Goal: Check status: Check status

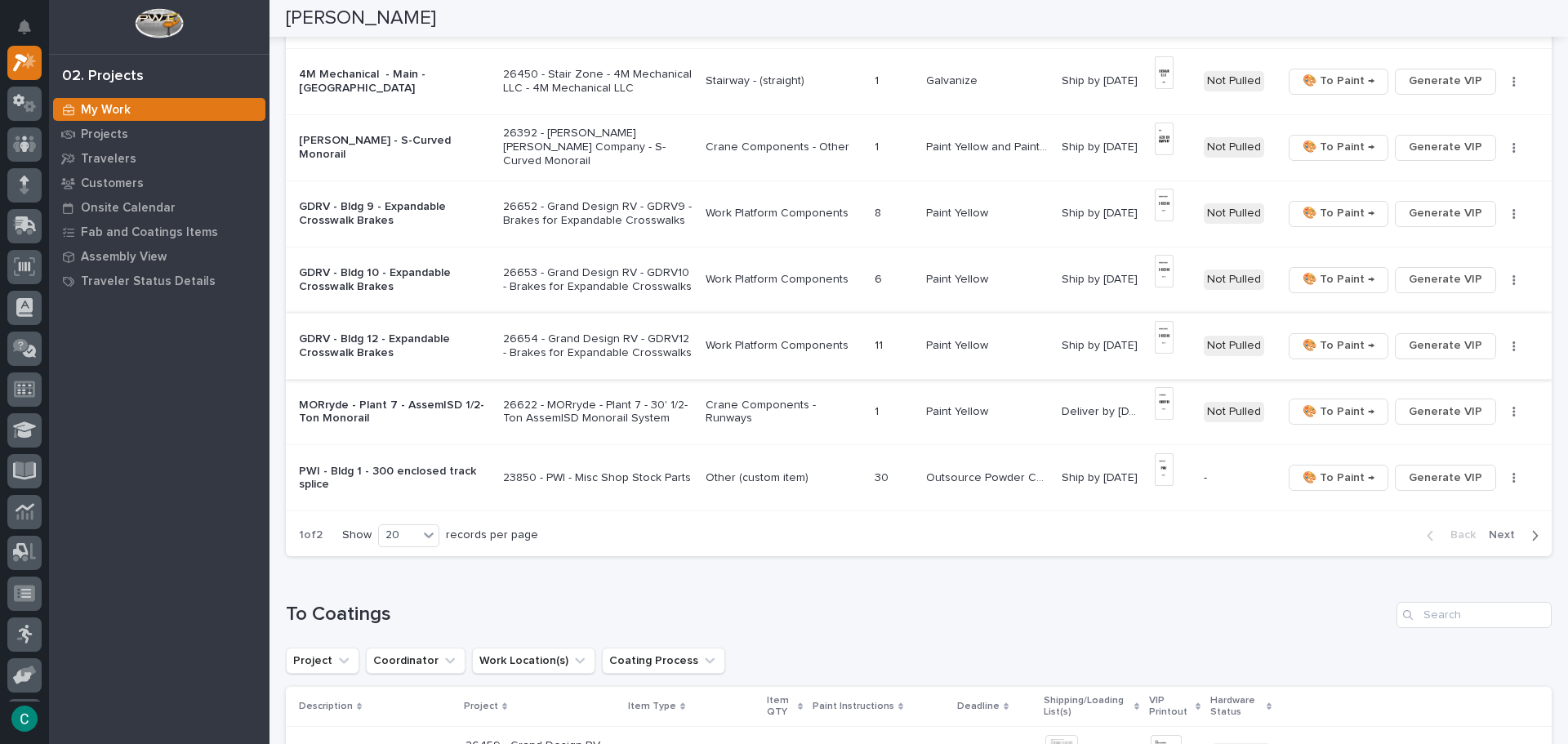
scroll to position [980, 0]
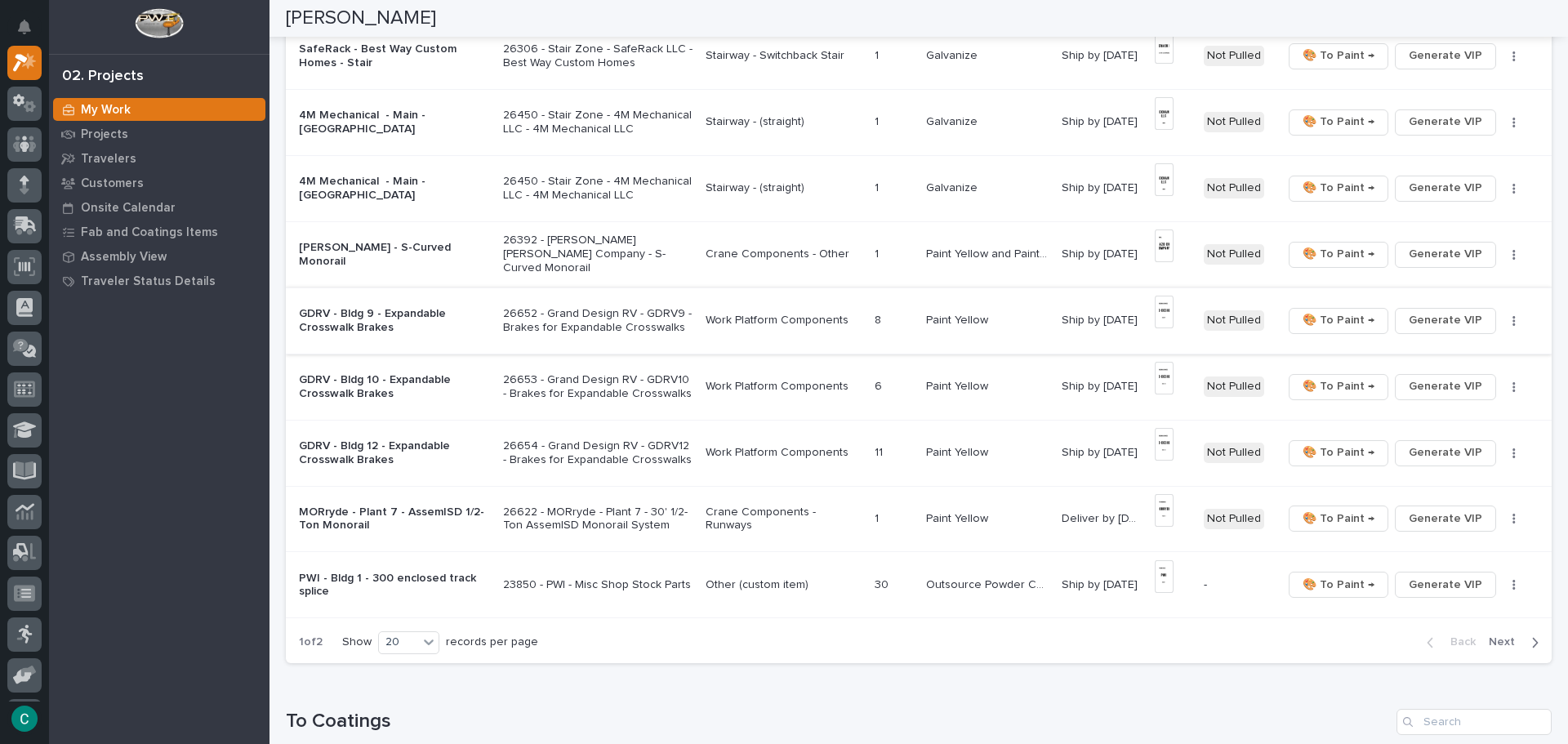
click at [1349, 322] on span "🎨 To Paint →" at bounding box center [1338, 320] width 71 height 20
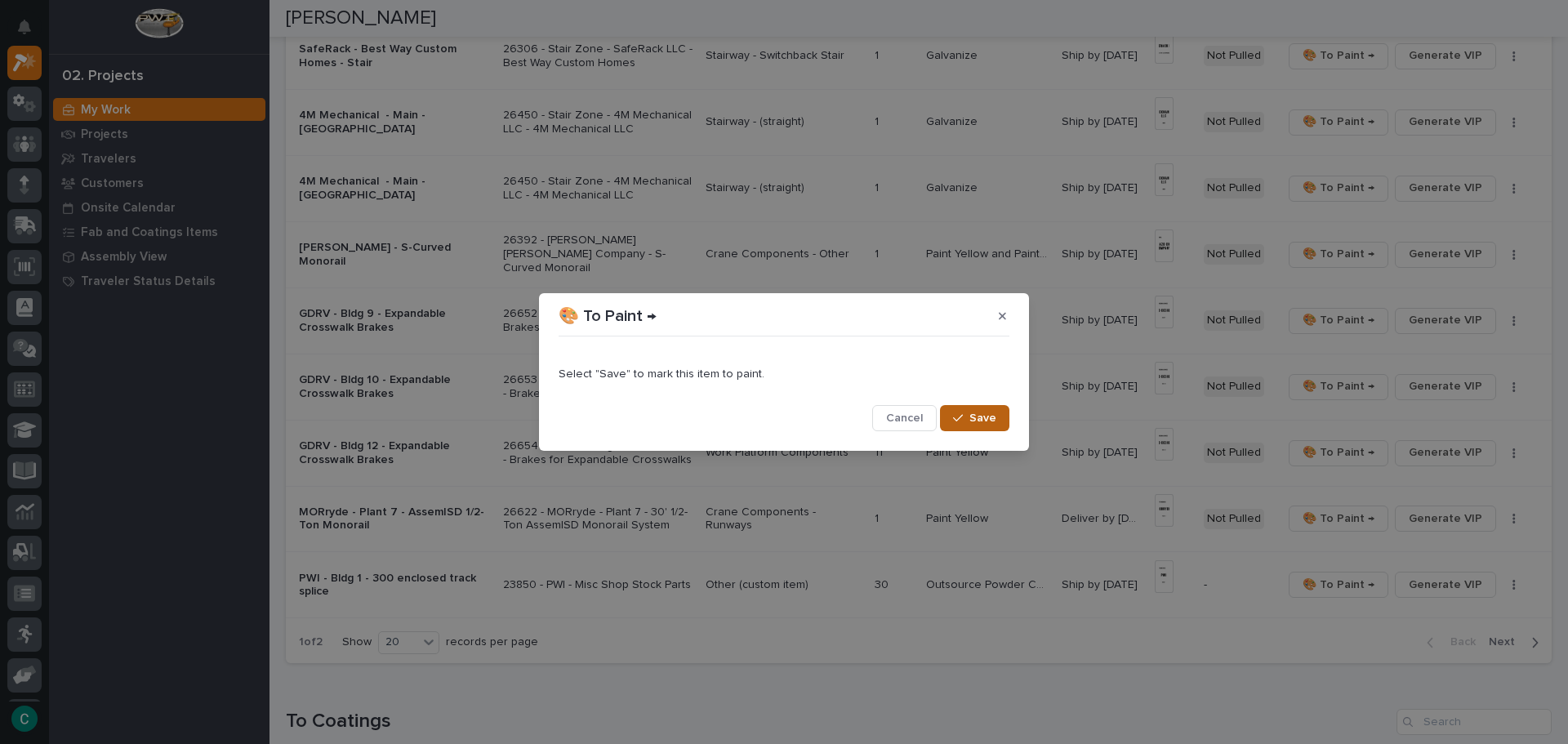
click at [988, 422] on span "Save" at bounding box center [983, 418] width 27 height 14
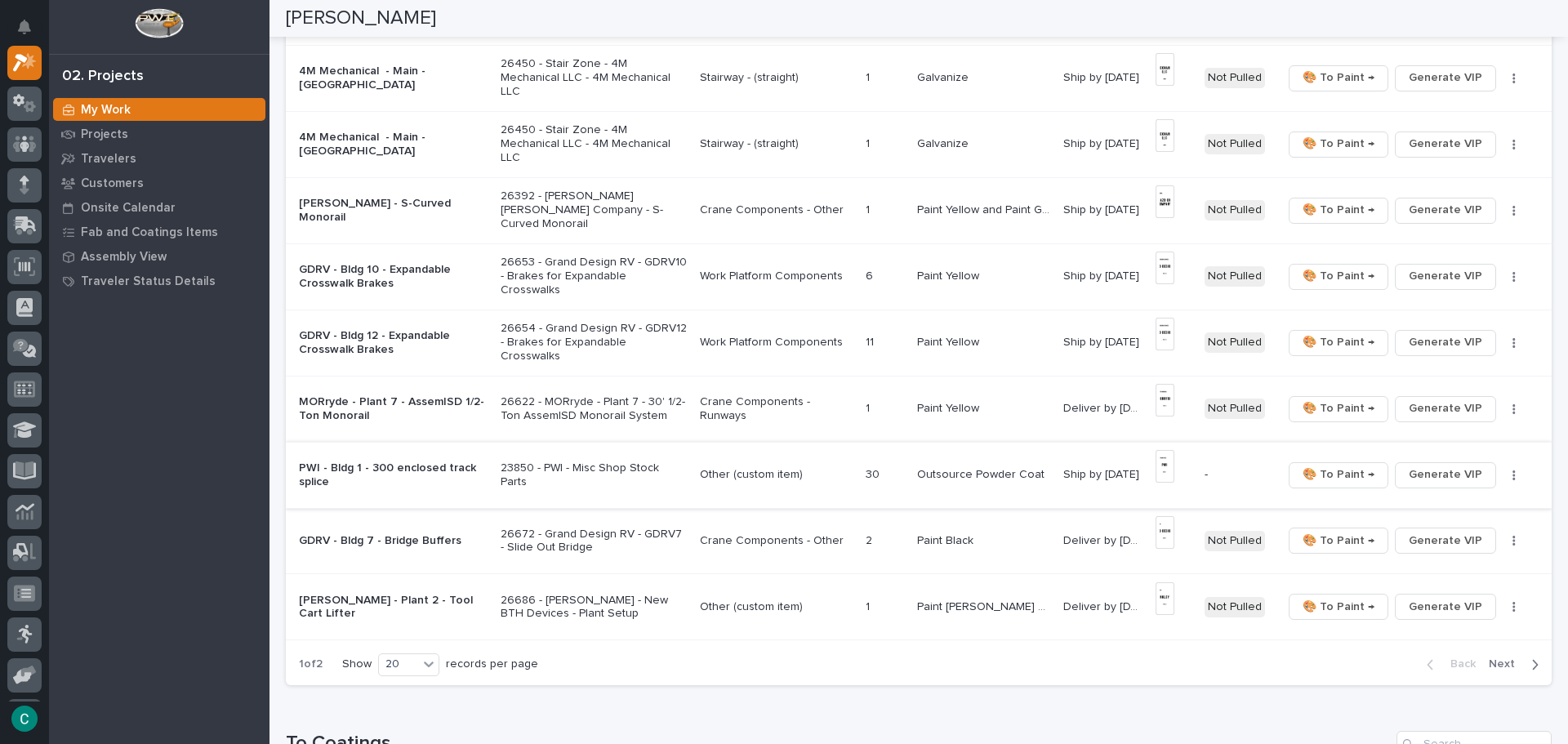
scroll to position [1024, 0]
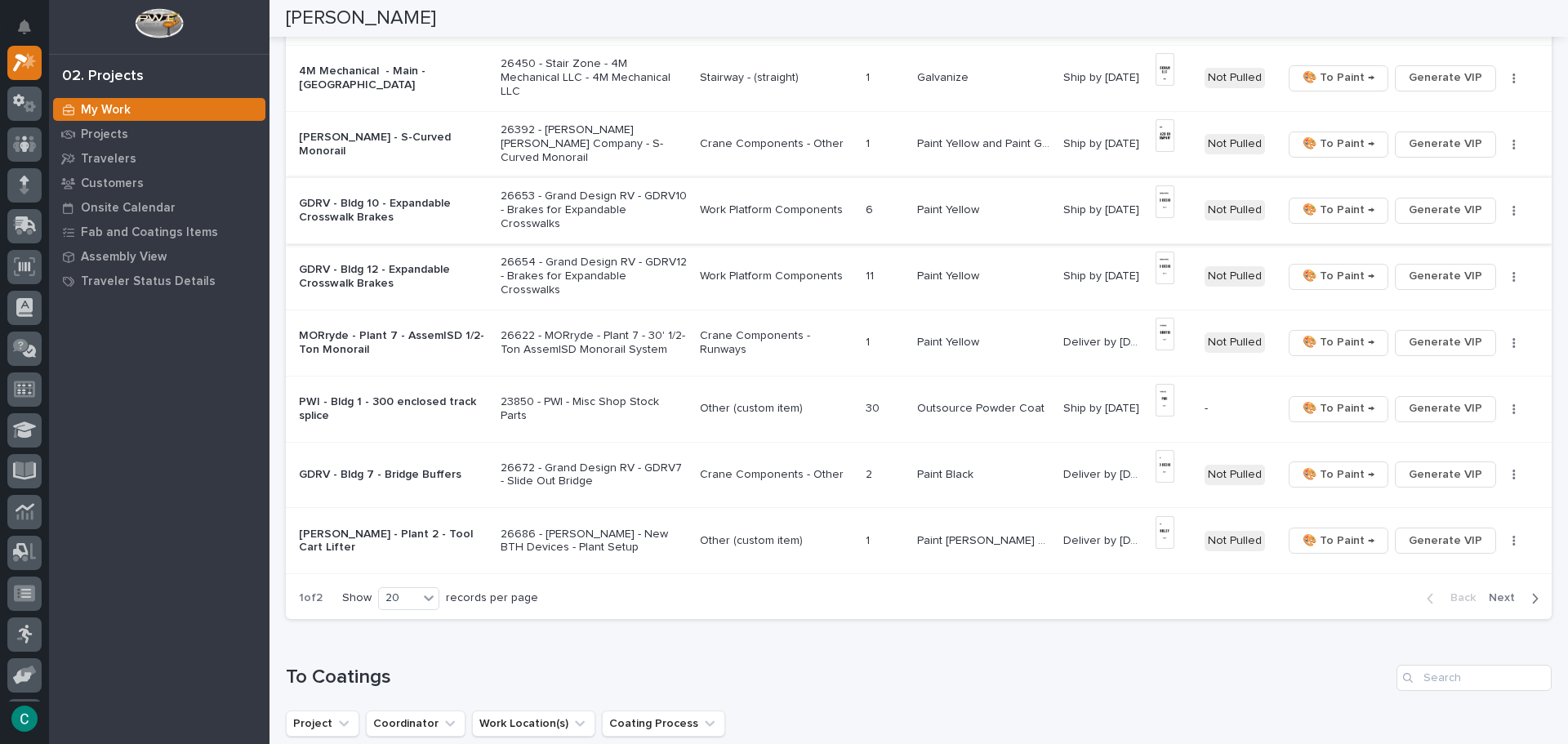
click at [1332, 212] on span "🎨 To Paint →" at bounding box center [1338, 210] width 71 height 20
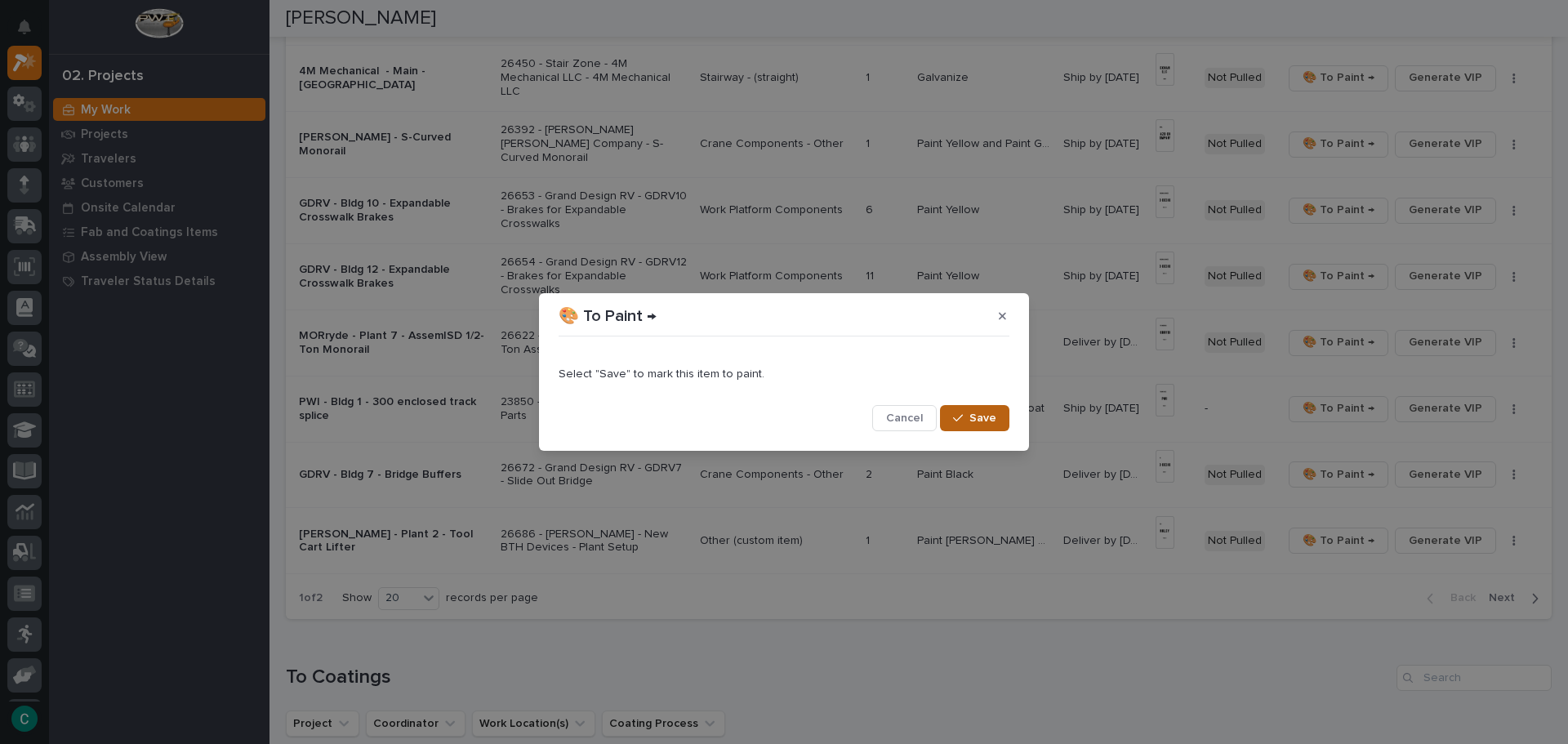
click at [985, 423] on span "Save" at bounding box center [983, 418] width 27 height 14
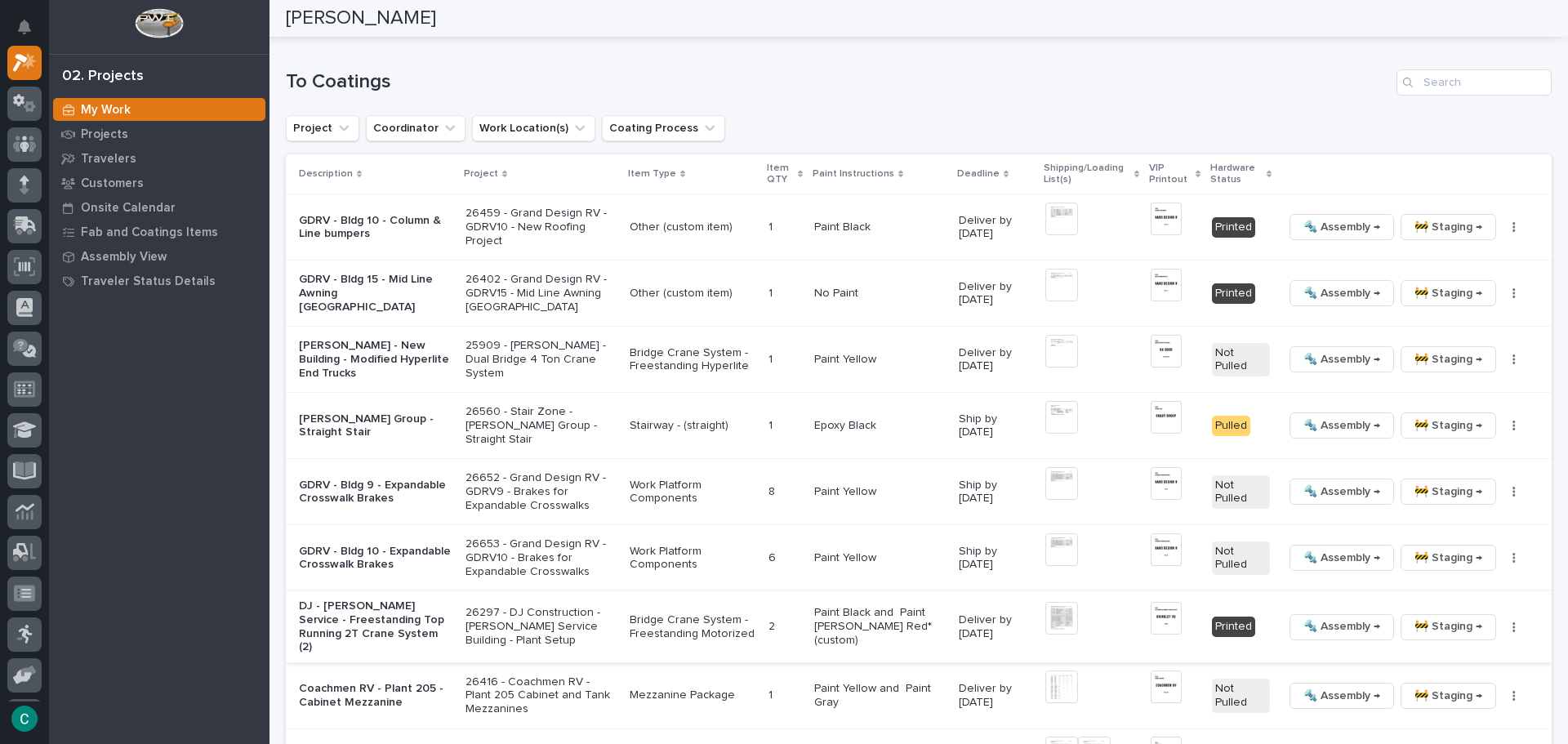
scroll to position [1792, 0]
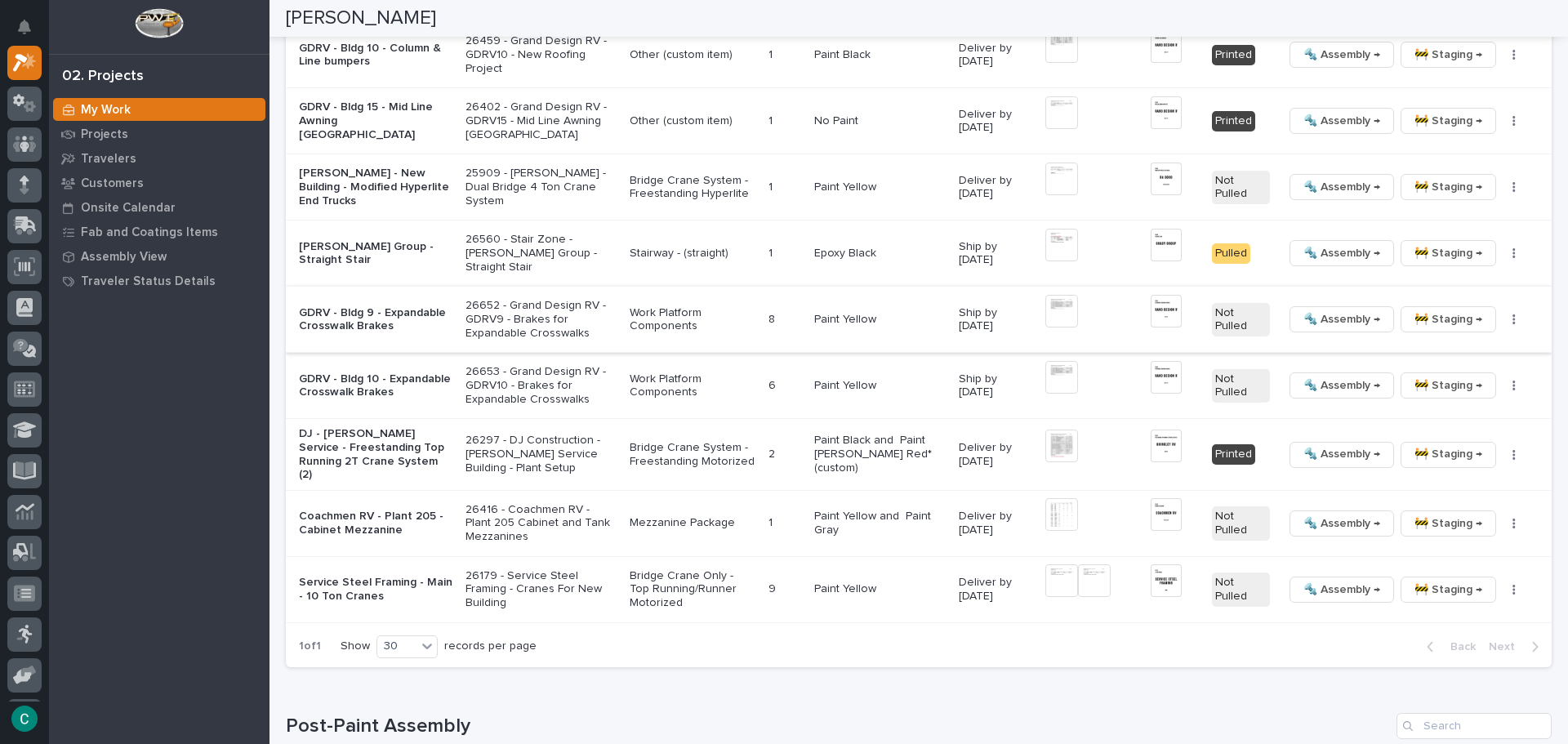
click at [1057, 305] on img at bounding box center [1061, 311] width 33 height 33
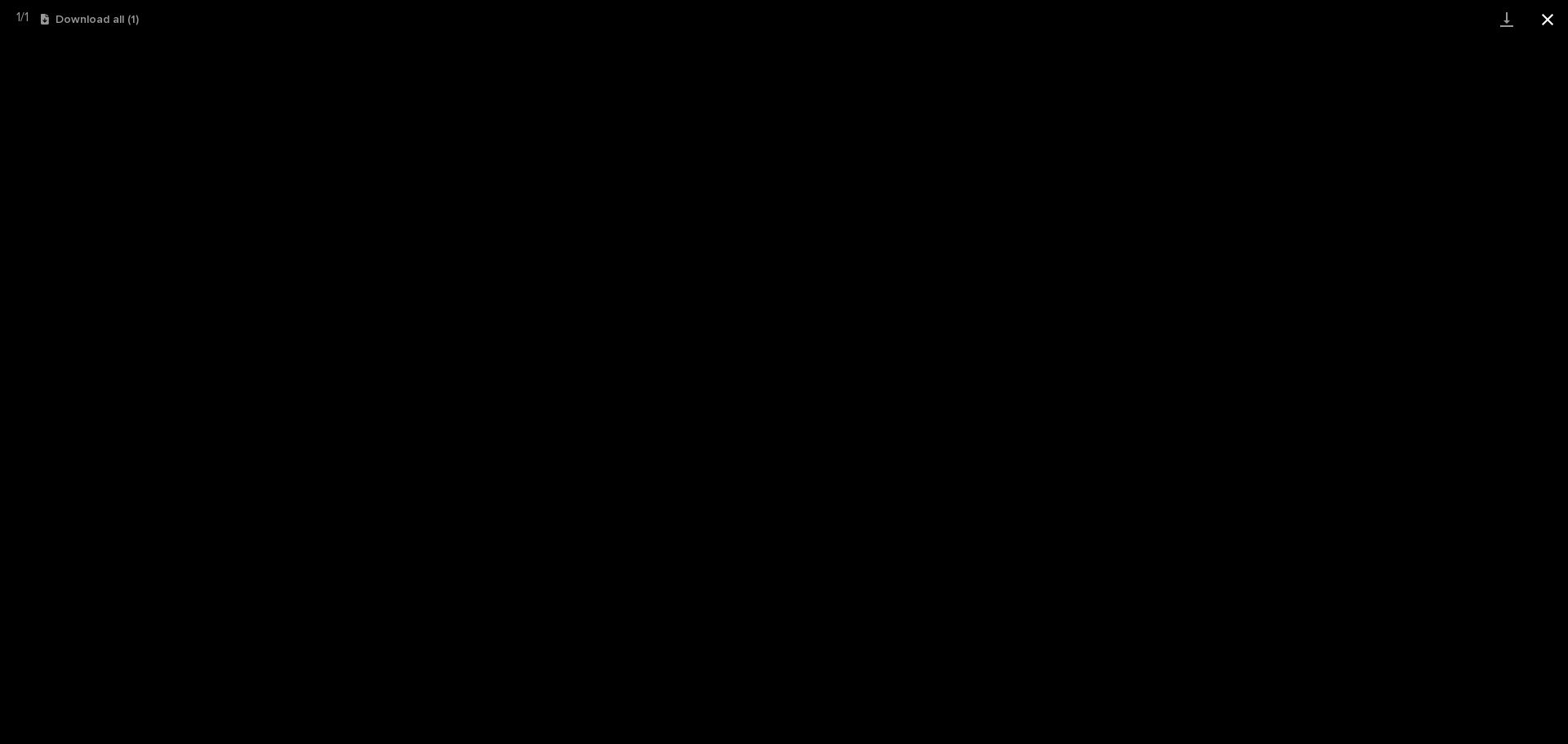
click at [1548, 27] on button "Close gallery" at bounding box center [1548, 19] width 41 height 38
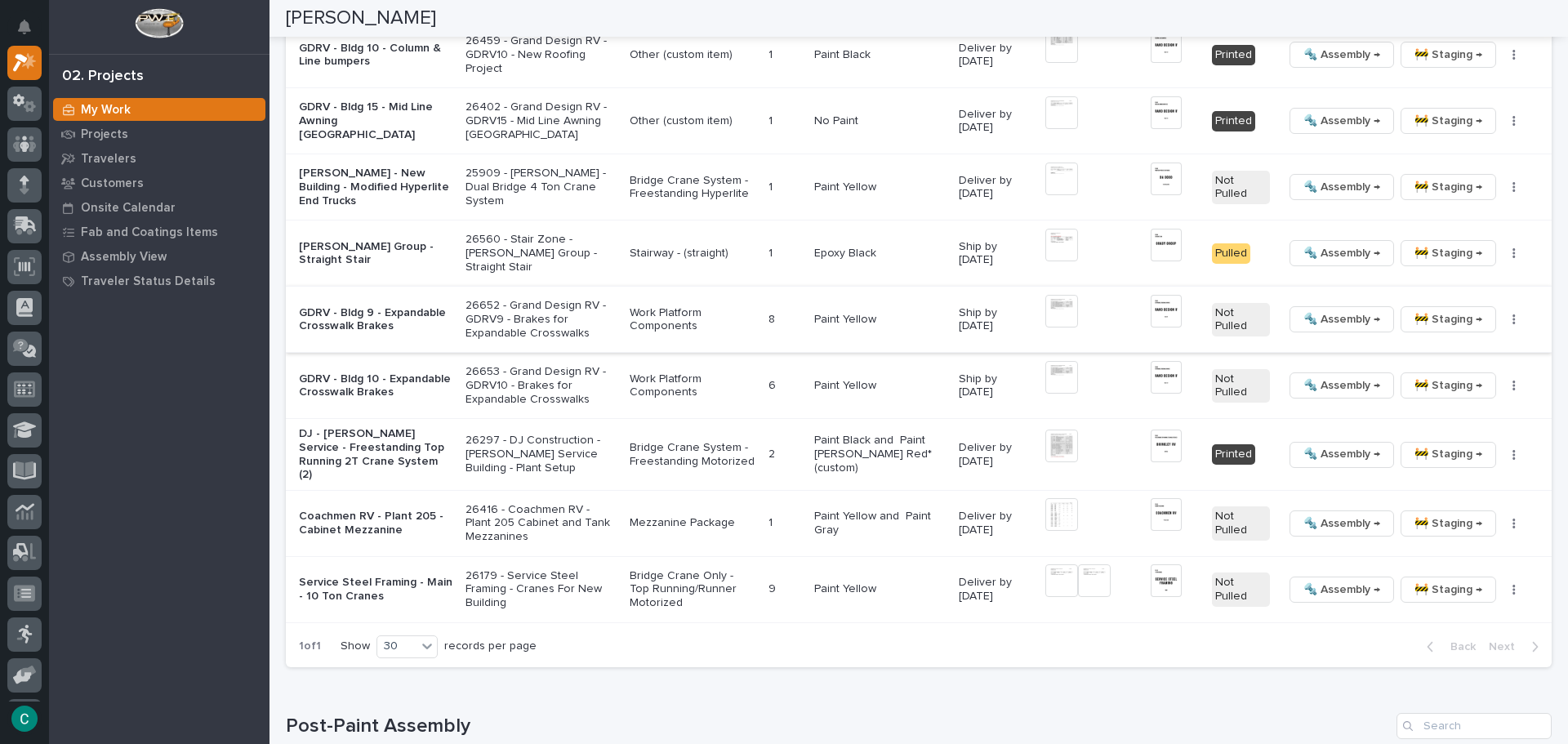
click at [1337, 323] on span "🔩 Assembly →" at bounding box center [1342, 319] width 77 height 20
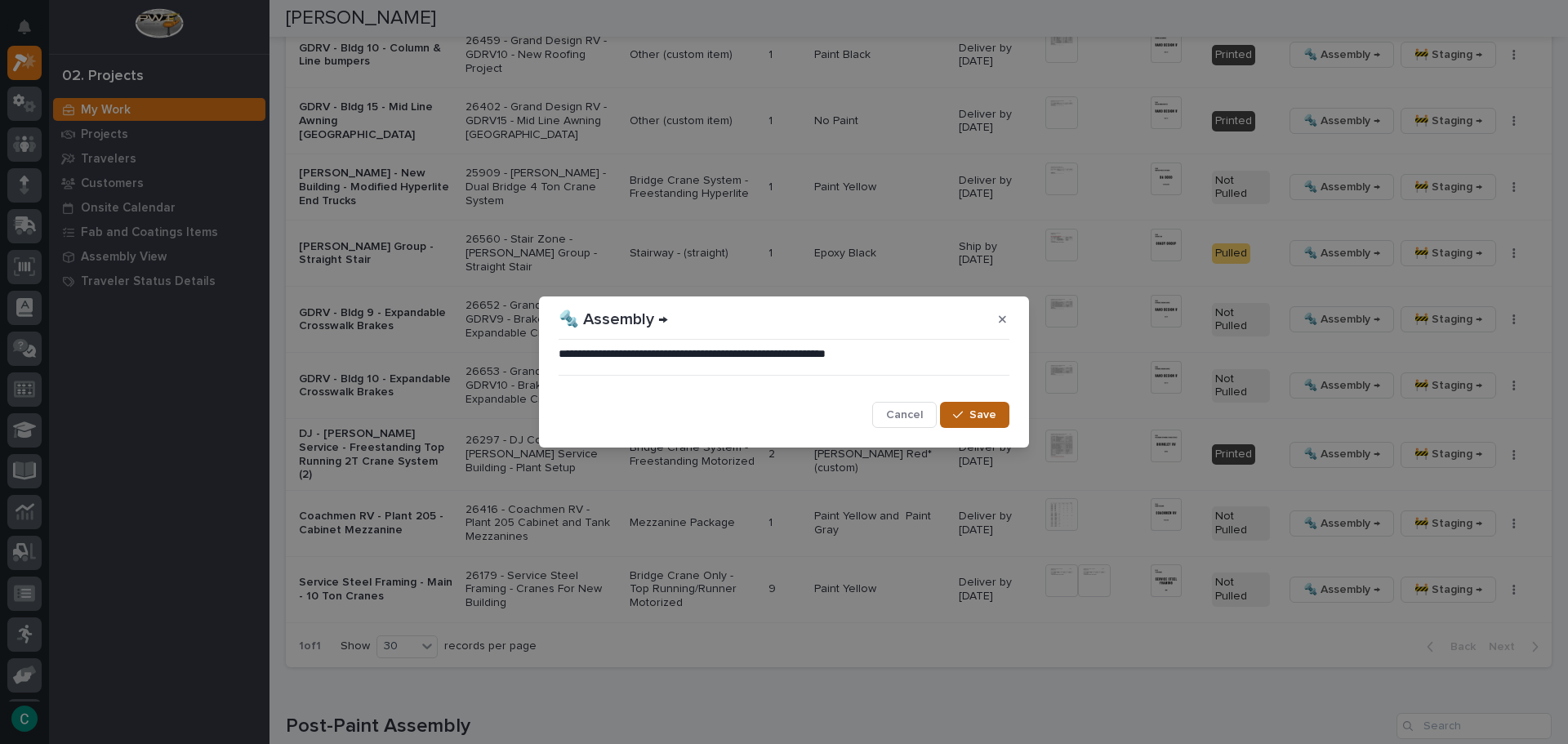
click at [994, 421] on span "Save" at bounding box center [983, 414] width 27 height 14
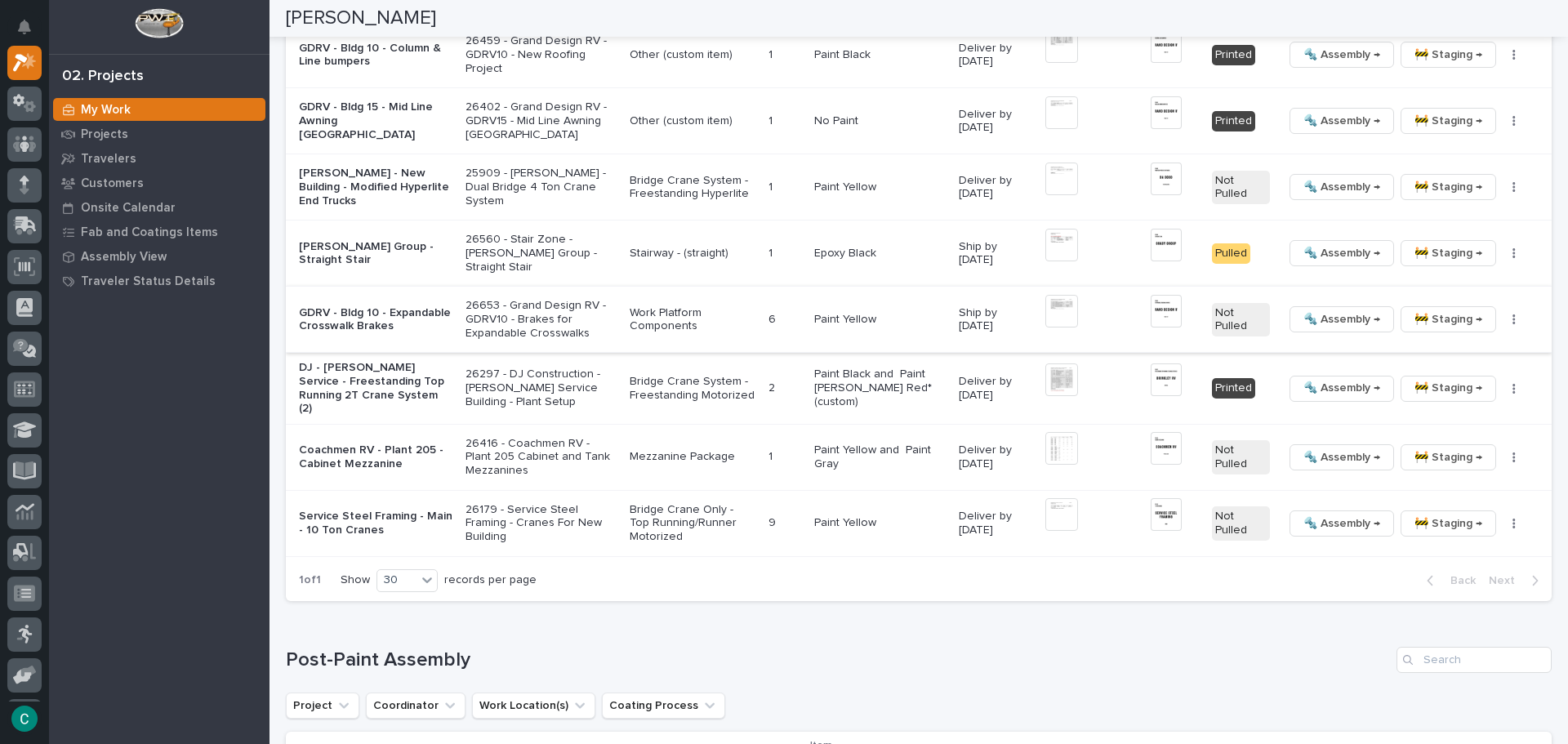
click at [1339, 319] on span "🔩 Assembly →" at bounding box center [1342, 319] width 77 height 20
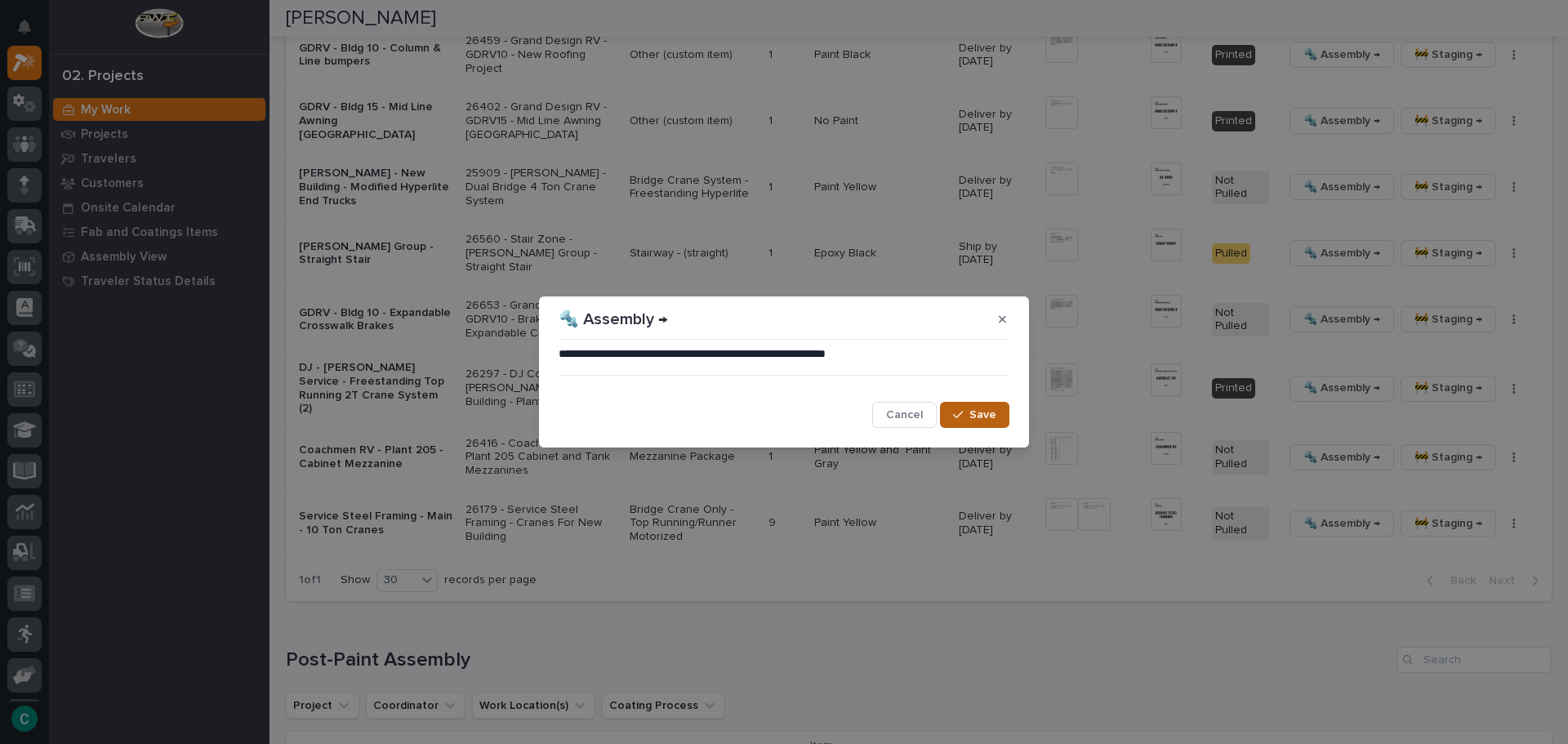
click at [987, 413] on span "Save" at bounding box center [983, 414] width 27 height 14
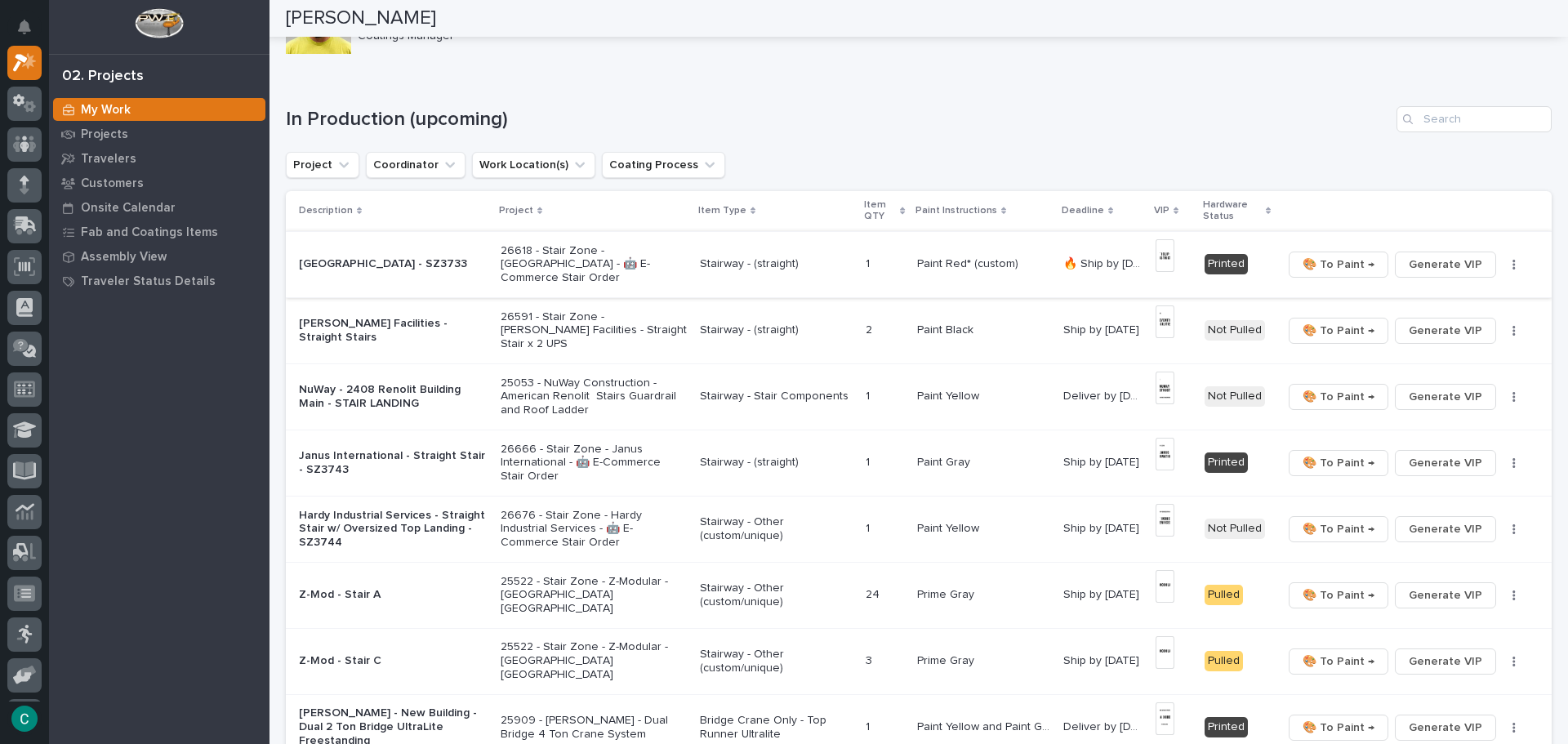
scroll to position [0, 0]
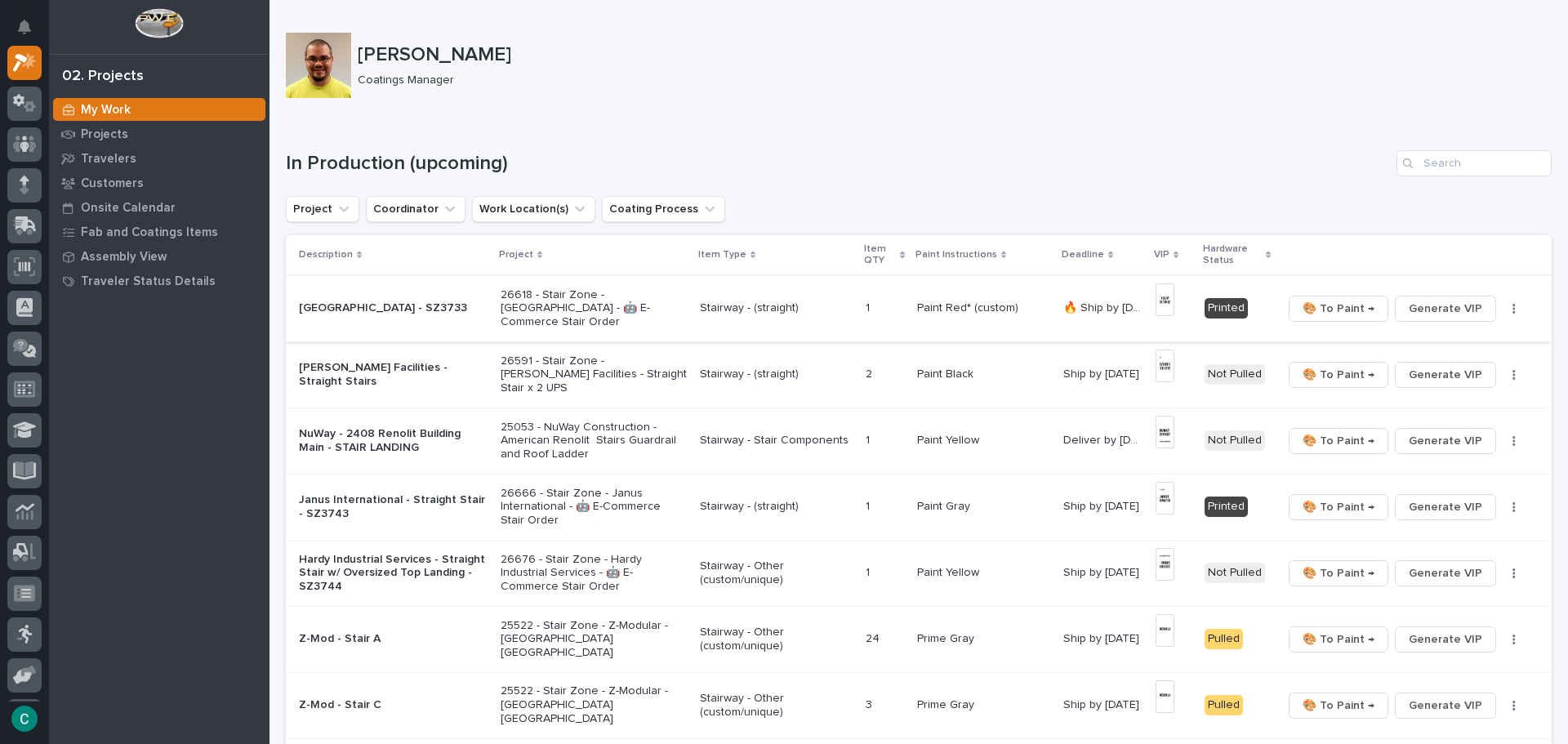
click at [1323, 313] on span "🎨 To Paint →" at bounding box center [1338, 309] width 71 height 20
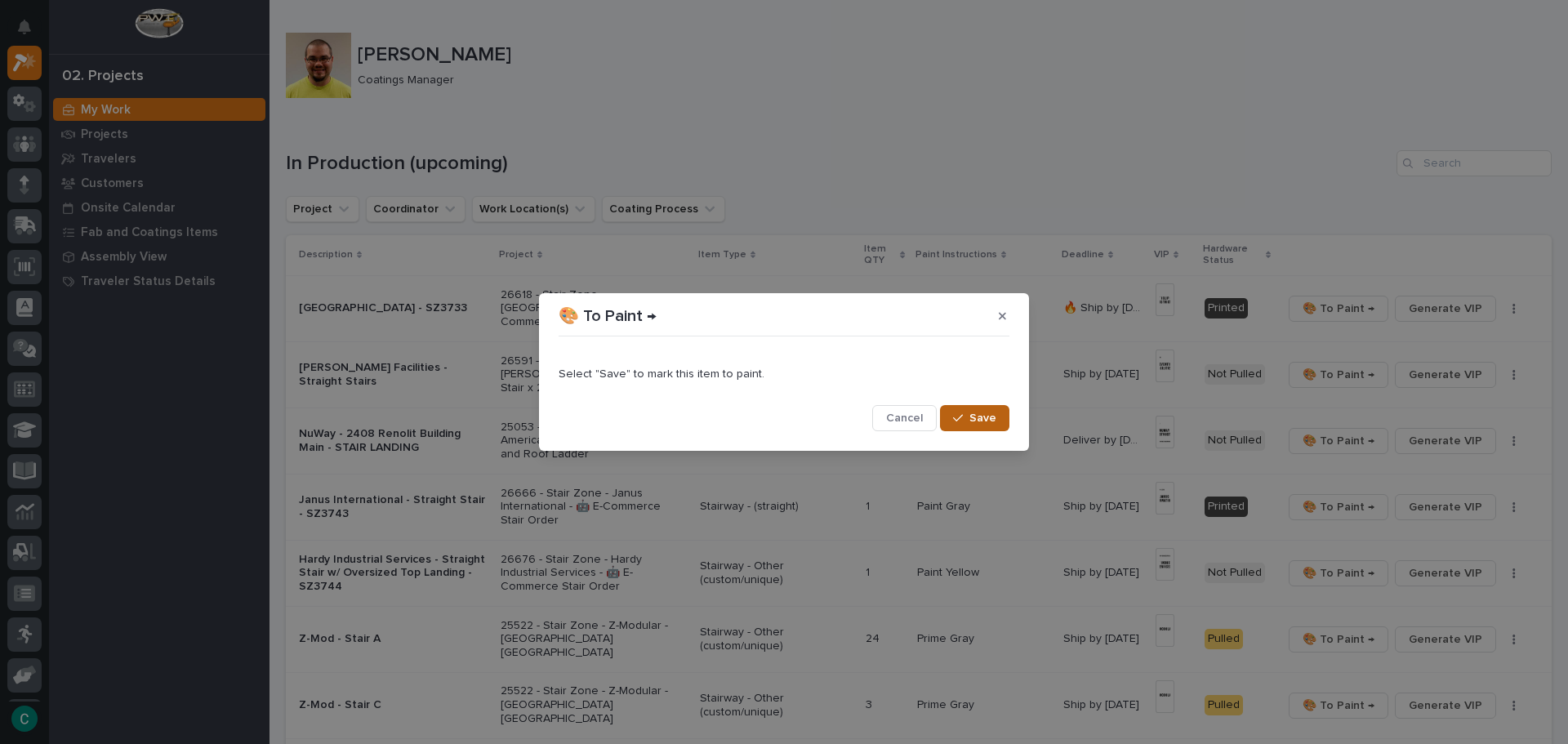
click at [985, 416] on span "Save" at bounding box center [983, 418] width 27 height 14
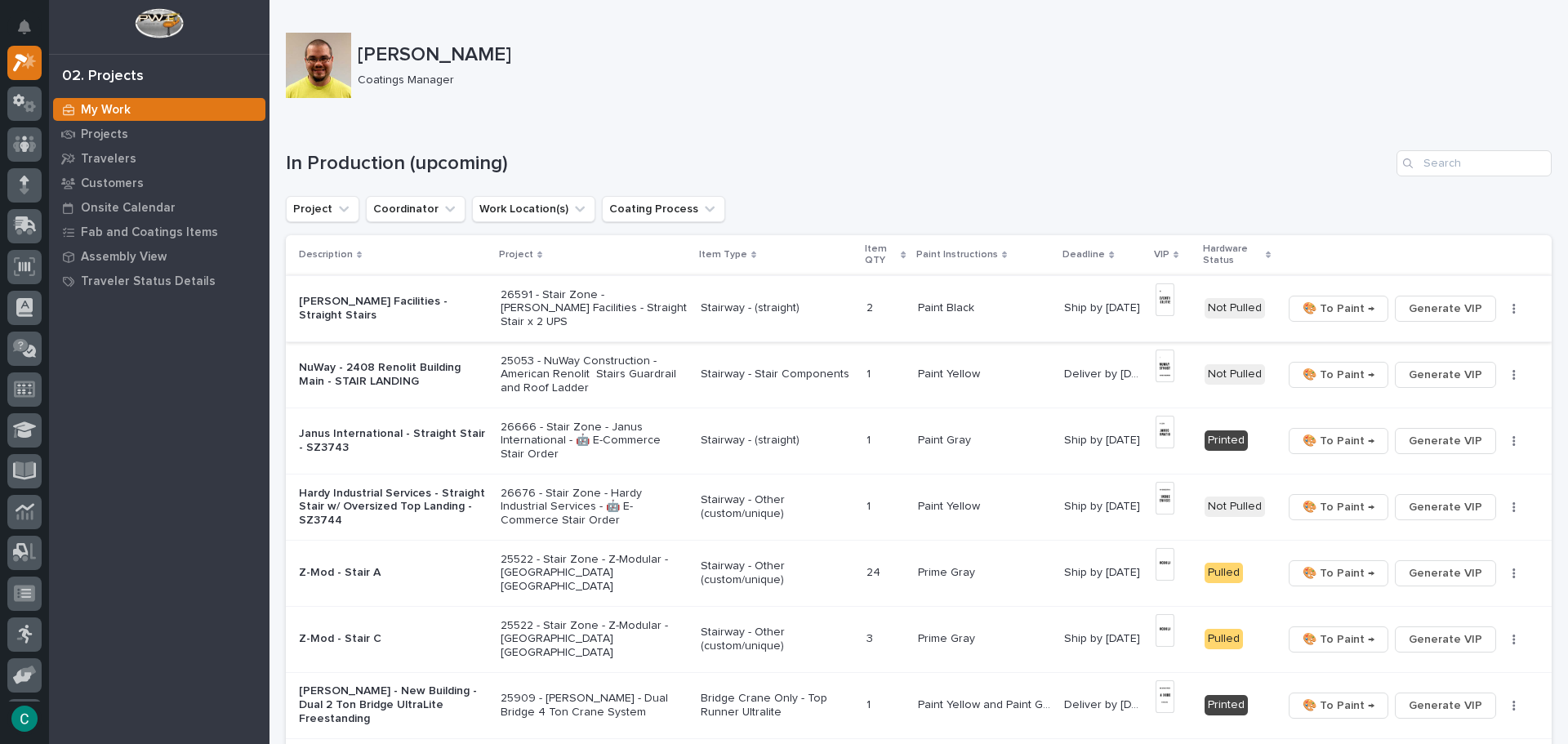
scroll to position [81, 0]
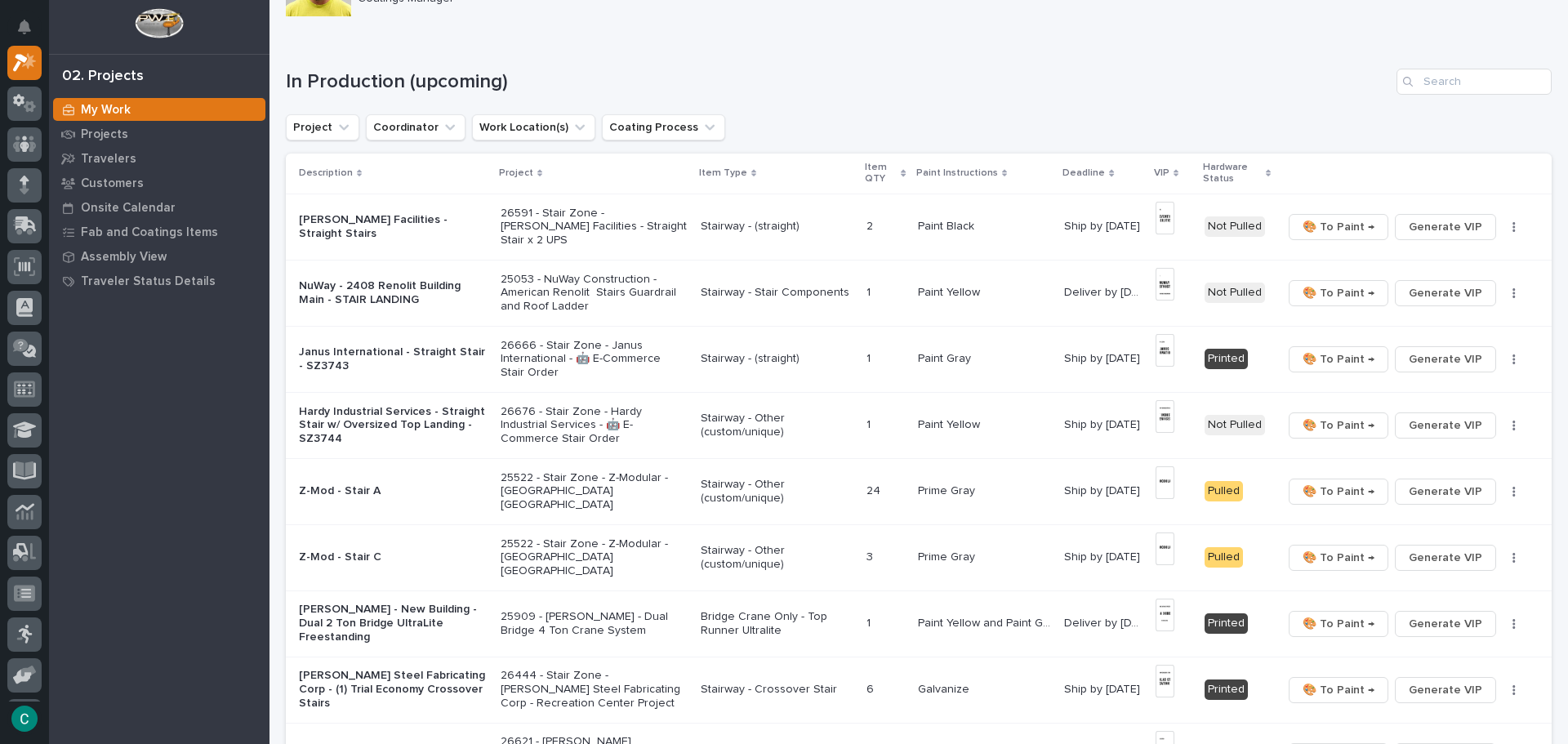
click at [952, 290] on p "Paint Yellow" at bounding box center [951, 290] width 65 height 17
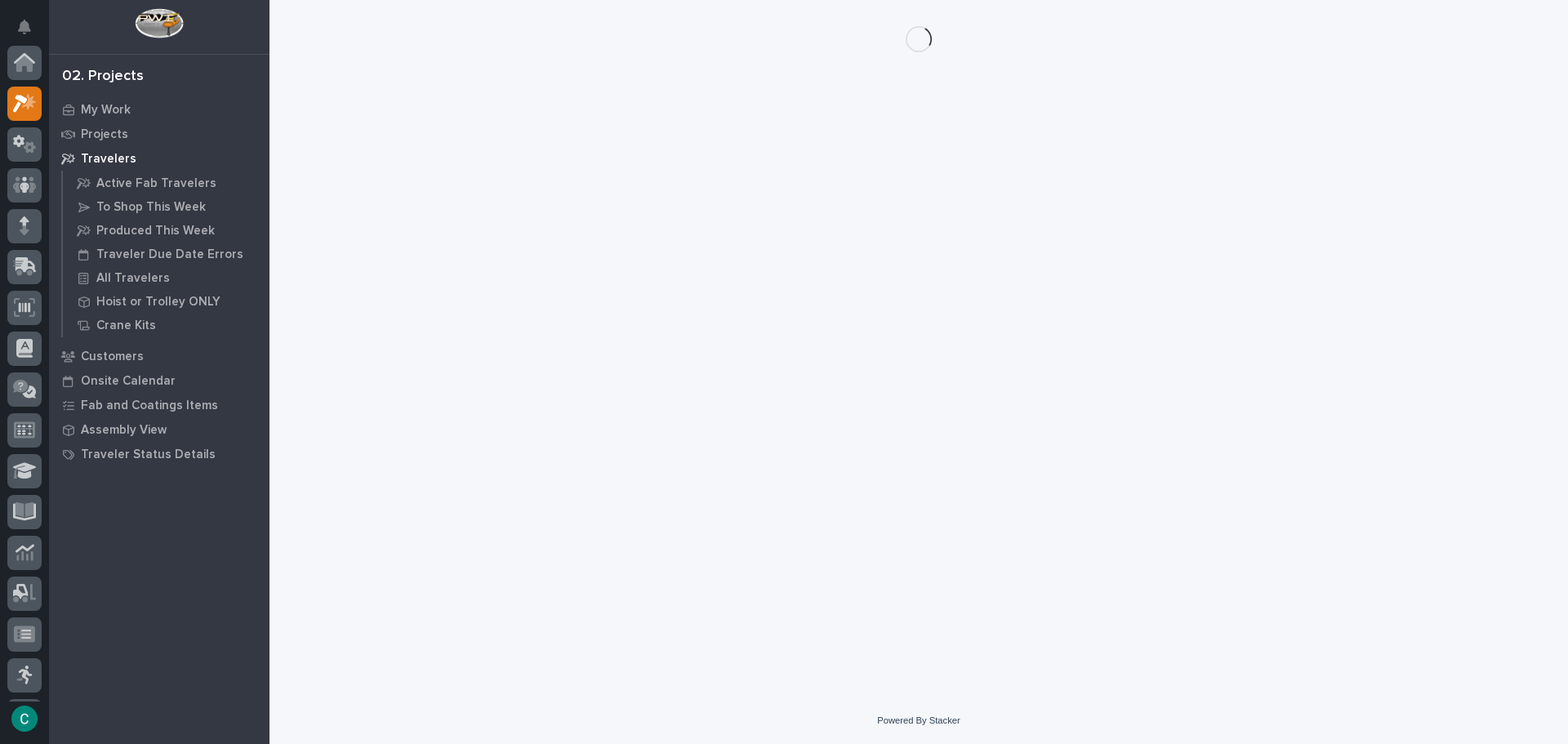
scroll to position [41, 0]
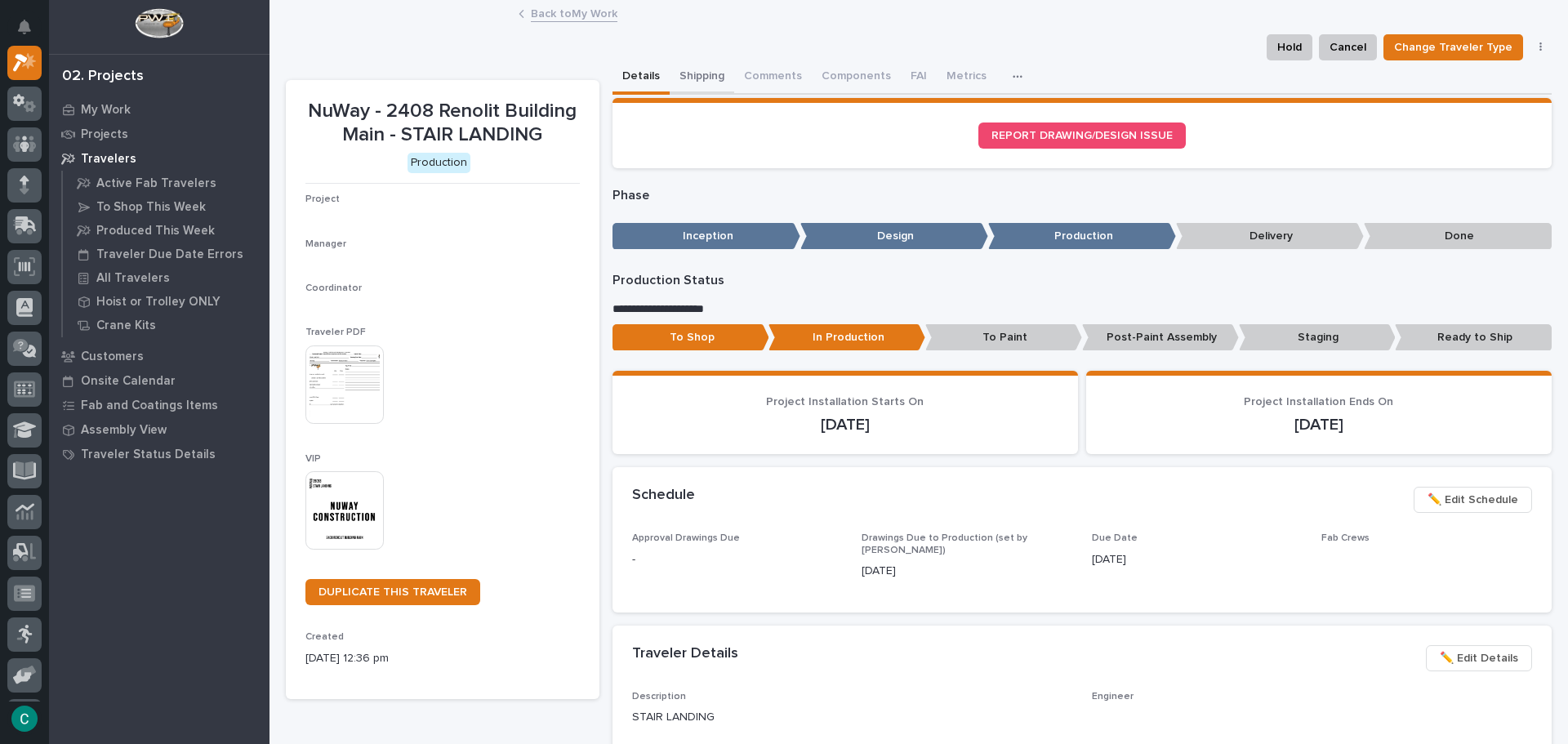
click at [692, 72] on button "Shipping" at bounding box center [702, 78] width 64 height 34
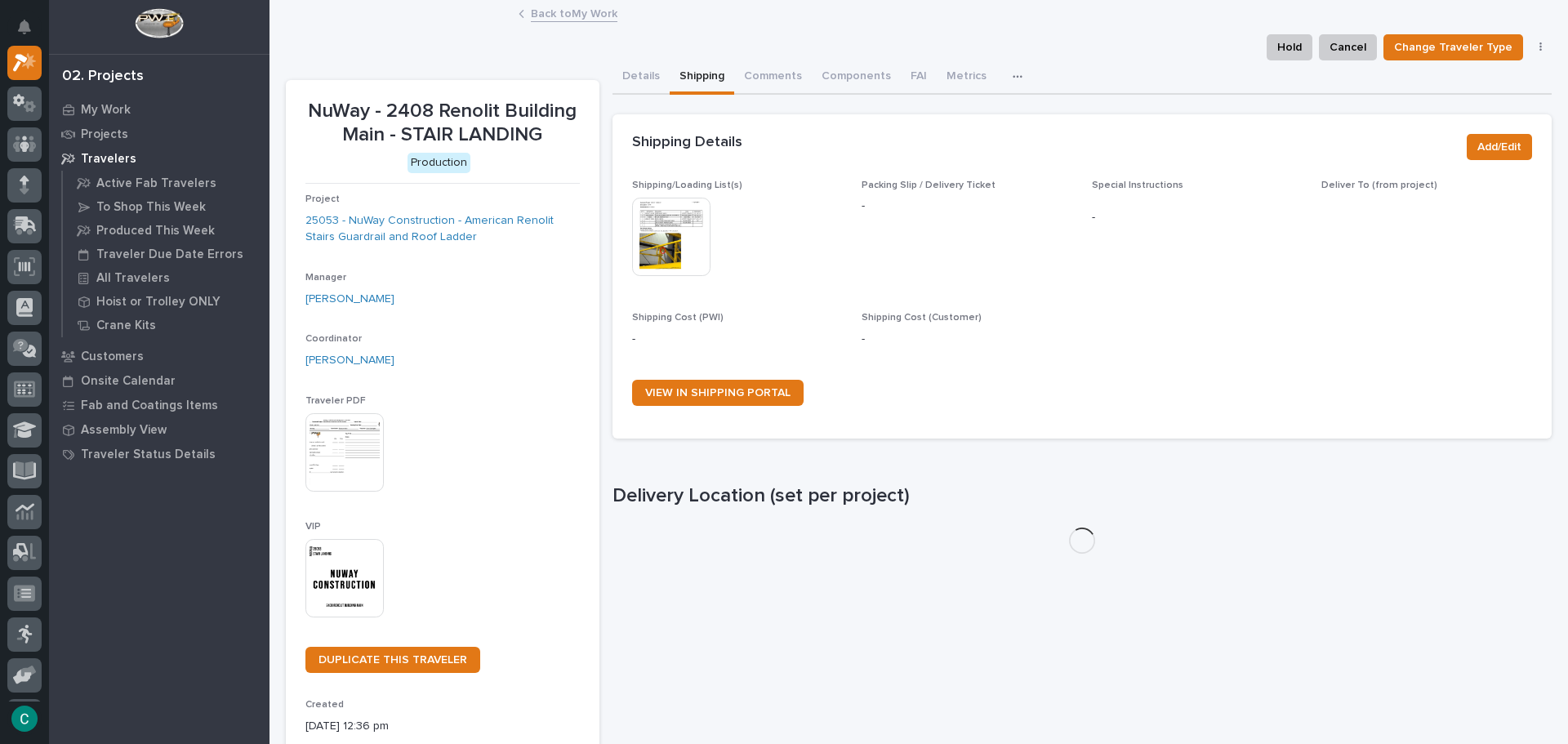
click at [692, 222] on img at bounding box center [672, 237] width 79 height 79
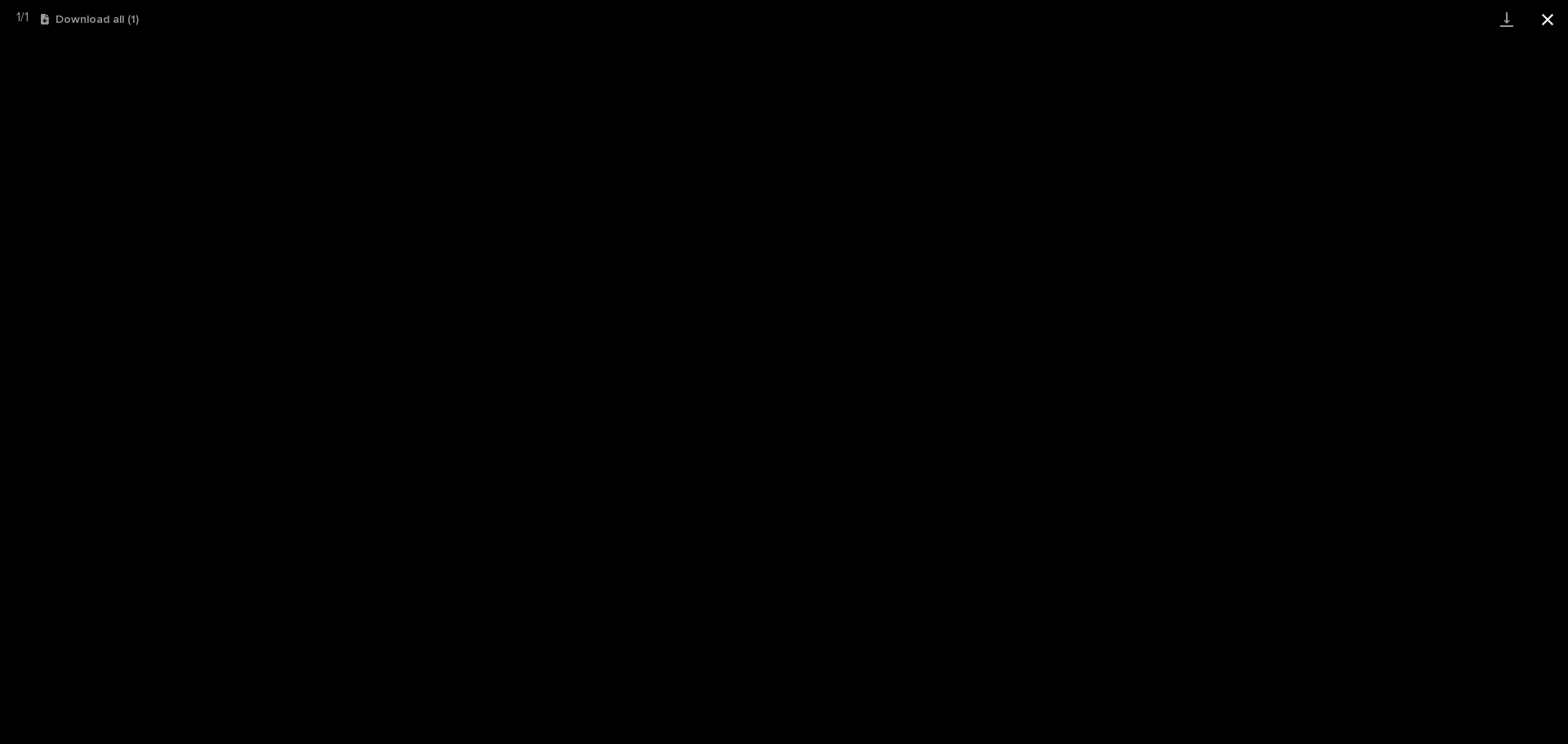
click at [1547, 21] on button "Close gallery" at bounding box center [1548, 19] width 41 height 38
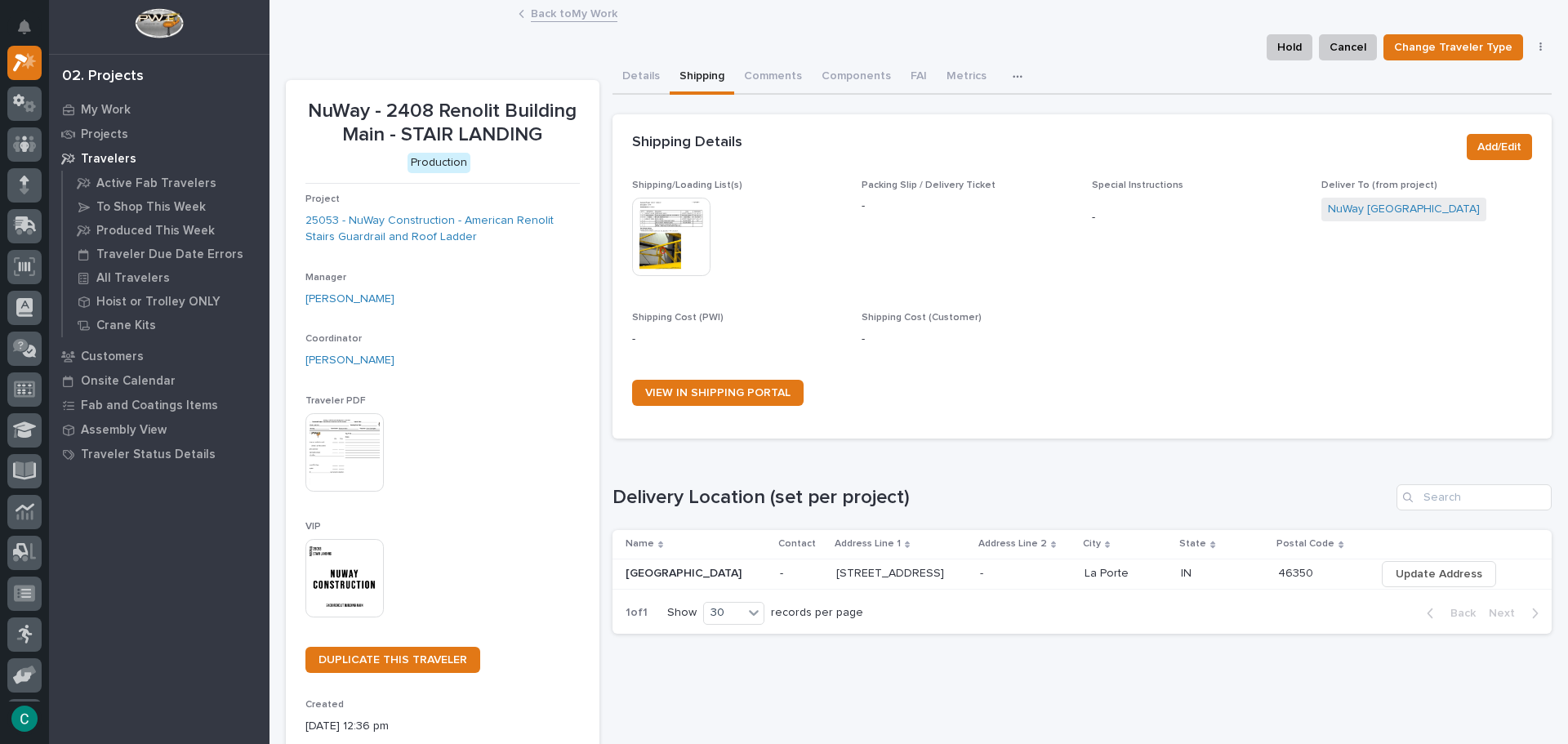
click at [589, 18] on link "Back to My Work" at bounding box center [574, 13] width 87 height 19
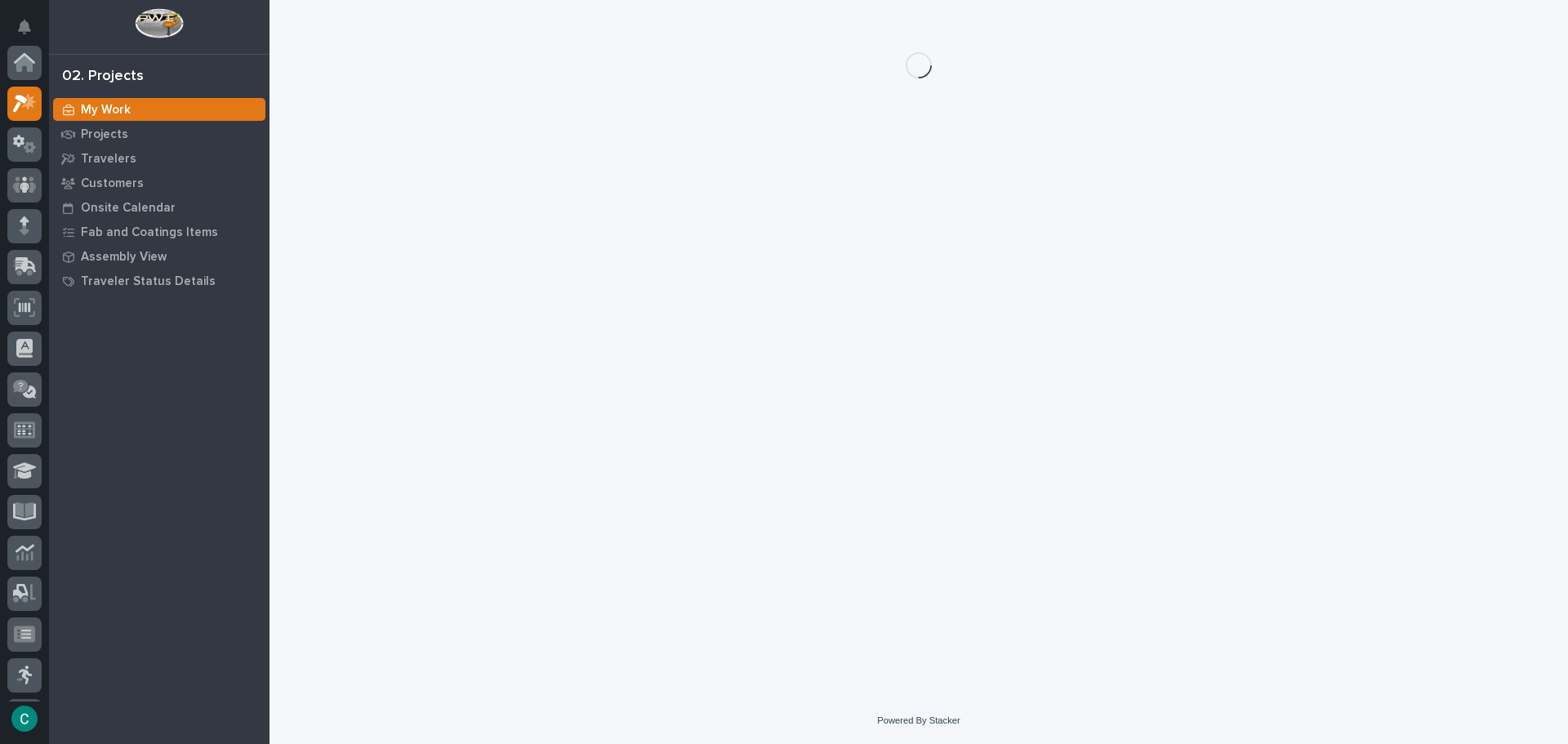
scroll to position [41, 0]
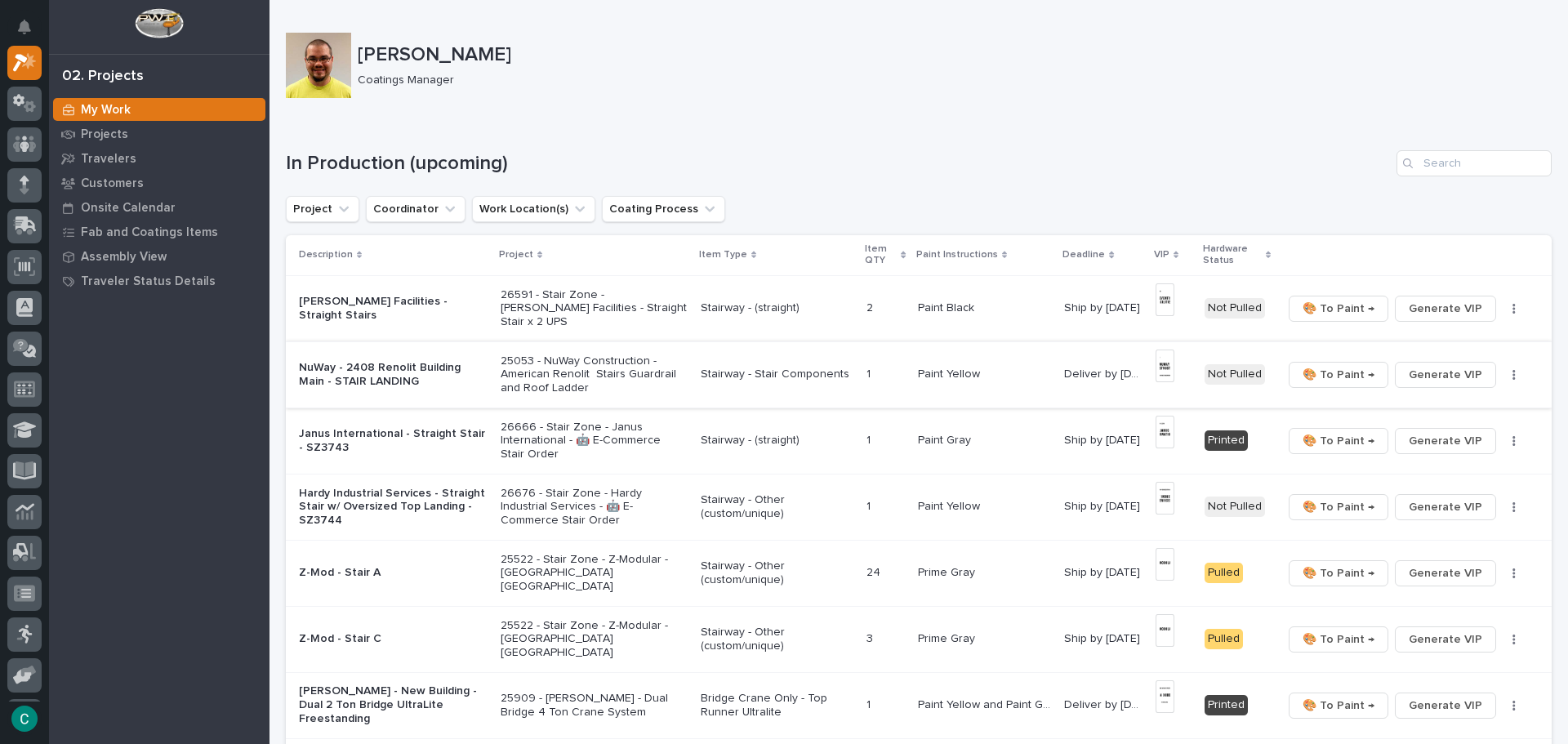
click at [1305, 372] on span "🎨 To Paint →" at bounding box center [1338, 375] width 71 height 20
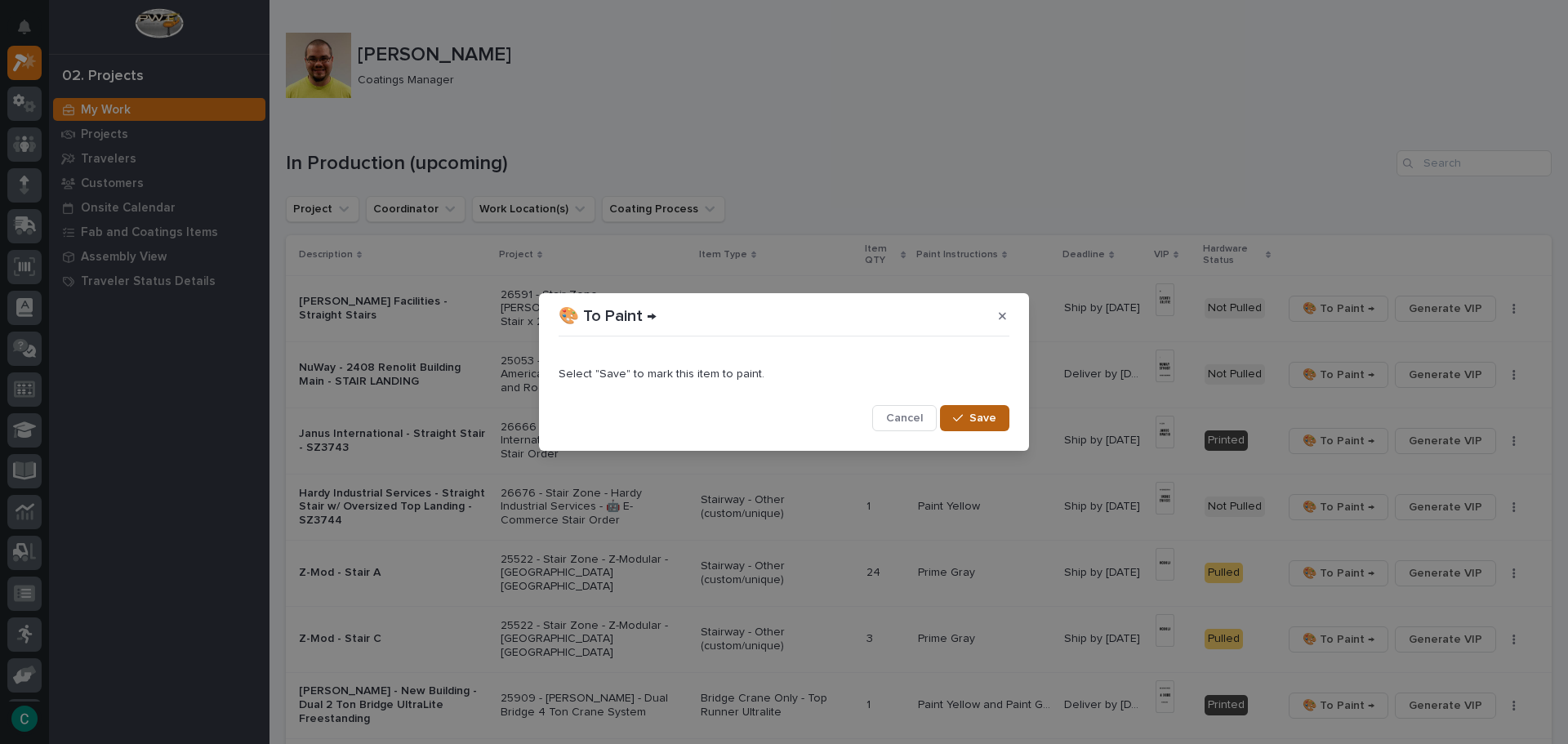
click at [990, 417] on span "Save" at bounding box center [983, 418] width 27 height 14
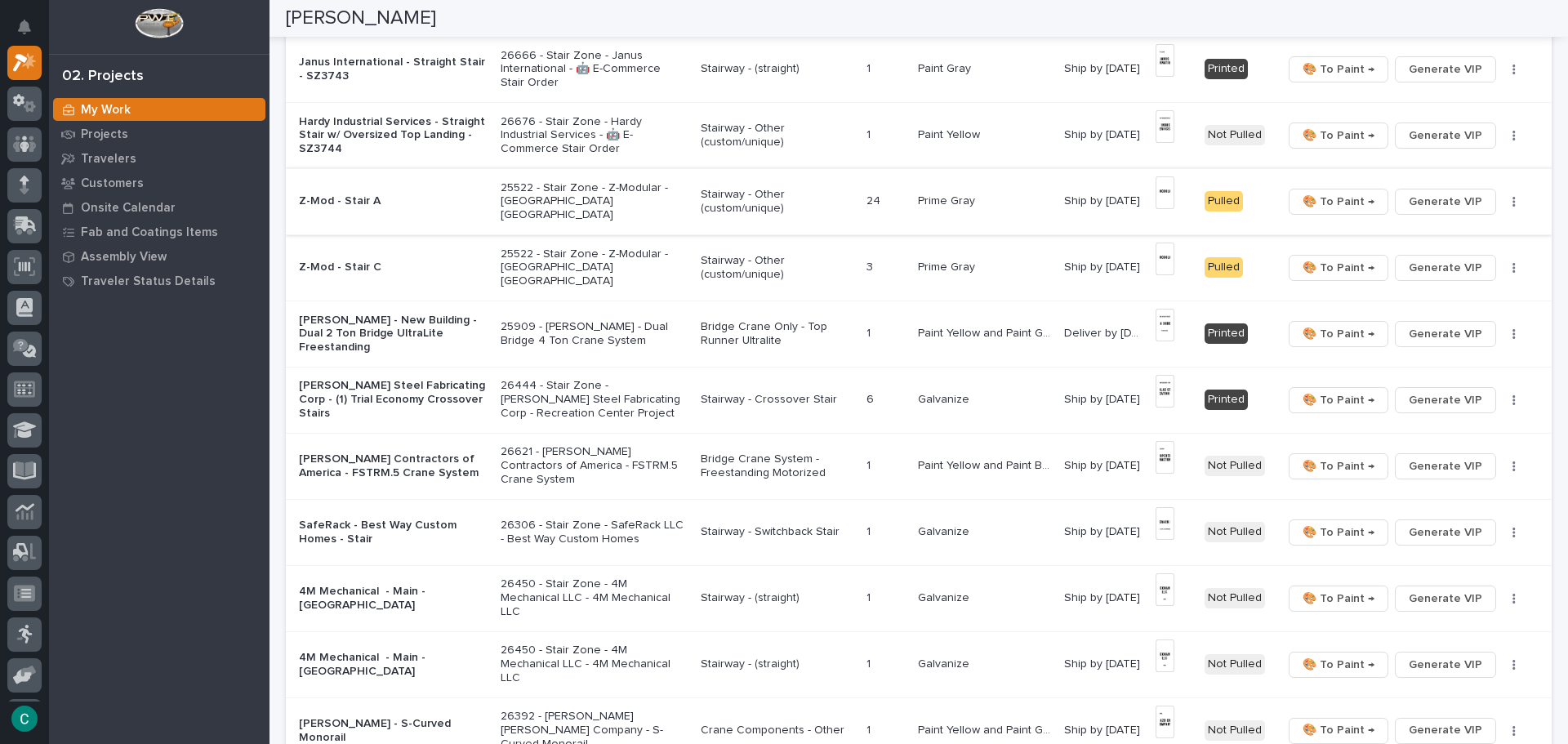
scroll to position [327, 0]
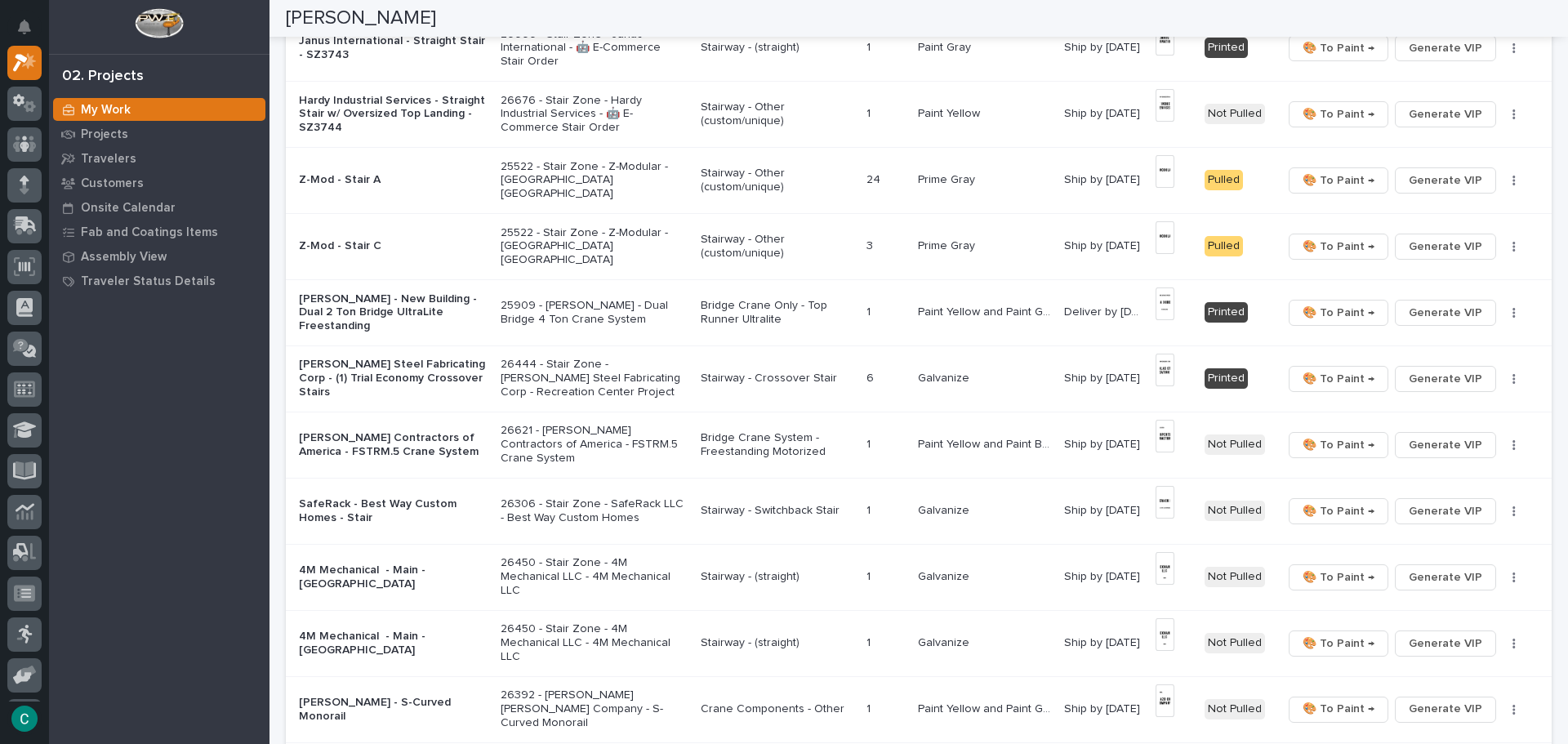
click at [807, 303] on p "Bridge Crane Only - Top Runner Ultralite" at bounding box center [777, 313] width 154 height 28
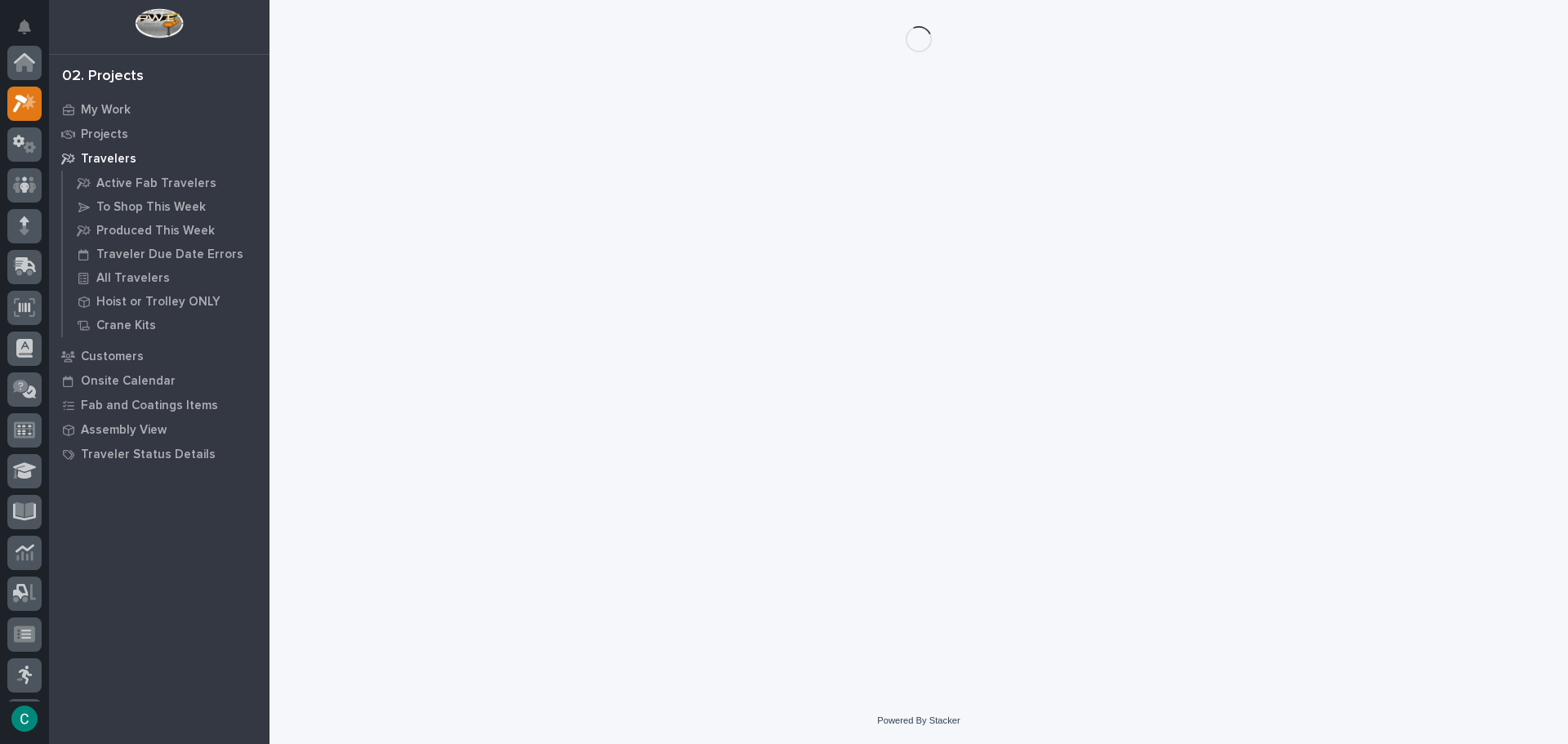
scroll to position [41, 0]
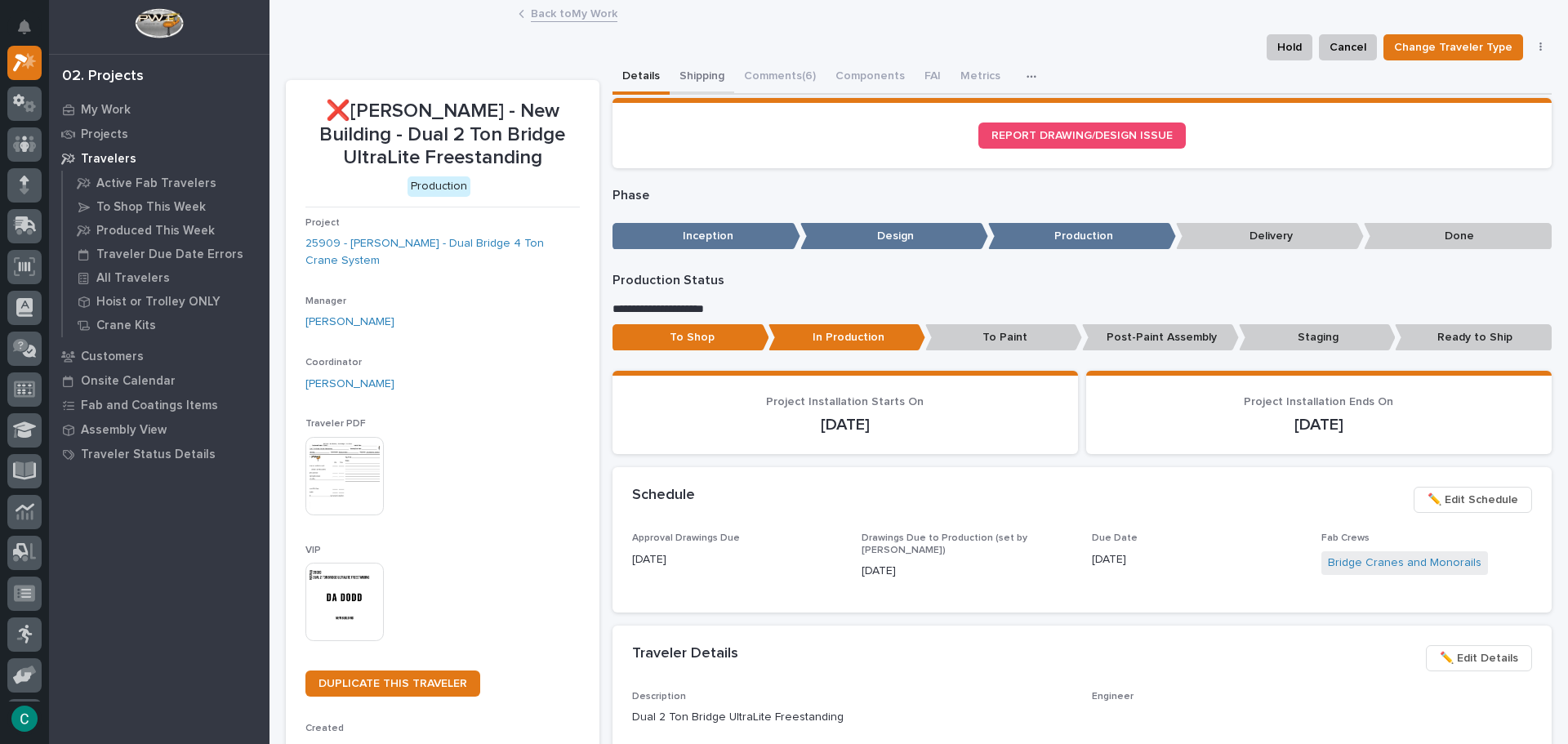
click at [693, 75] on button "Shipping" at bounding box center [702, 78] width 64 height 34
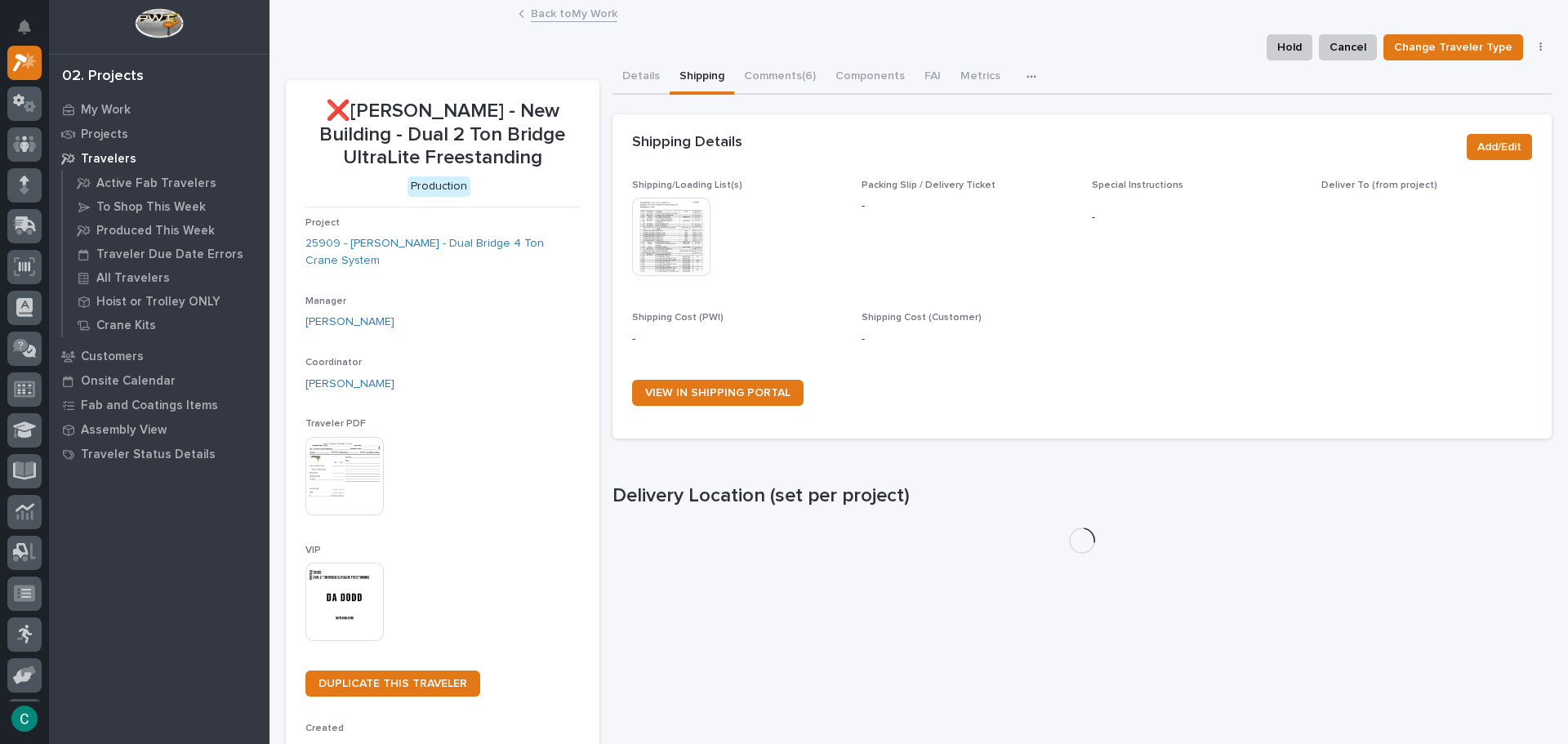
click at [659, 238] on img at bounding box center [672, 237] width 79 height 79
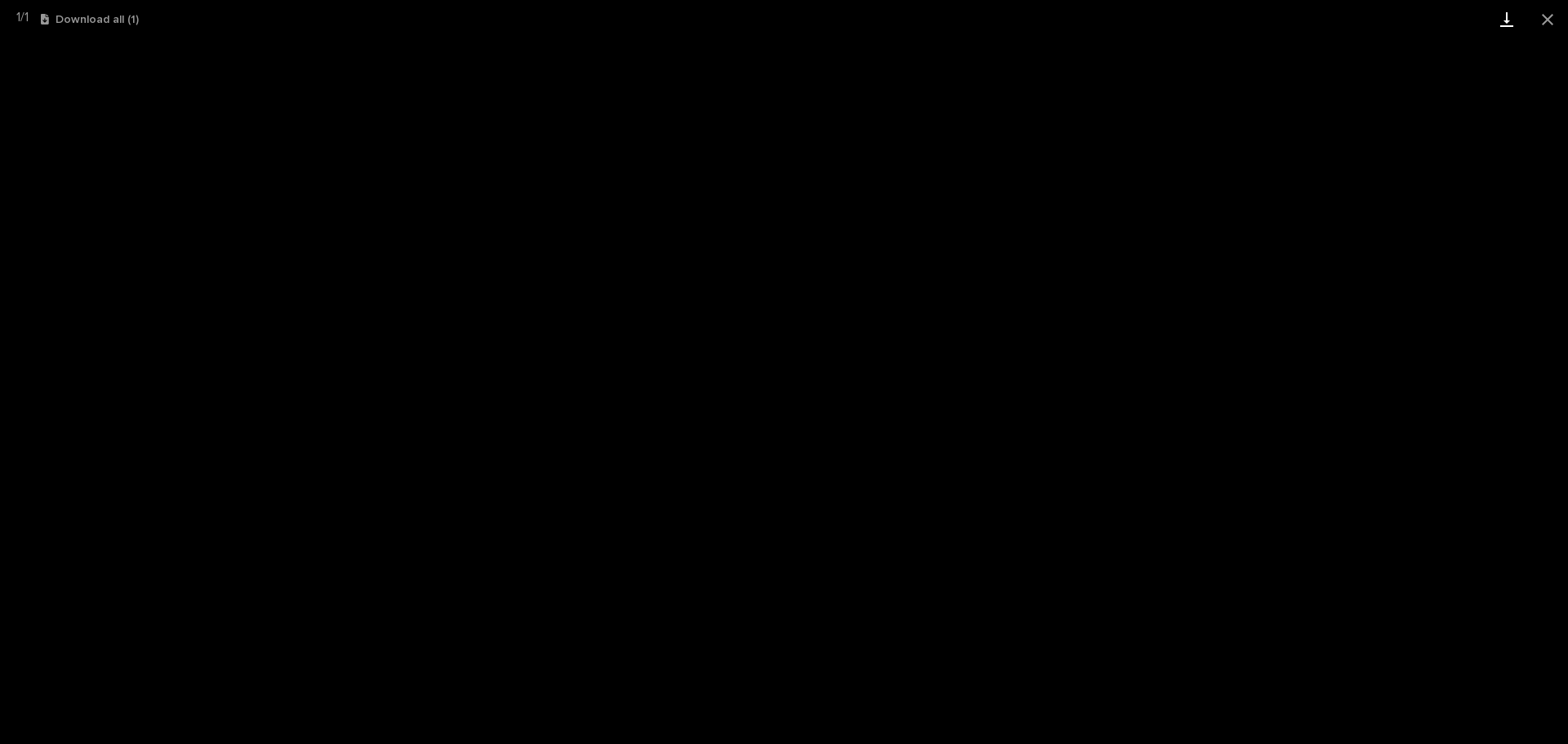
drag, startPoint x: 1547, startPoint y: 17, endPoint x: 1523, endPoint y: 17, distance: 24.0
click at [1547, 17] on button "Close gallery" at bounding box center [1548, 19] width 41 height 38
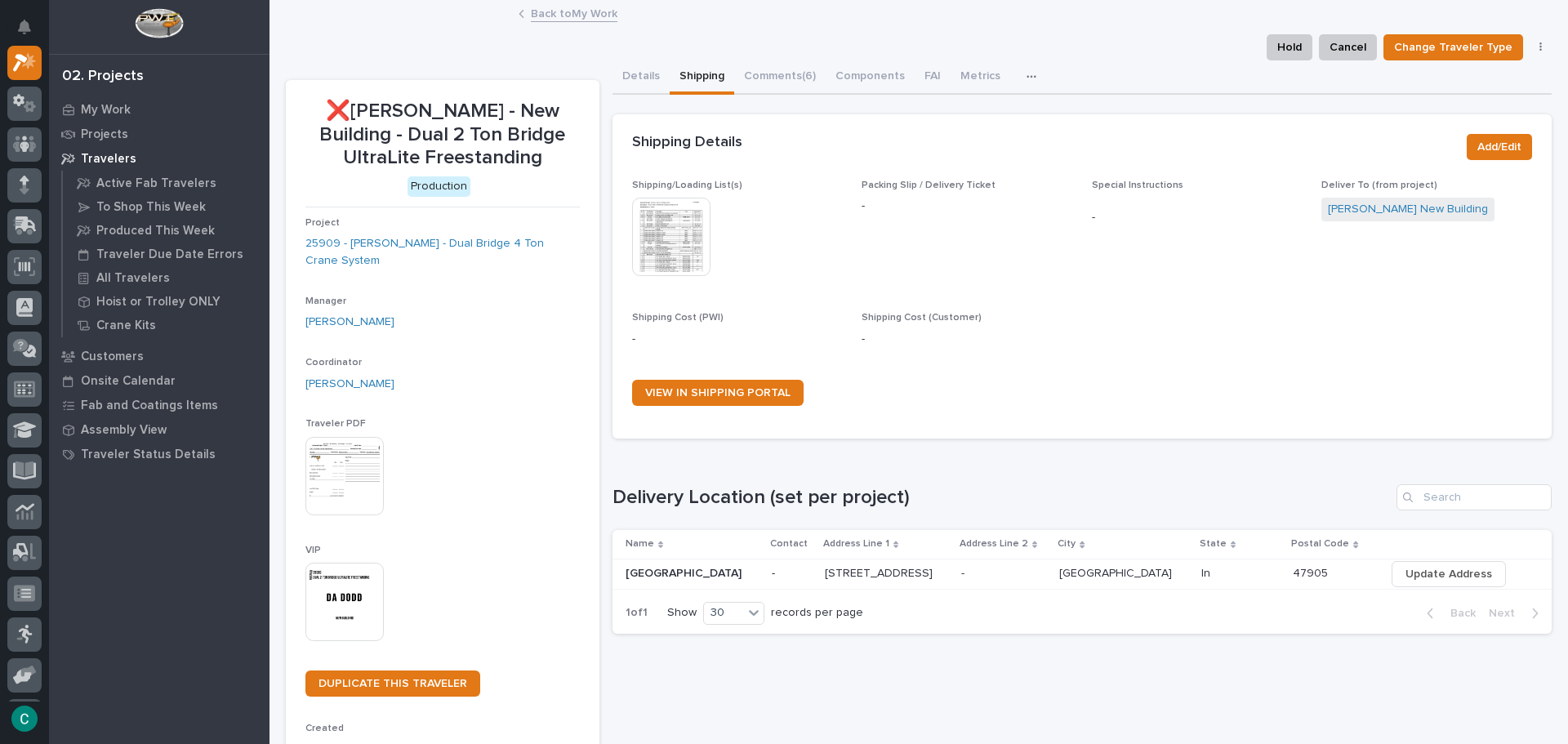
click at [575, 18] on link "Back to My Work" at bounding box center [574, 13] width 87 height 19
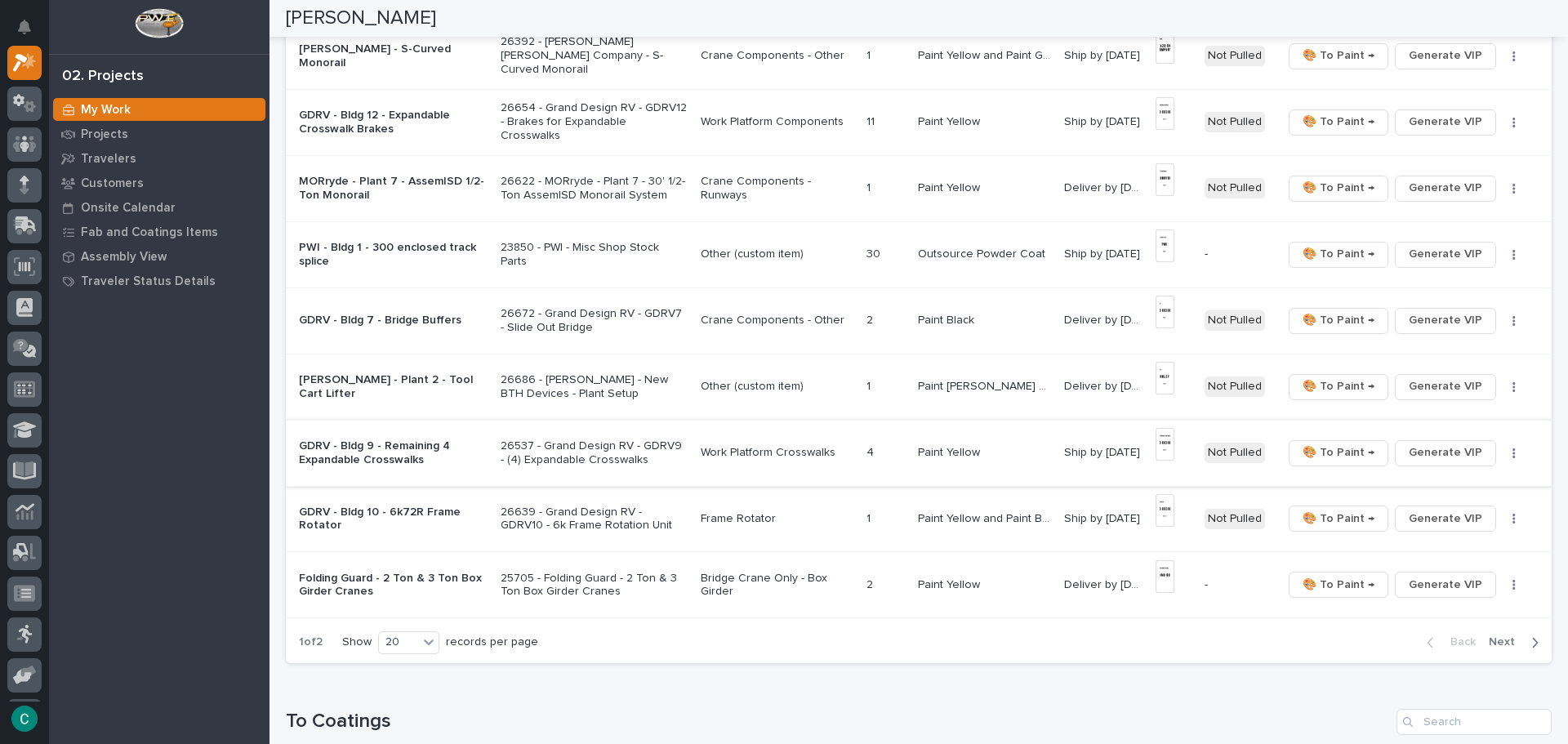
scroll to position [1061, 0]
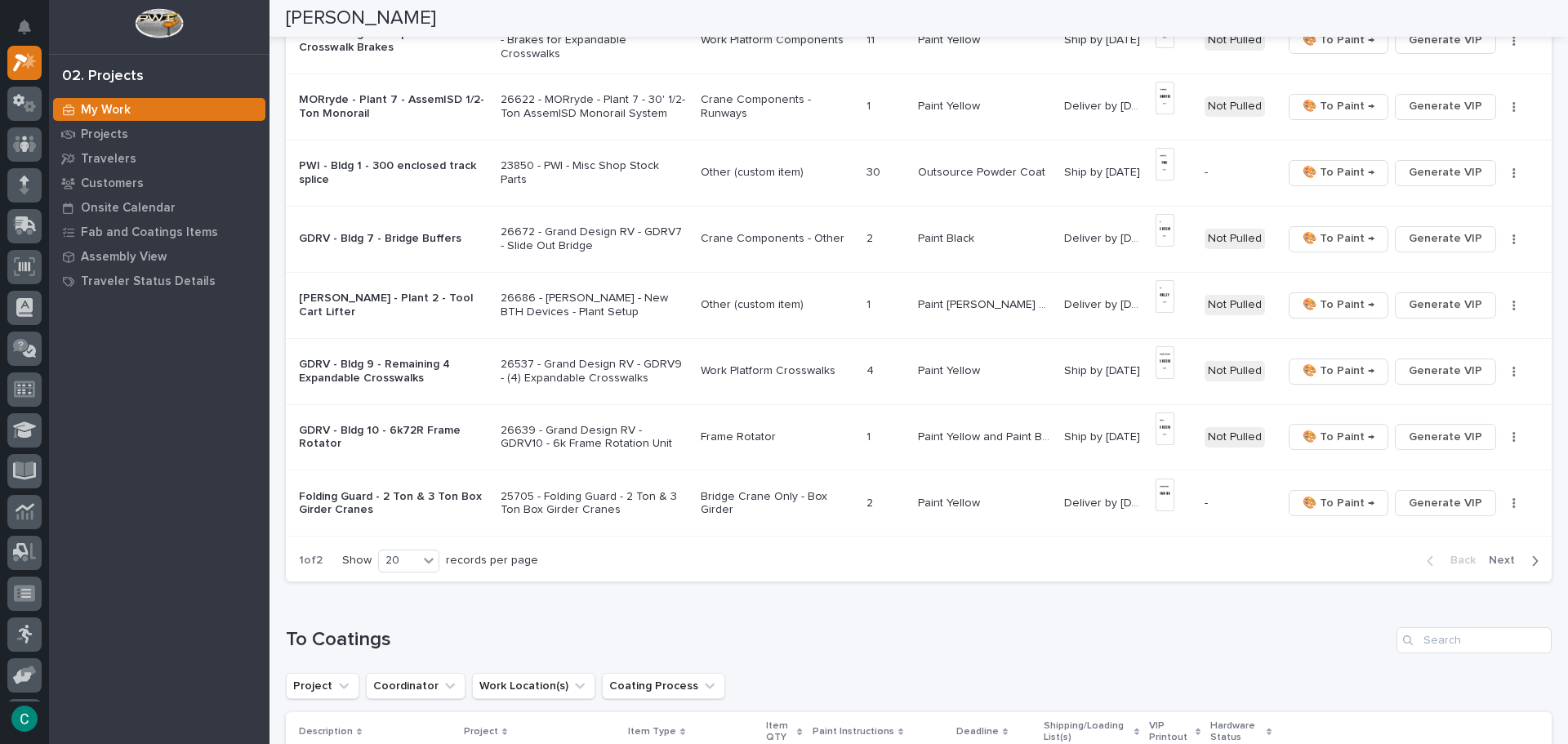
click at [1505, 560] on span "Next" at bounding box center [1507, 560] width 36 height 14
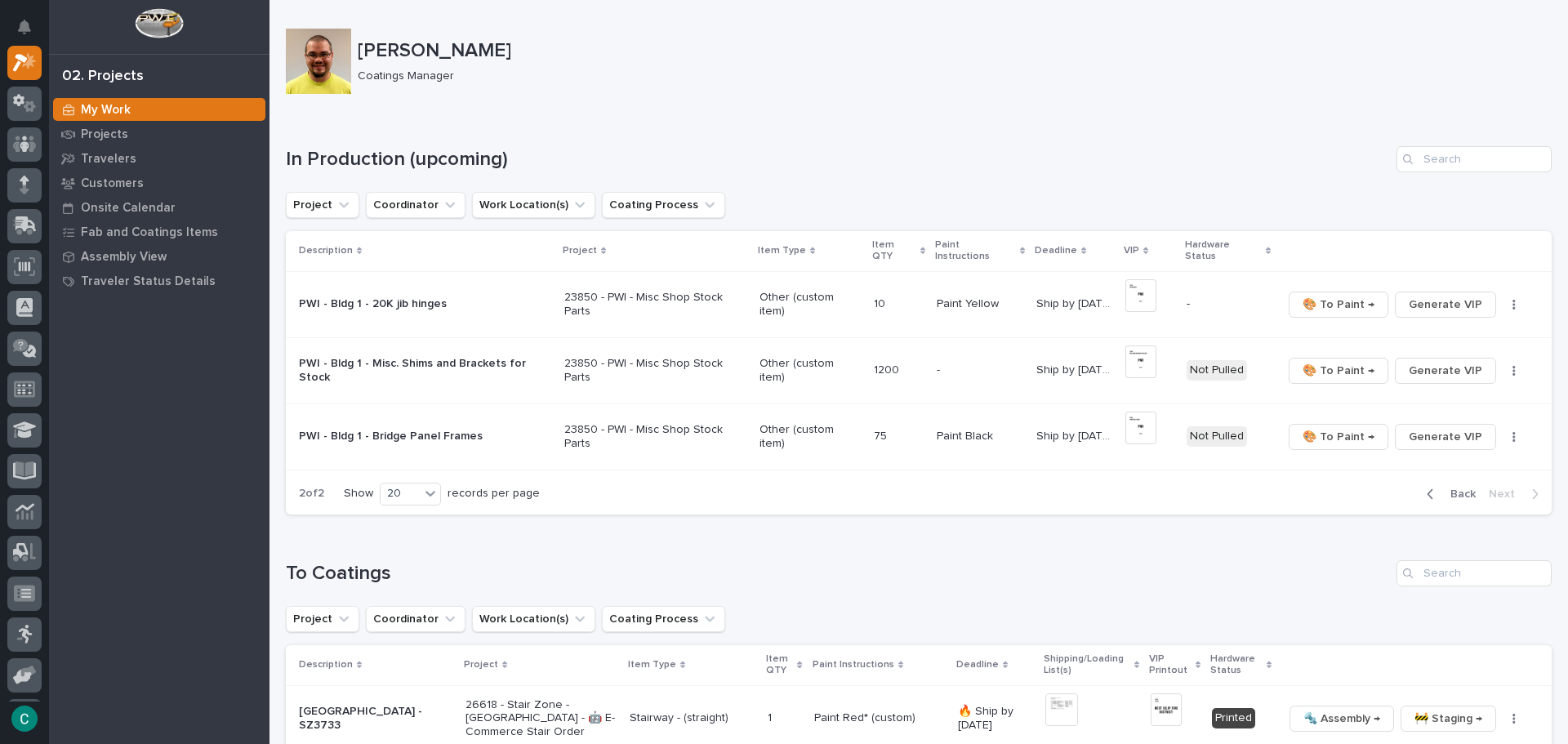
scroll to position [0, 0]
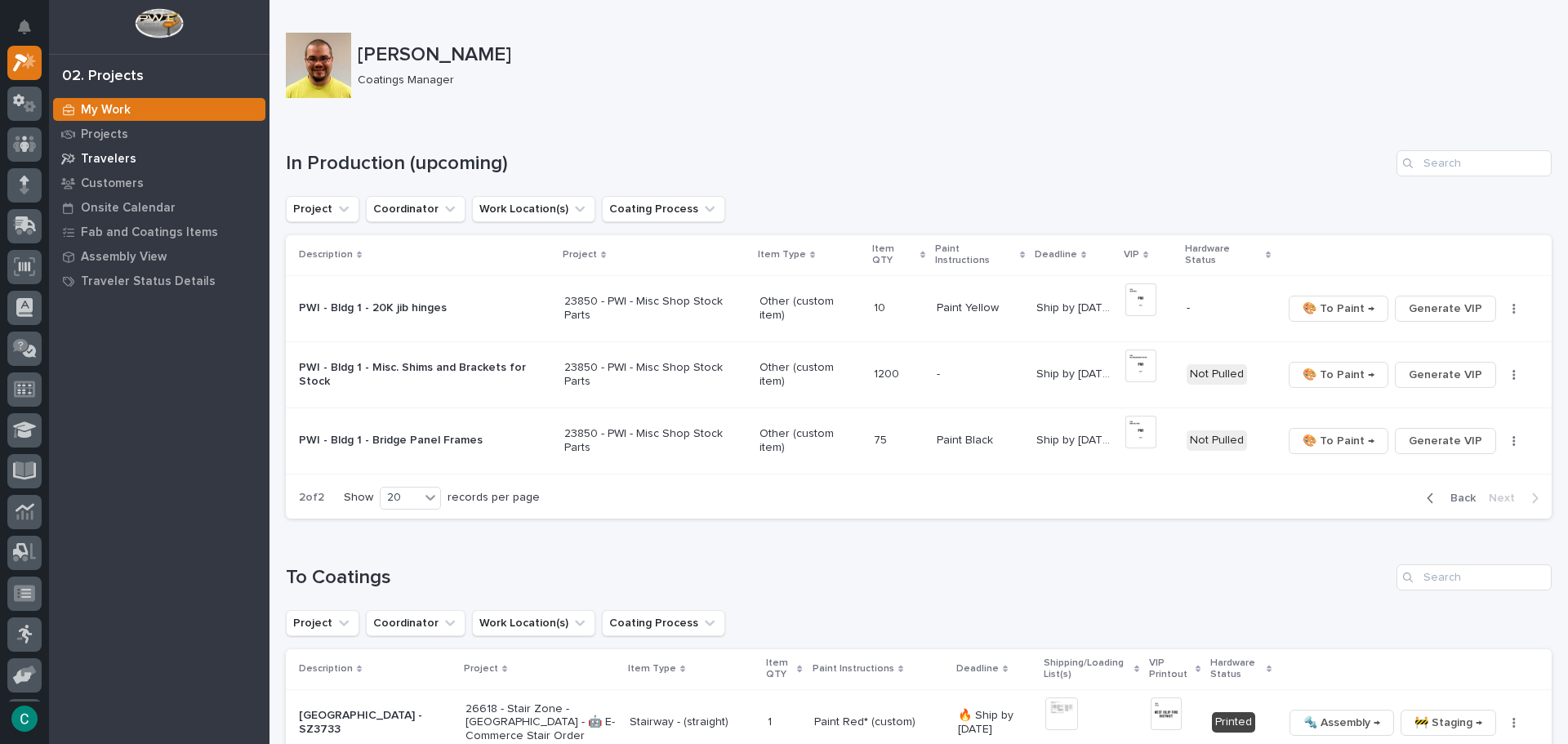
click at [113, 155] on p "Travelers" at bounding box center [109, 159] width 55 height 14
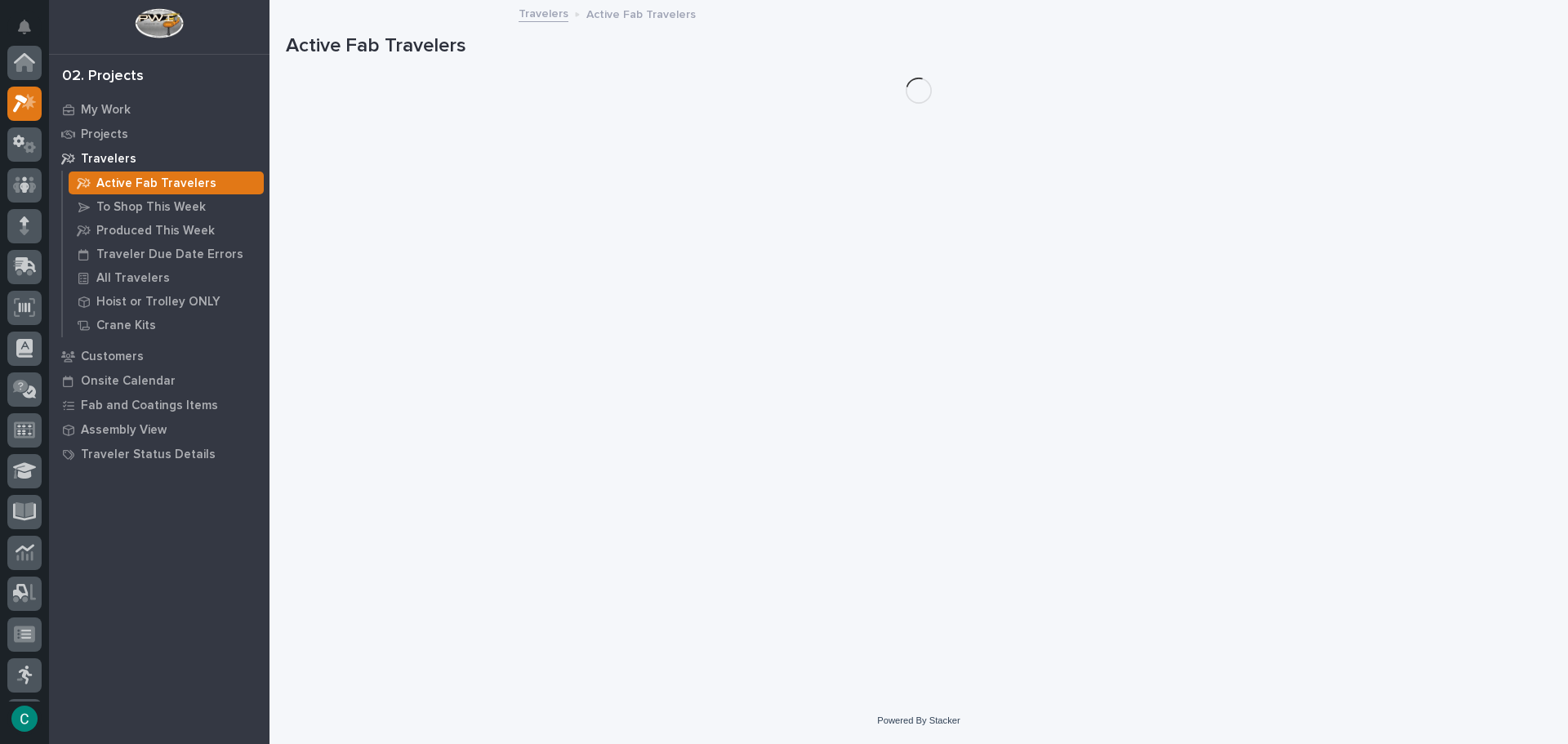
scroll to position [41, 0]
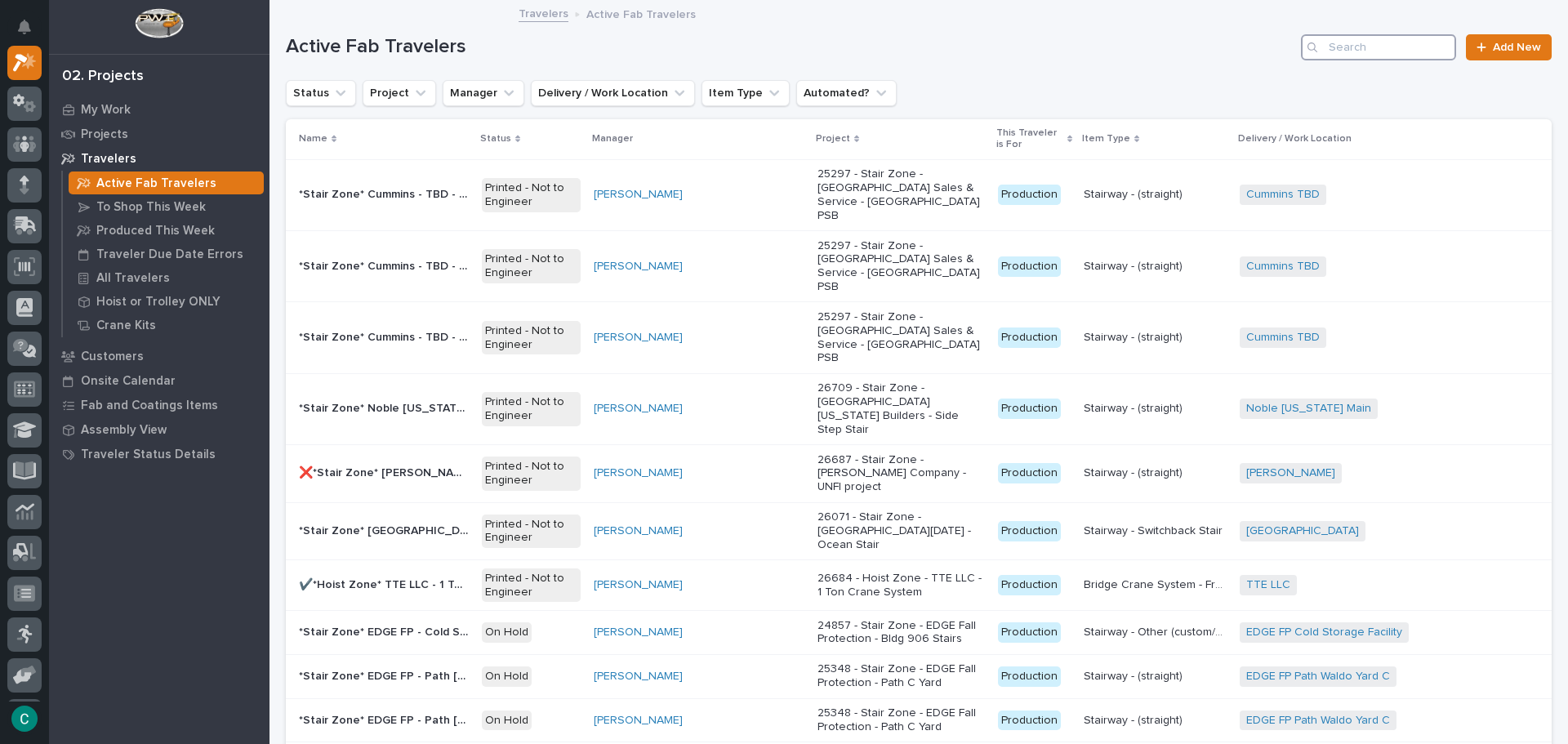
click at [1347, 51] on input "Search" at bounding box center [1379, 46] width 155 height 26
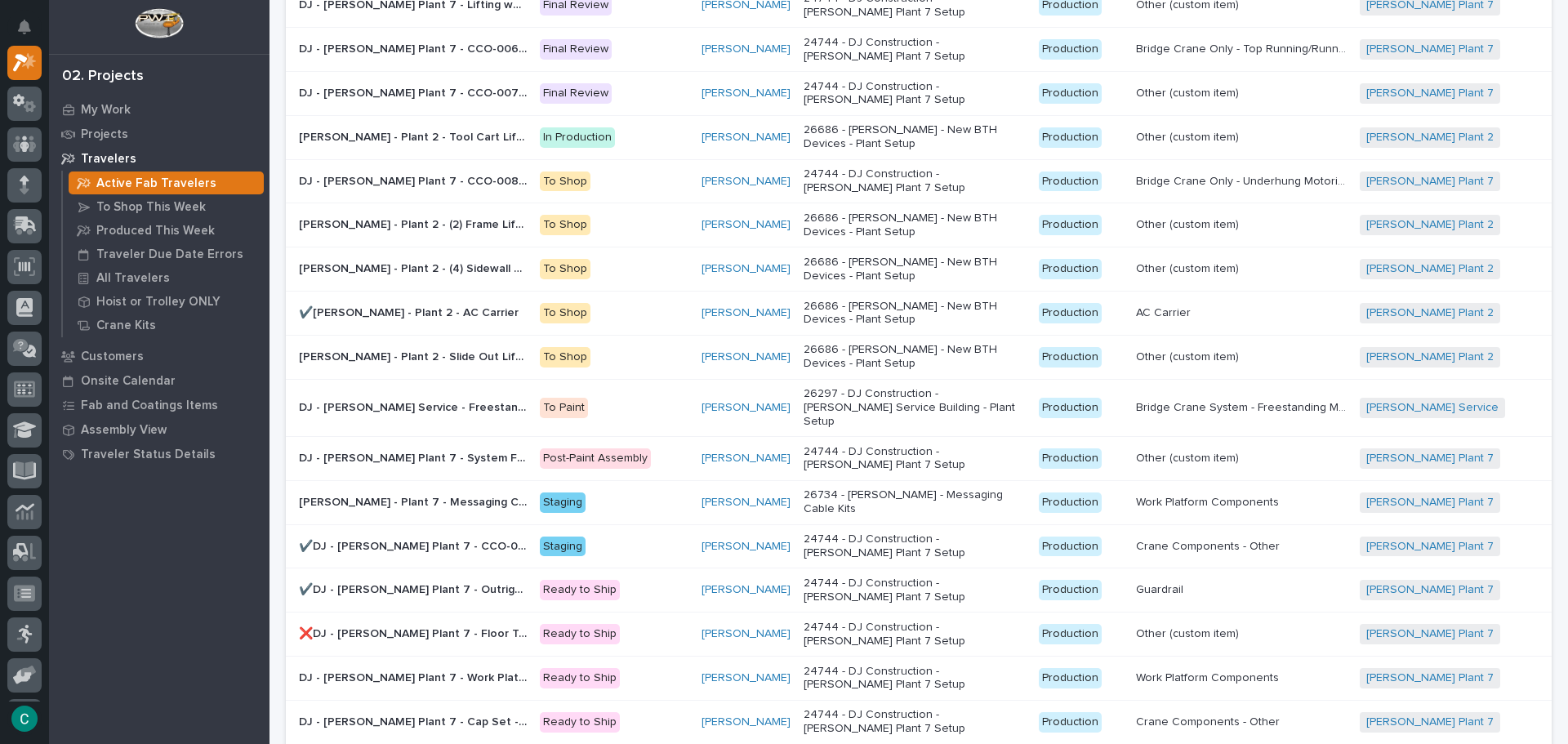
scroll to position [320, 0]
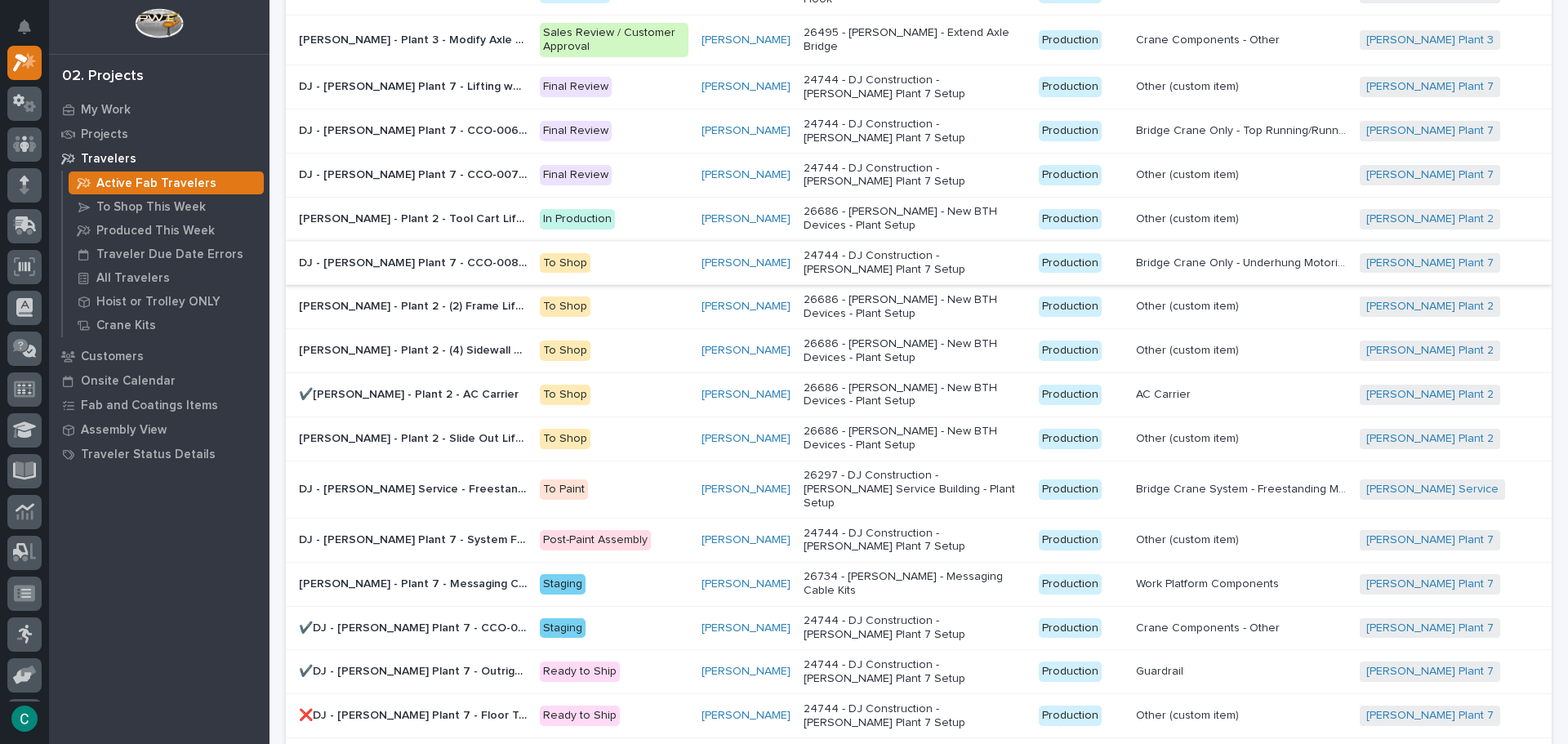
type input "[PERSON_NAME]"
click at [489, 253] on p "DJ - [PERSON_NAME] Plant 7 - CCO-008 Move & Extend System A&B" at bounding box center [415, 261] width 231 height 17
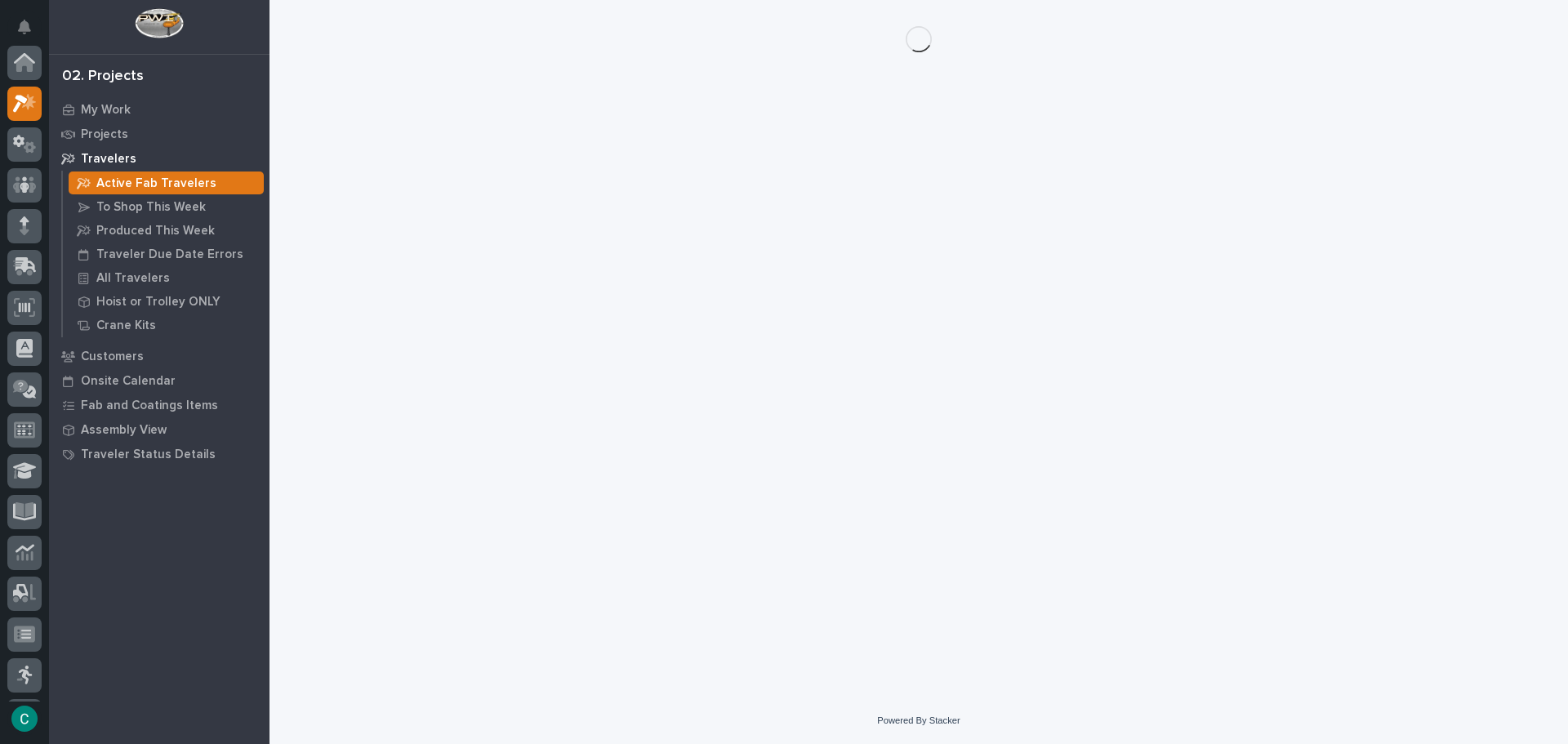
scroll to position [41, 0]
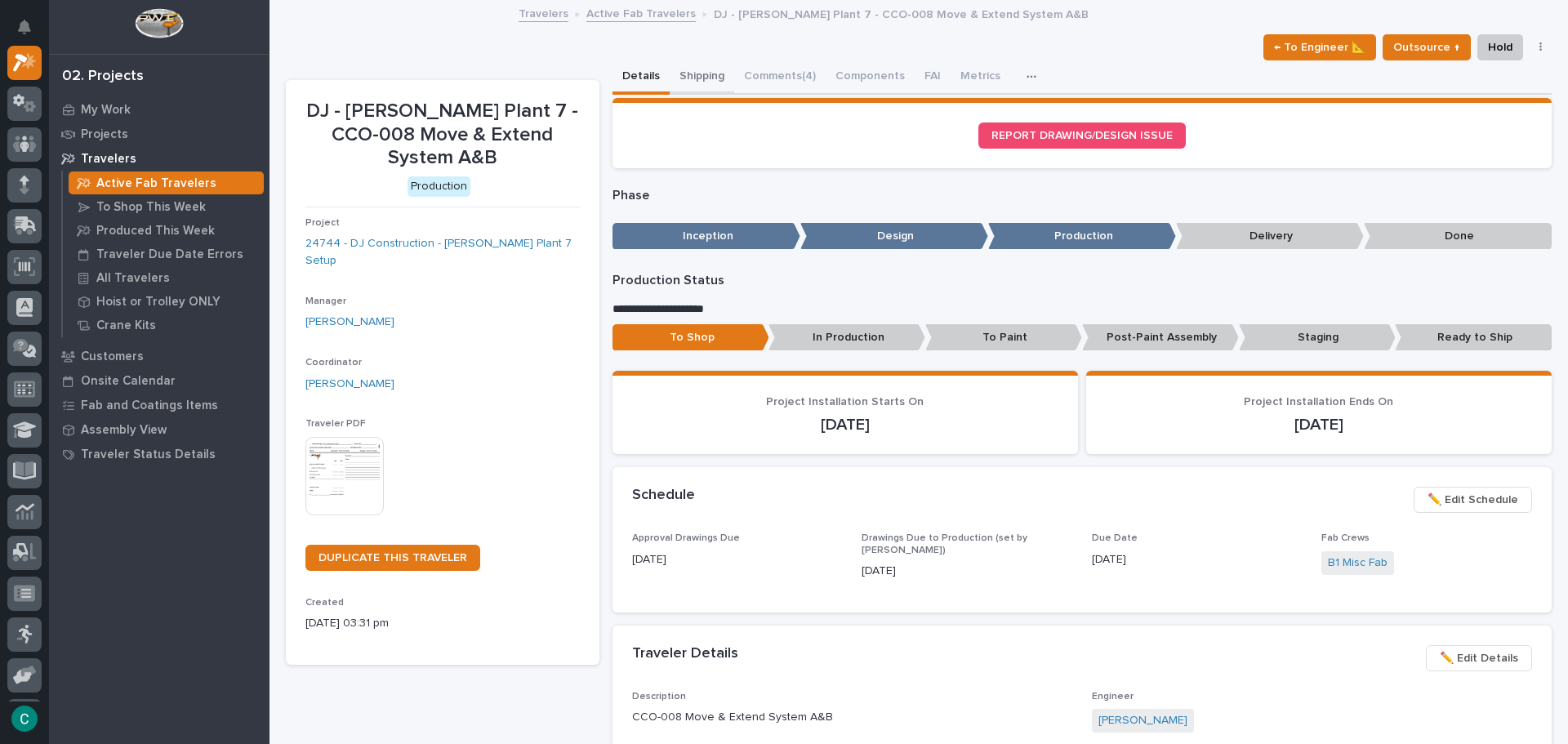
click at [688, 77] on button "Shipping" at bounding box center [702, 78] width 64 height 34
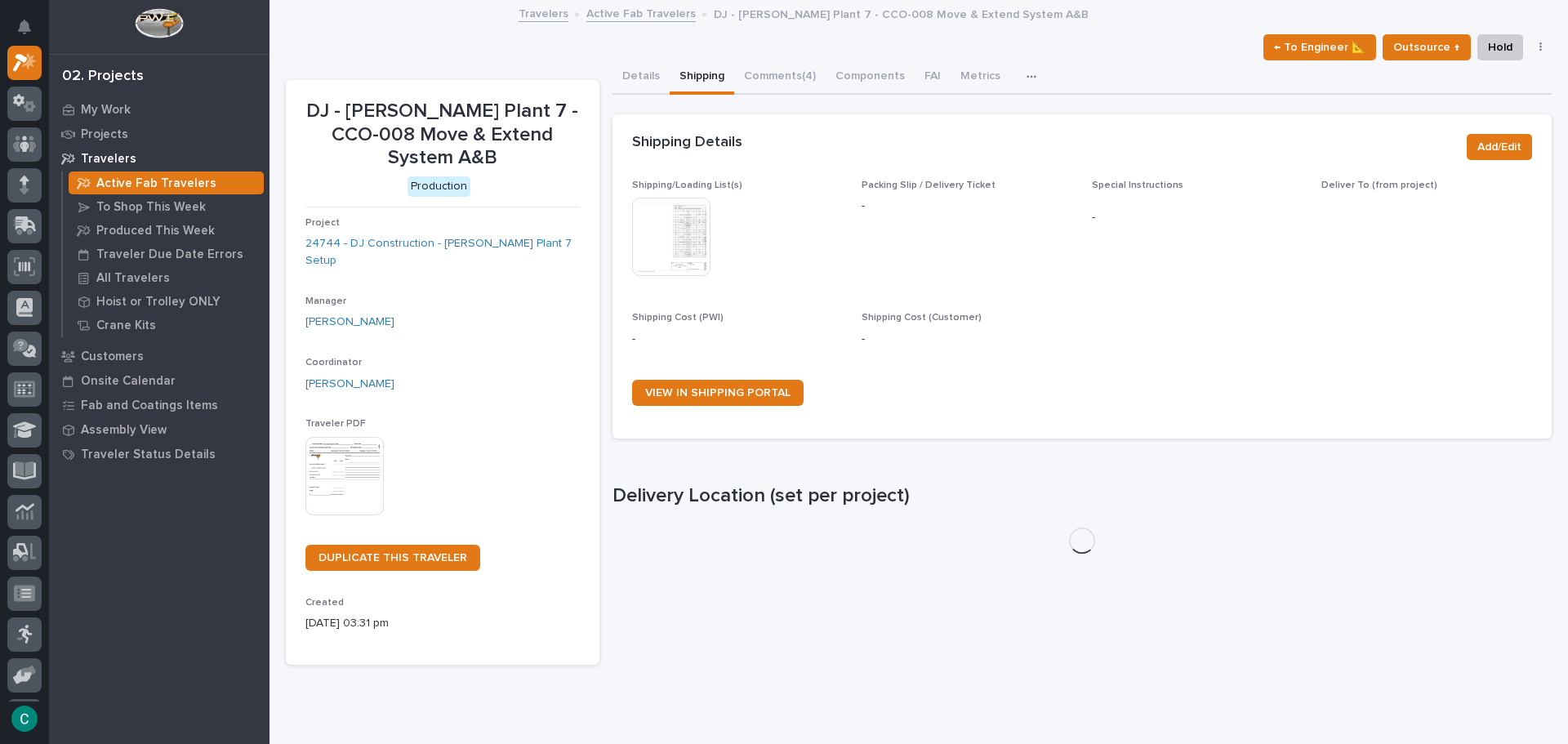
click at [671, 226] on img at bounding box center [672, 237] width 79 height 79
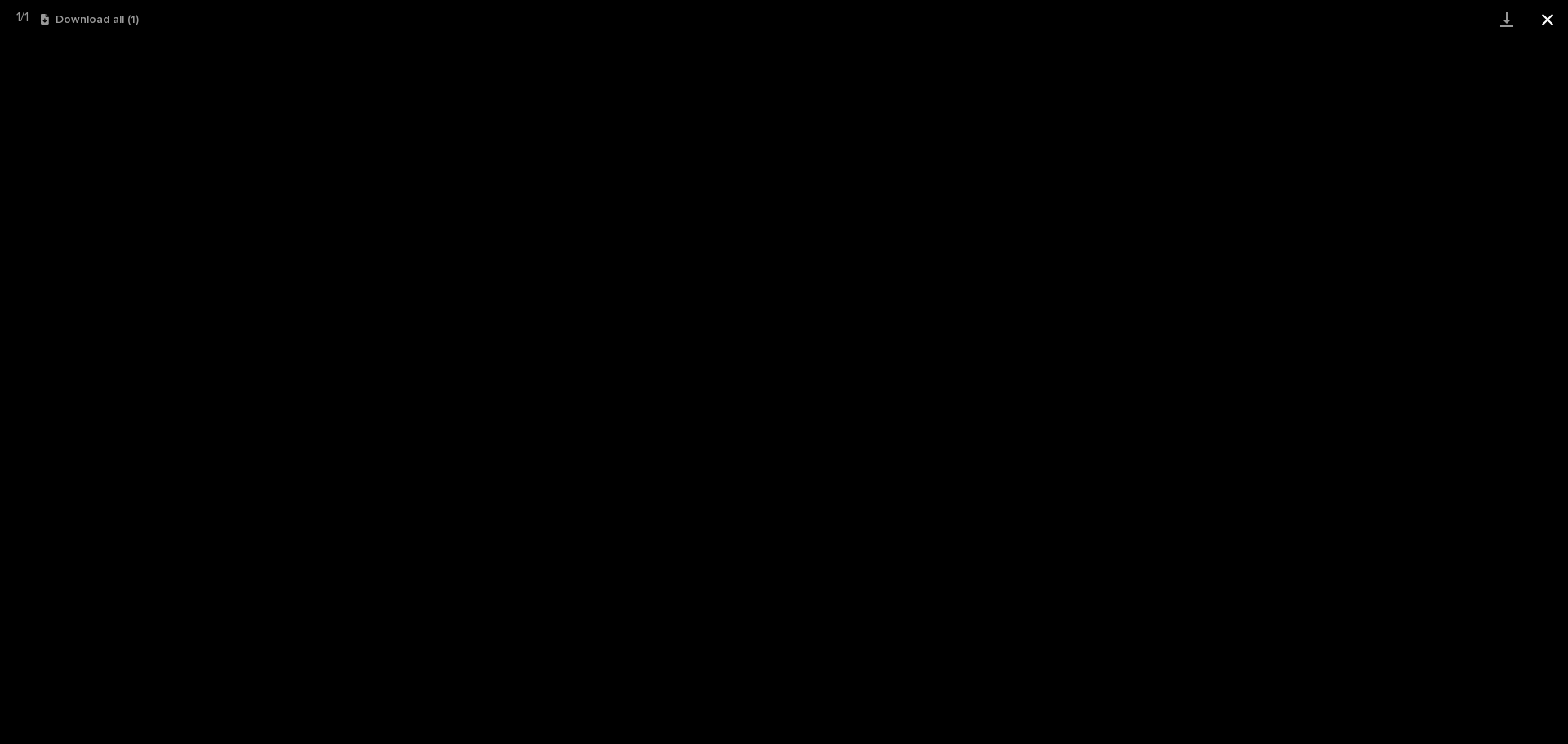
click at [1556, 22] on button "Close gallery" at bounding box center [1548, 19] width 41 height 38
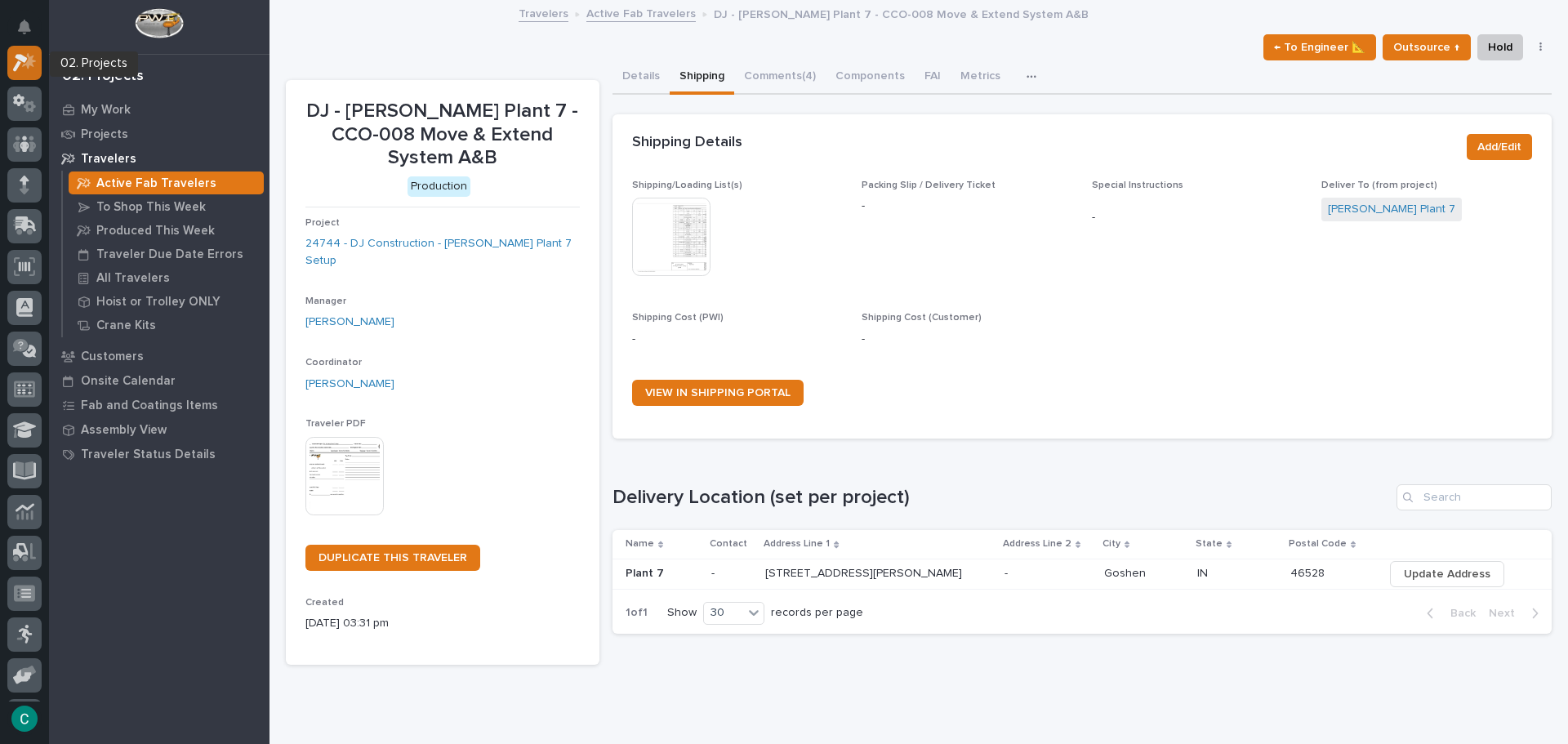
click at [36, 71] on icon at bounding box center [25, 62] width 24 height 19
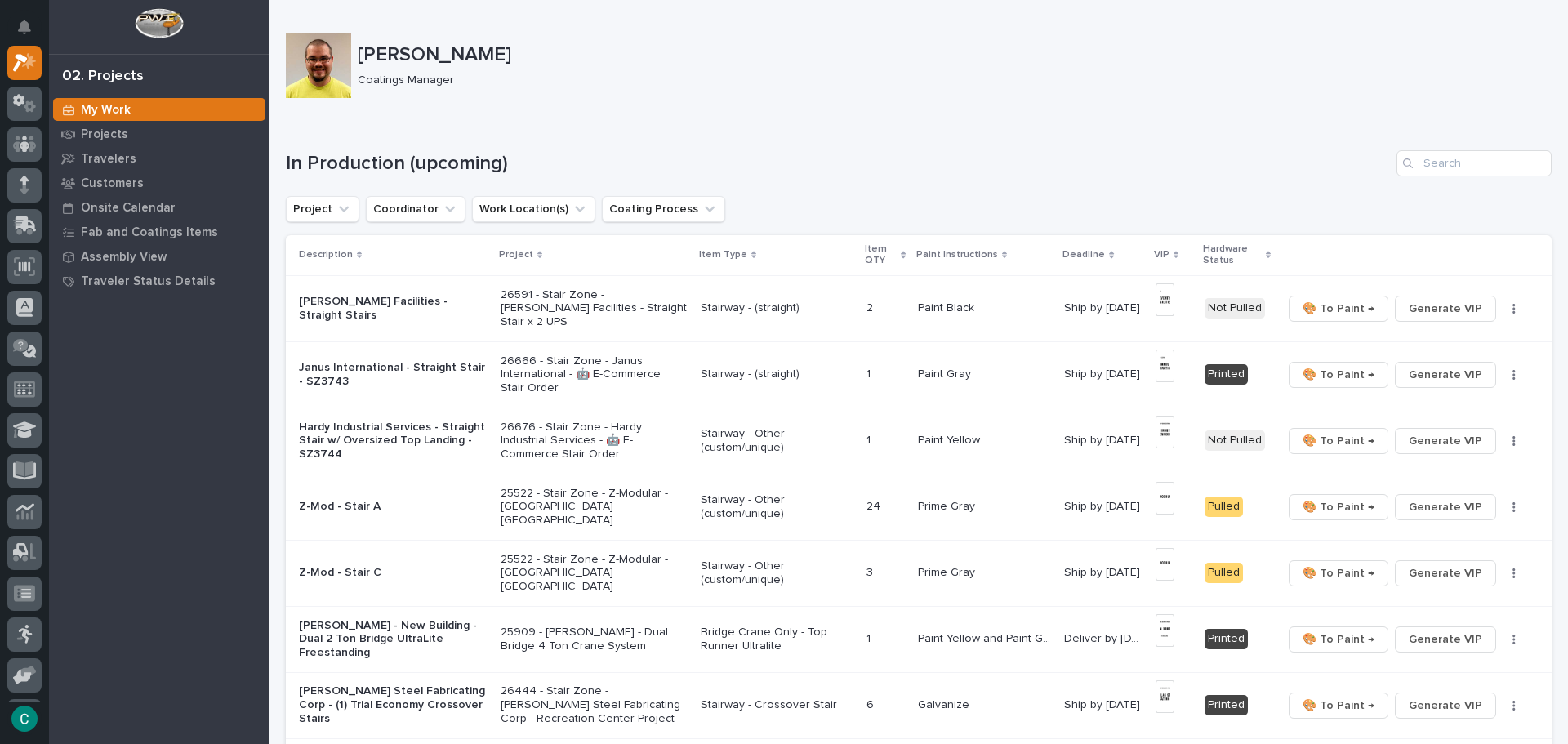
click at [737, 310] on p "Stairway - (straight)" at bounding box center [777, 308] width 154 height 14
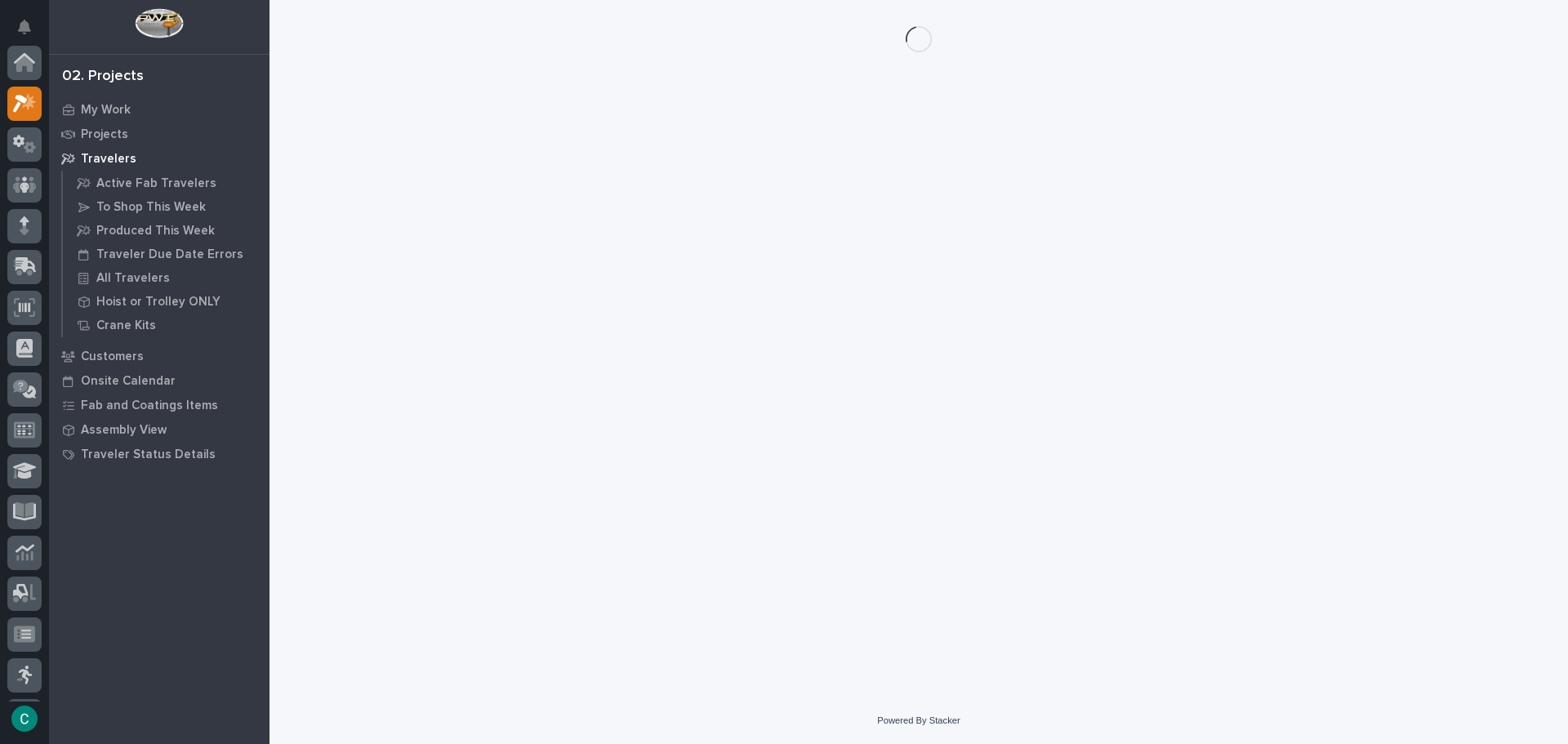
scroll to position [41, 0]
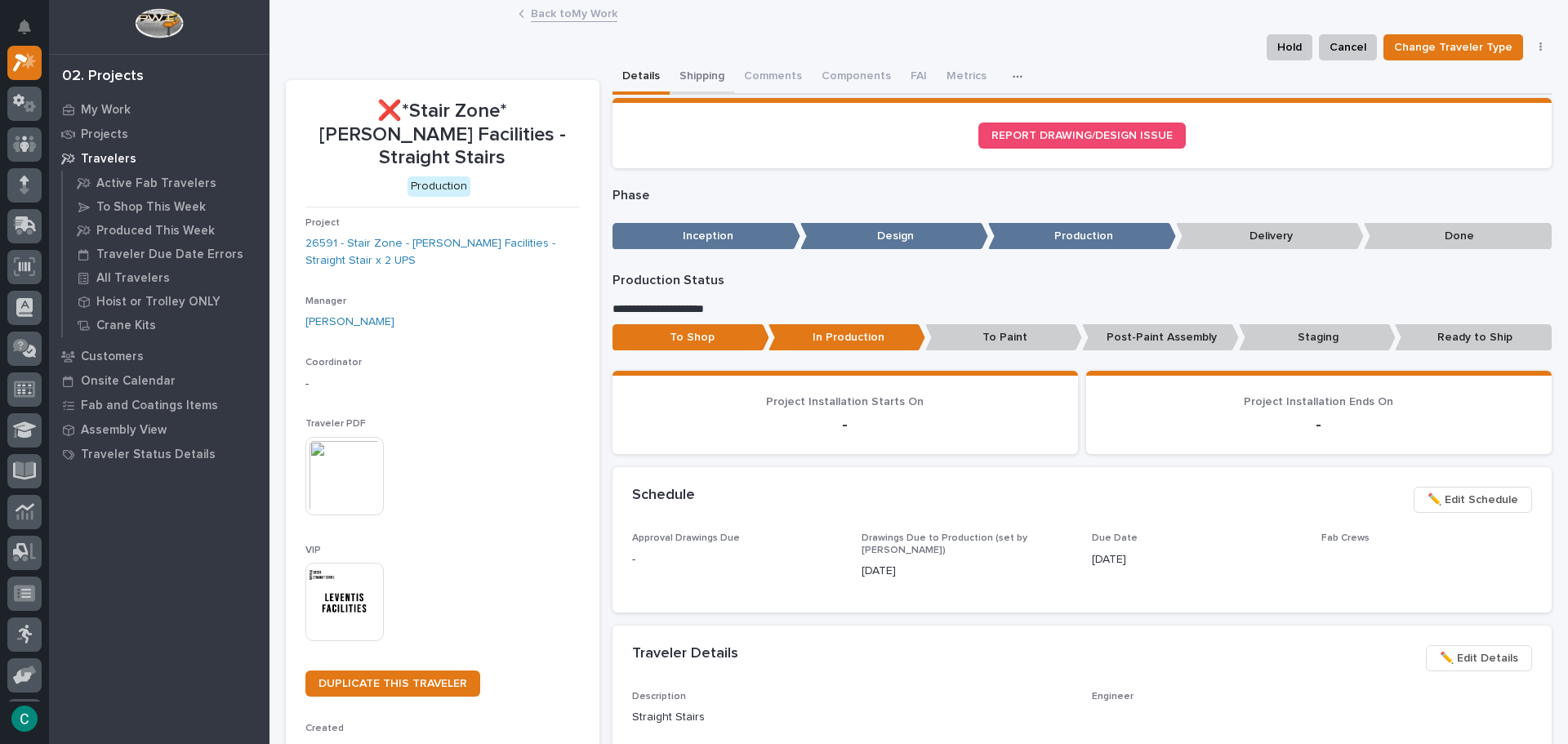
click at [692, 64] on button "Shipping" at bounding box center [702, 78] width 64 height 34
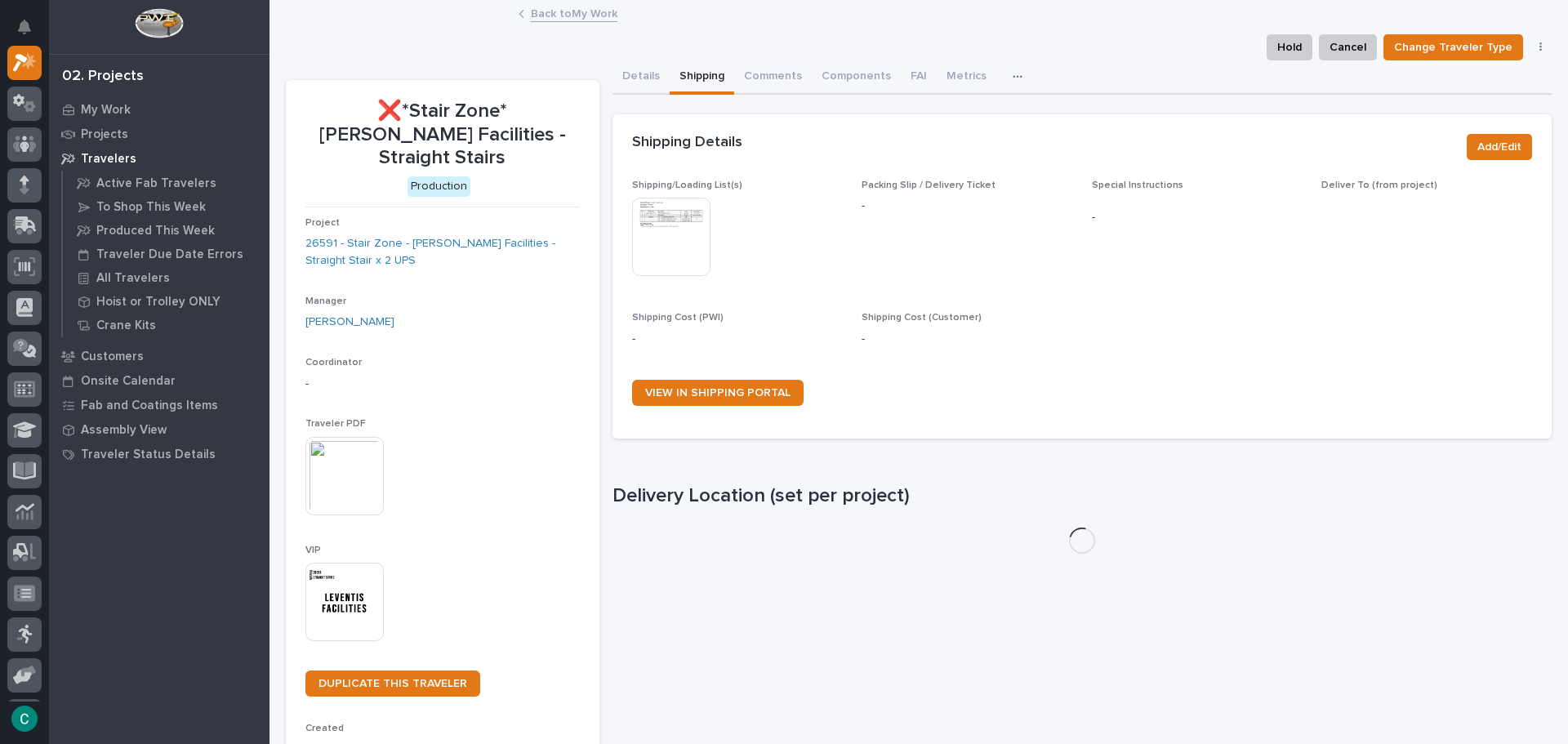
click at [652, 247] on img at bounding box center [672, 237] width 79 height 79
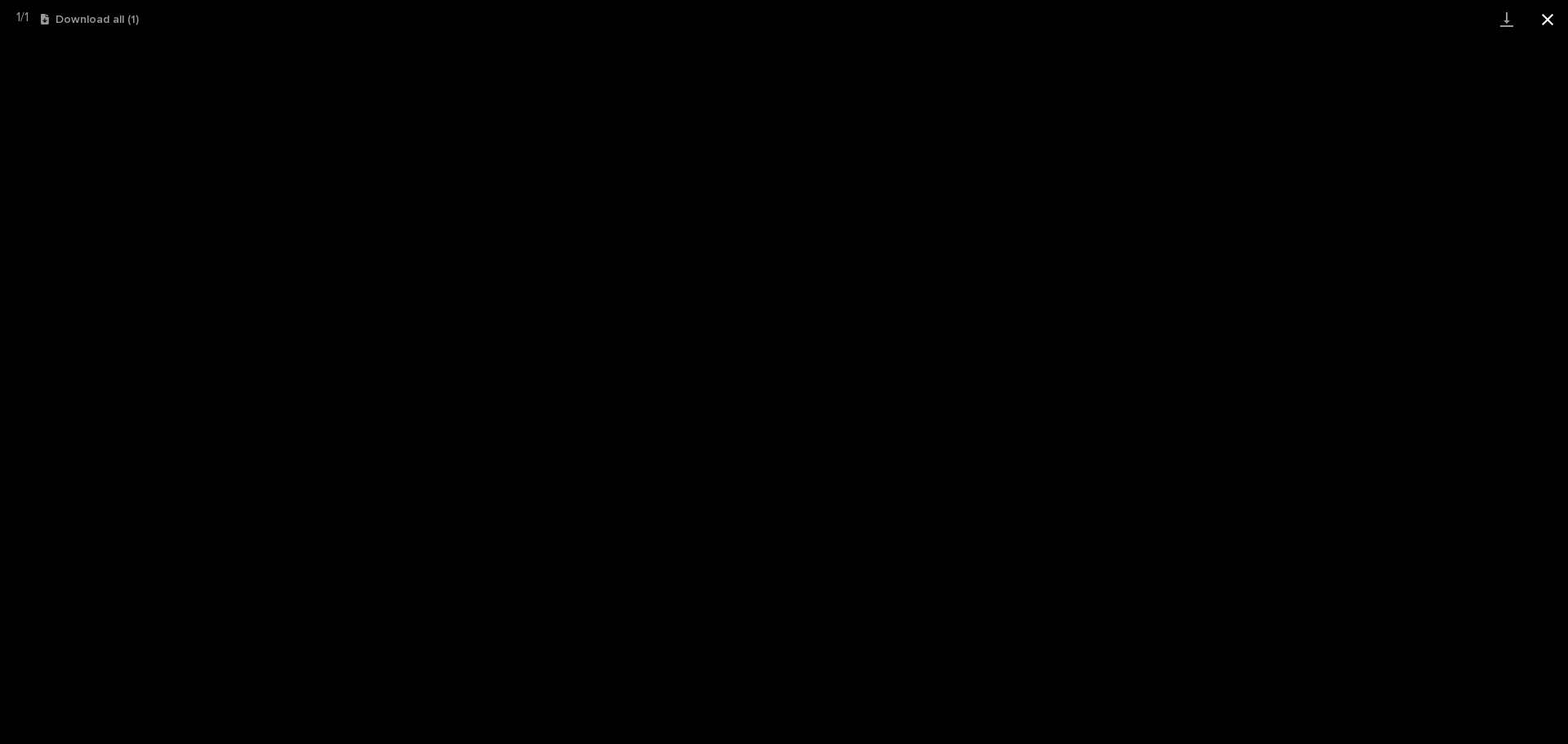
click at [1557, 15] on button "Close gallery" at bounding box center [1548, 19] width 41 height 38
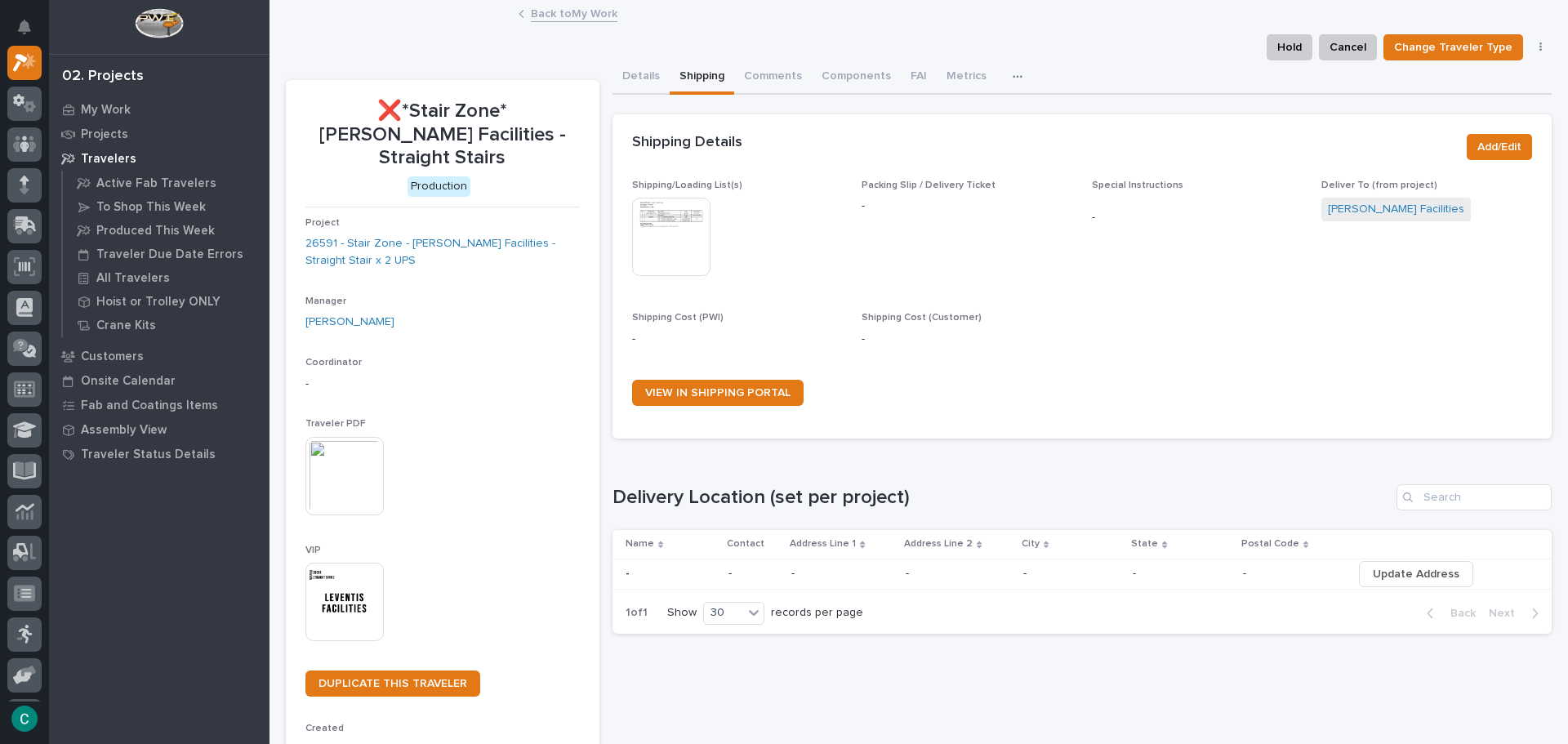
click at [548, 15] on link "Back to My Work" at bounding box center [574, 13] width 87 height 19
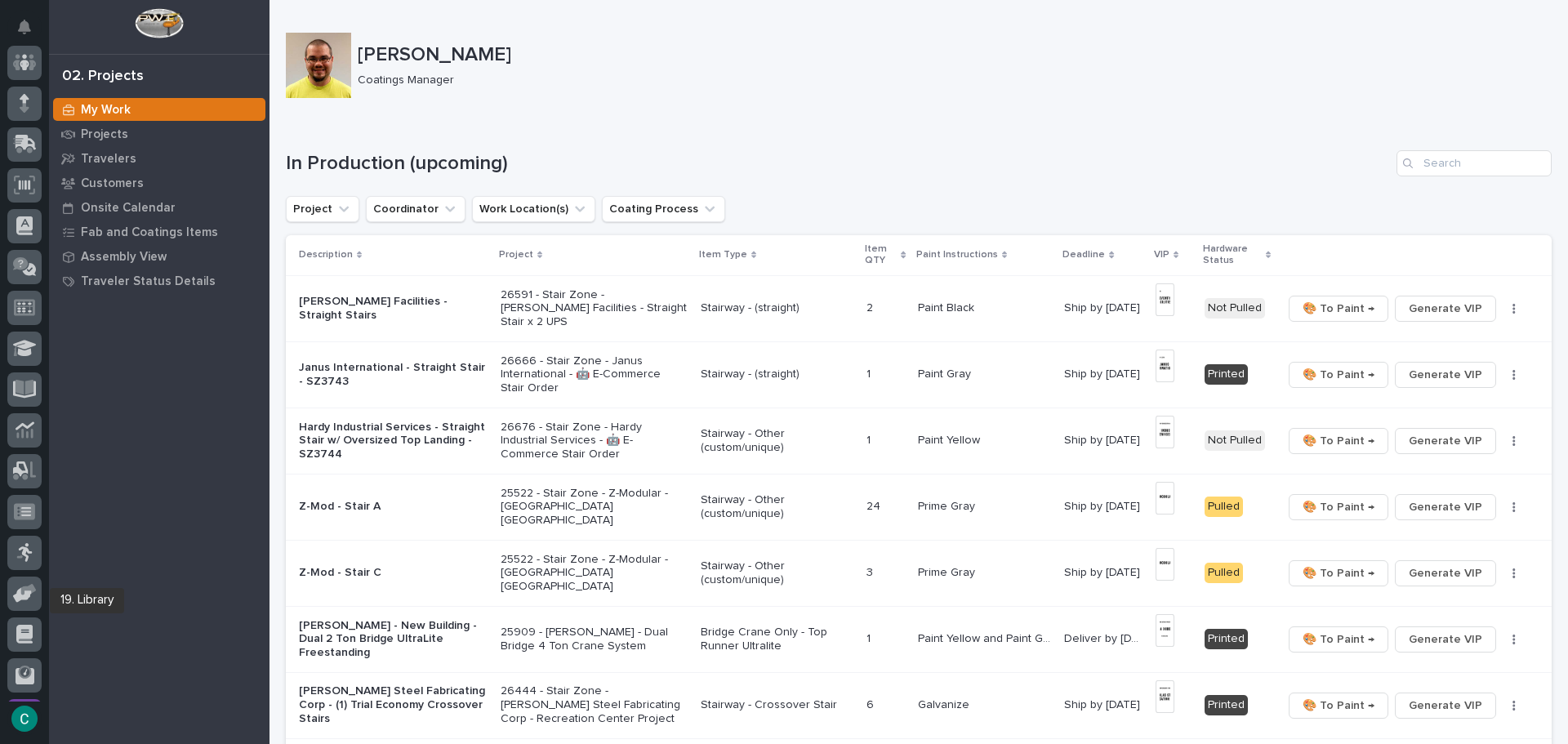
scroll to position [161, 0]
click at [22, 266] on icon at bounding box center [25, 269] width 21 height 19
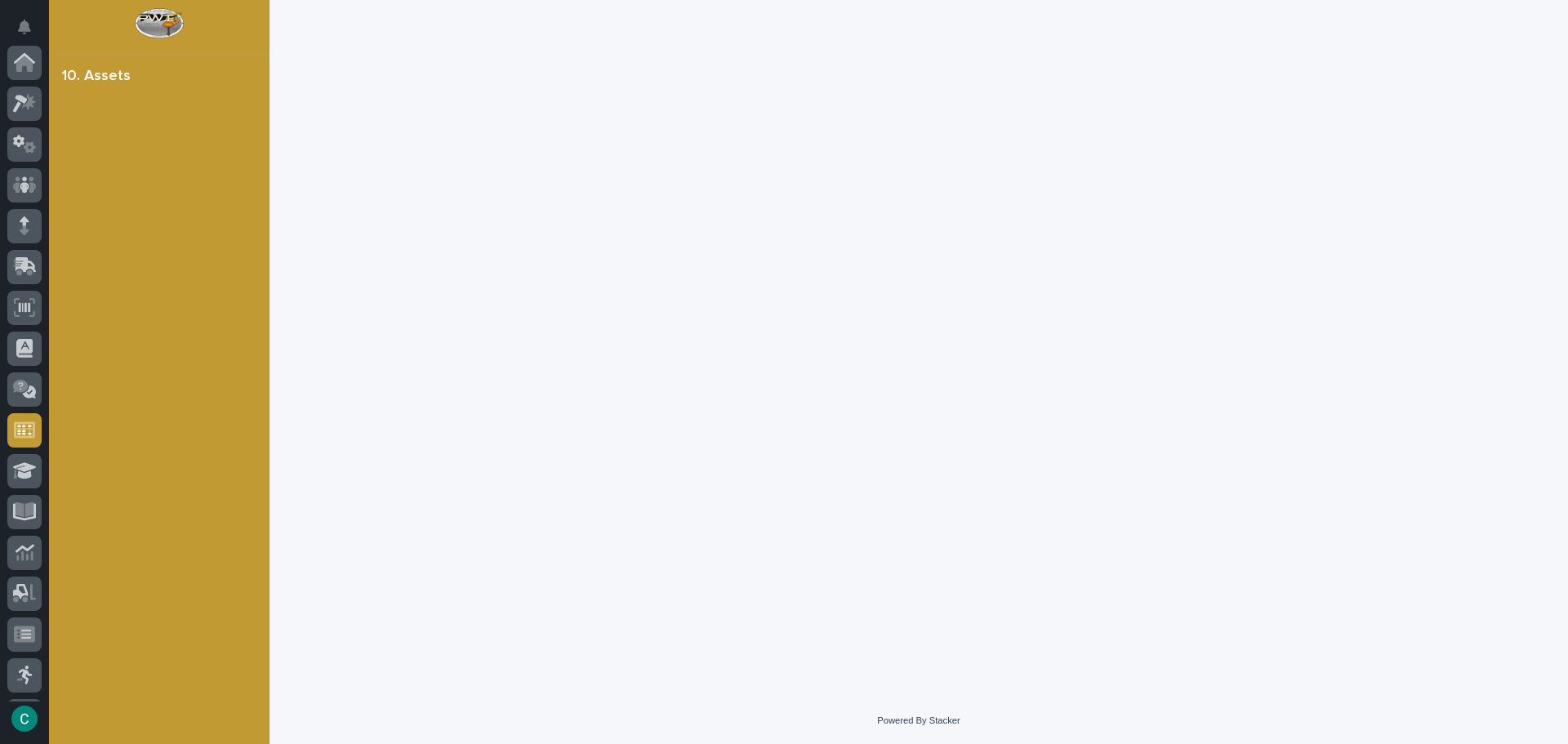
scroll to position [161, 0]
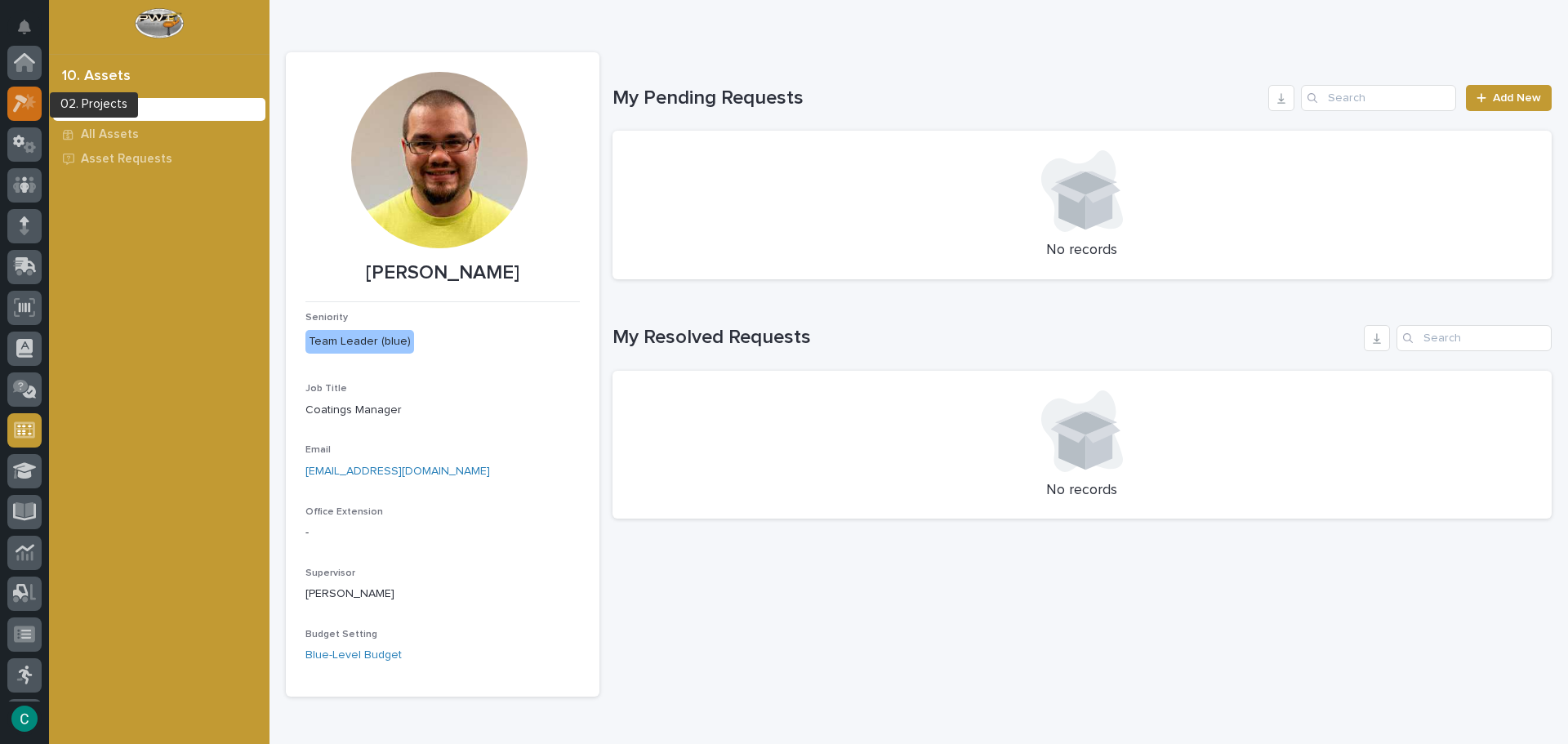
click at [32, 99] on icon at bounding box center [29, 101] width 14 height 16
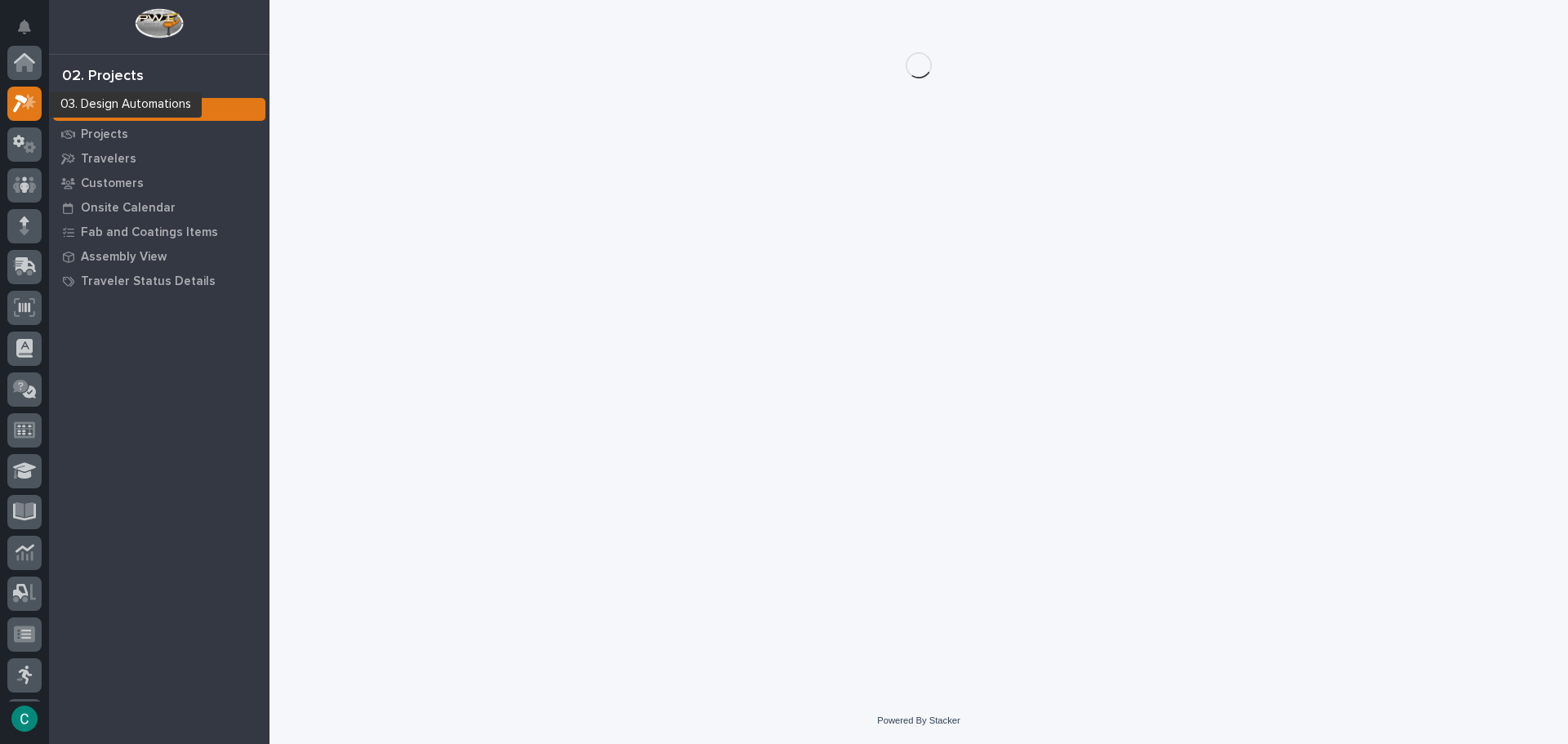
scroll to position [41, 0]
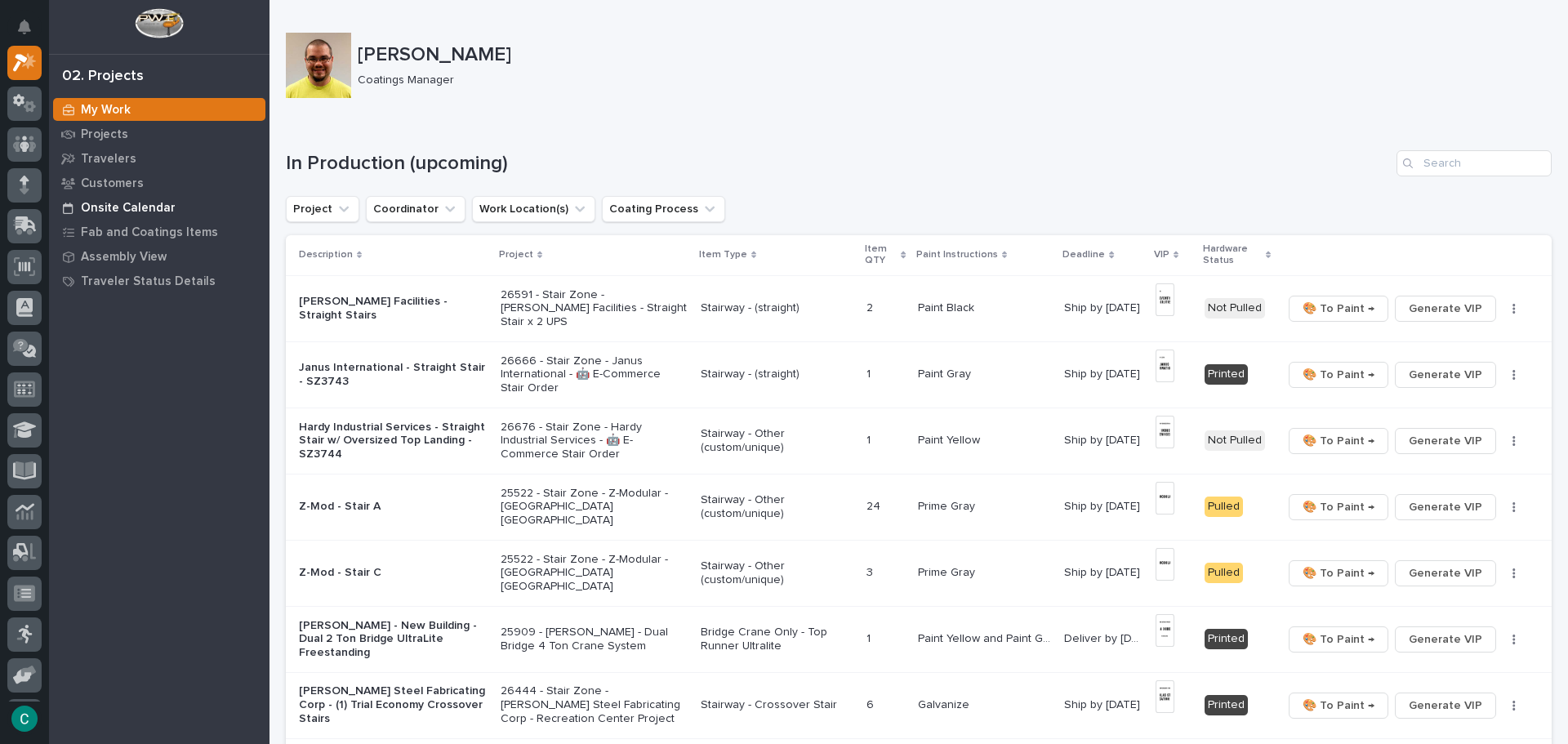
click at [118, 204] on p "Onsite Calendar" at bounding box center [129, 208] width 95 height 14
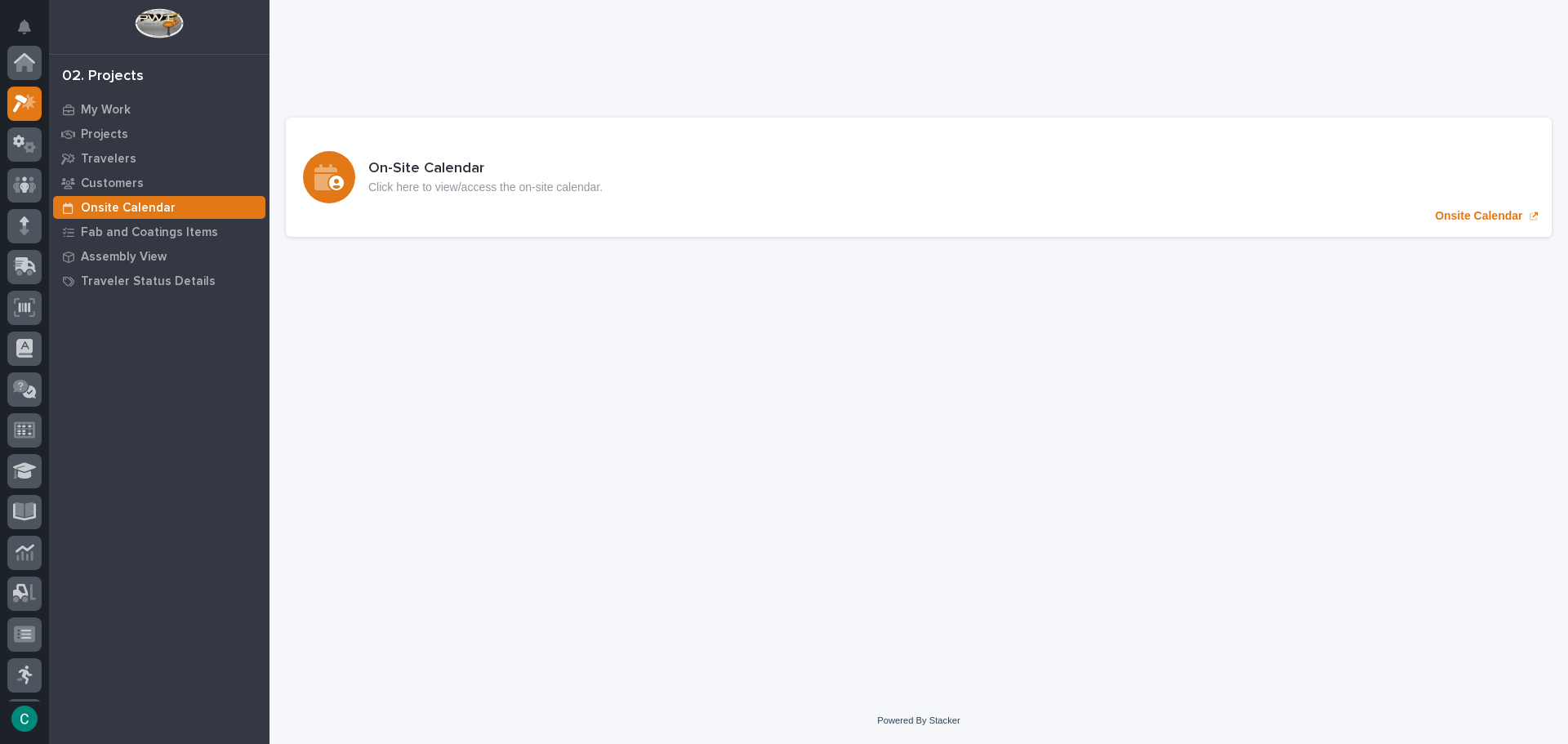
scroll to position [41, 0]
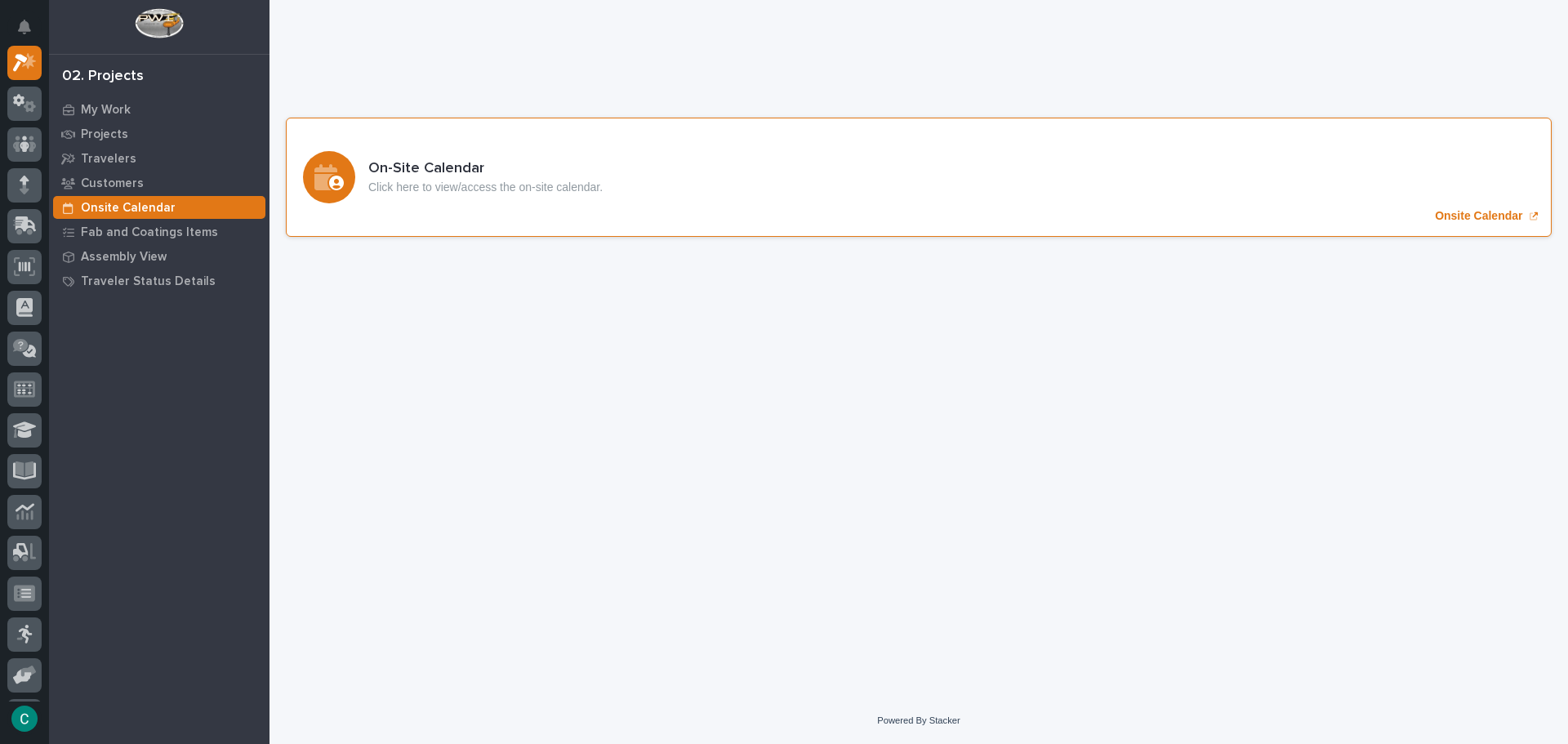
click at [736, 188] on div "On-Site Calendar Click here to view/access the on-site calendar. Onsite Calendar" at bounding box center [918, 177] width 1266 height 119
click at [376, 178] on div "On-Site Calendar Click here to view/access the on-site calendar." at bounding box center [485, 177] width 234 height 34
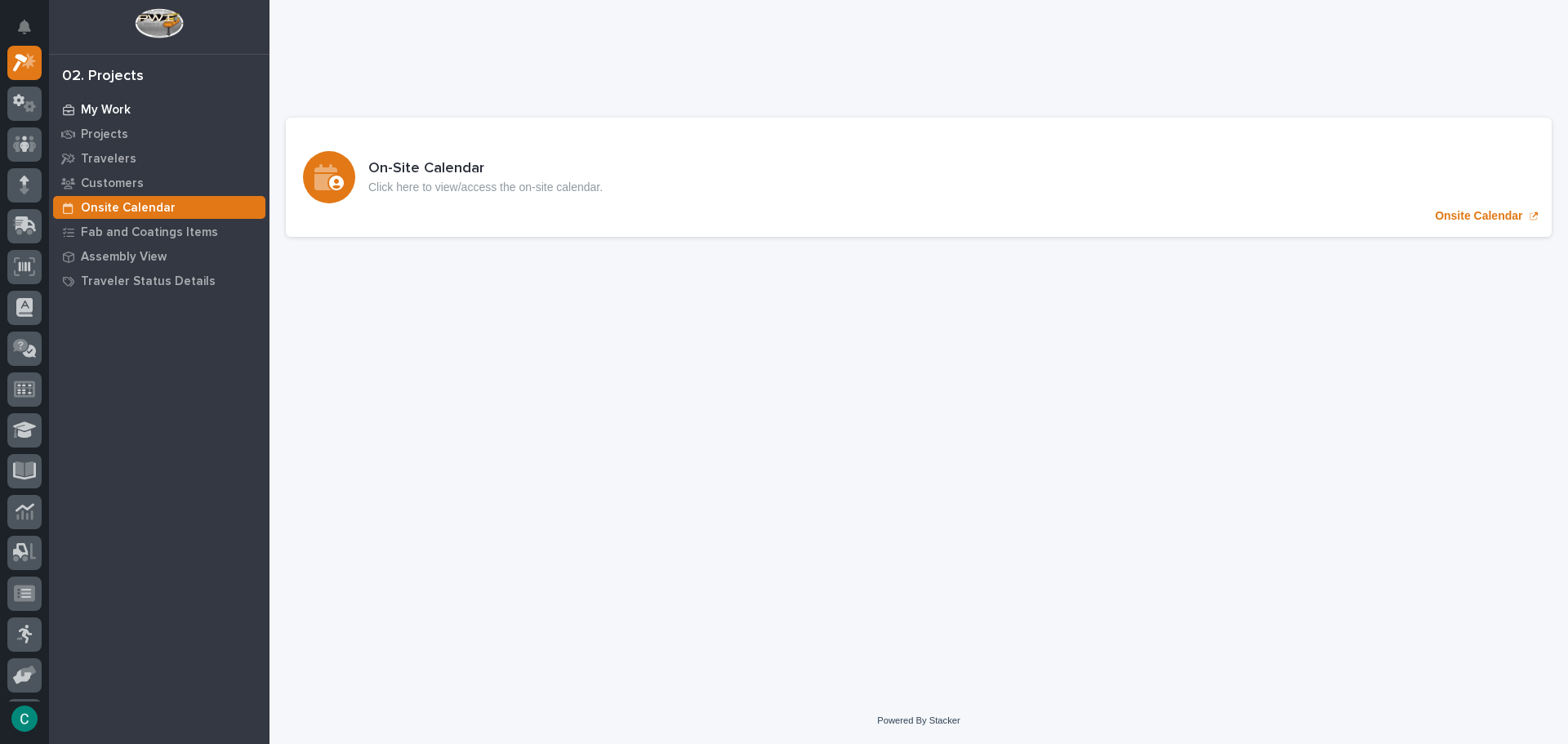
click at [114, 105] on p "My Work" at bounding box center [106, 110] width 50 height 14
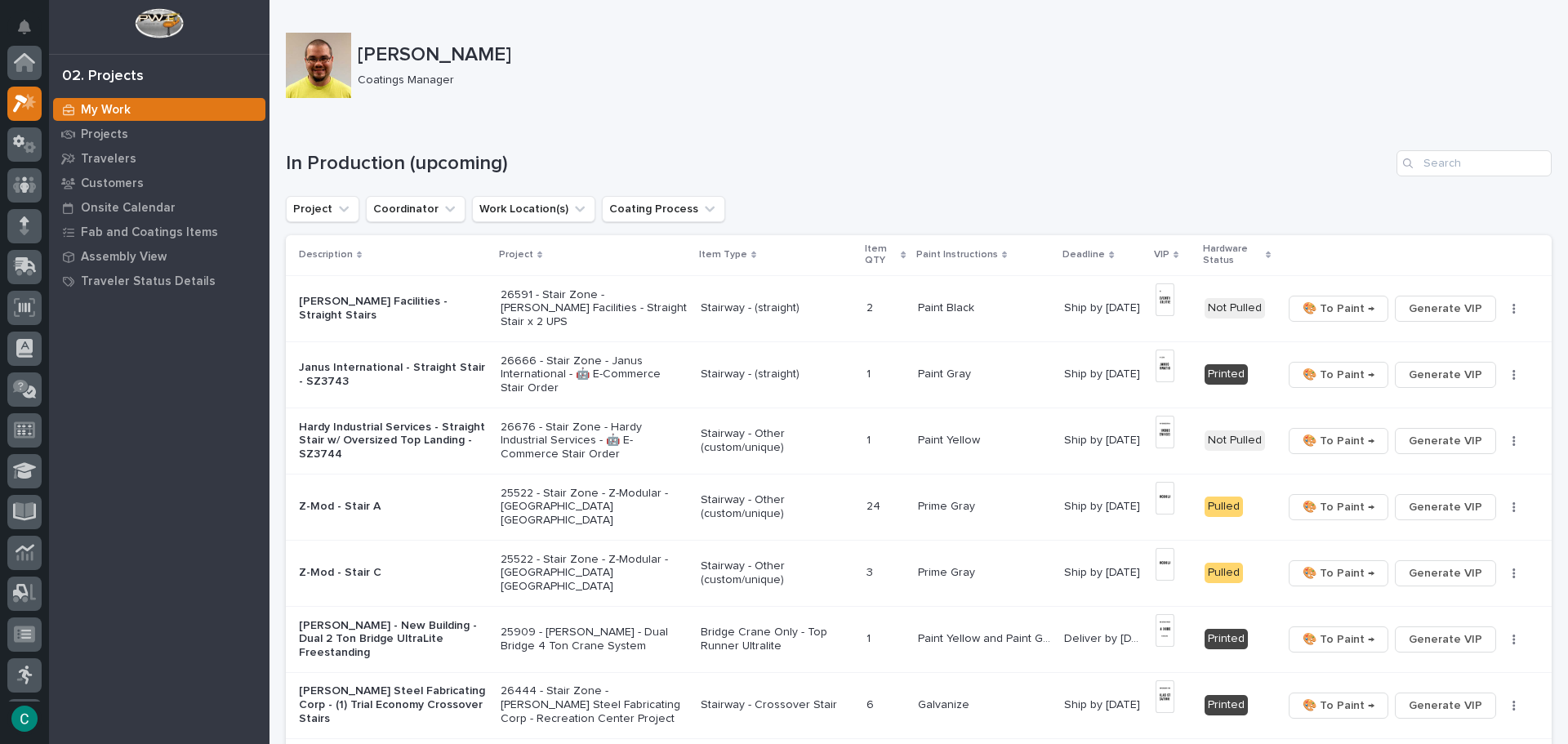
scroll to position [41, 0]
click at [1164, 637] on img at bounding box center [1165, 630] width 19 height 33
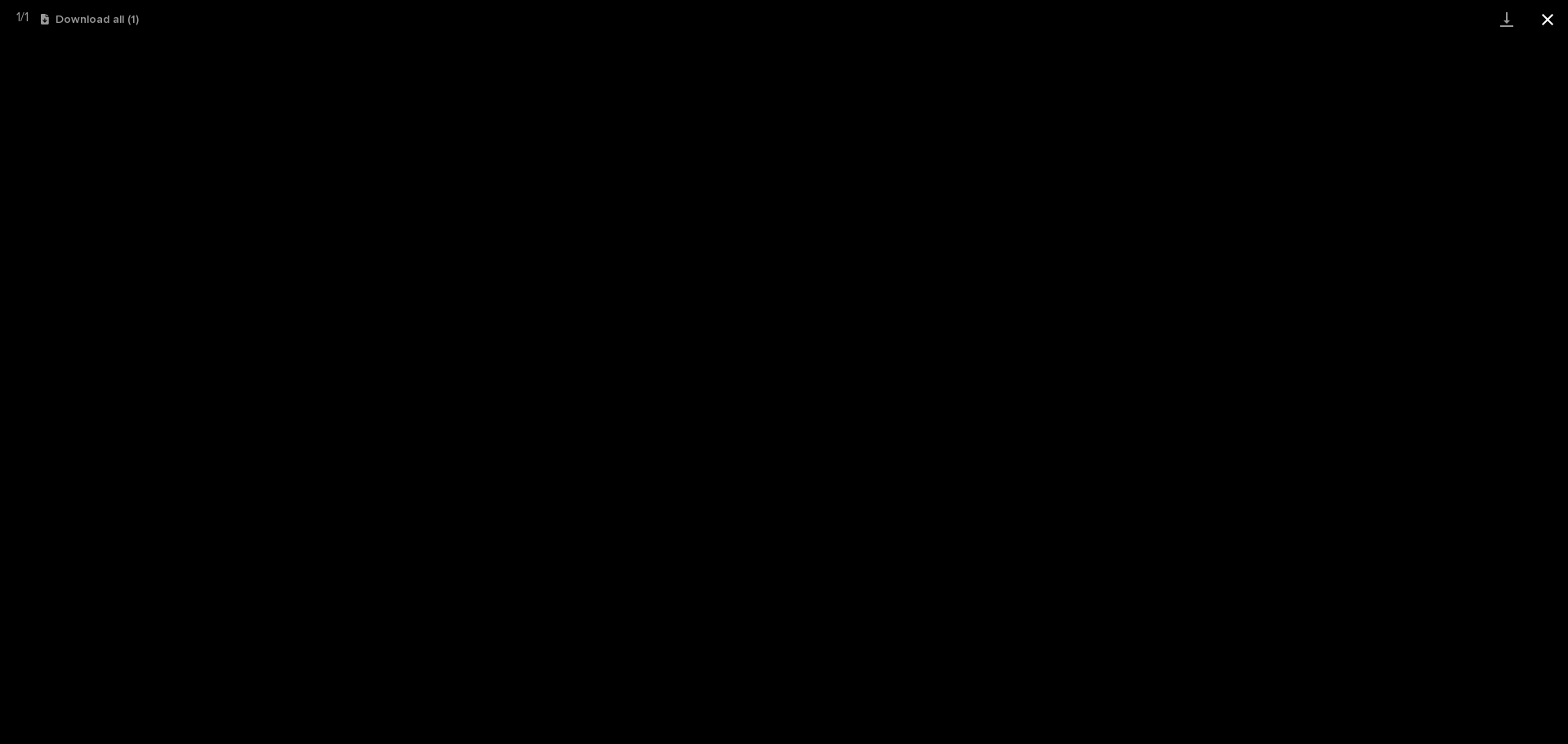
click at [1541, 19] on button "Close gallery" at bounding box center [1548, 19] width 41 height 38
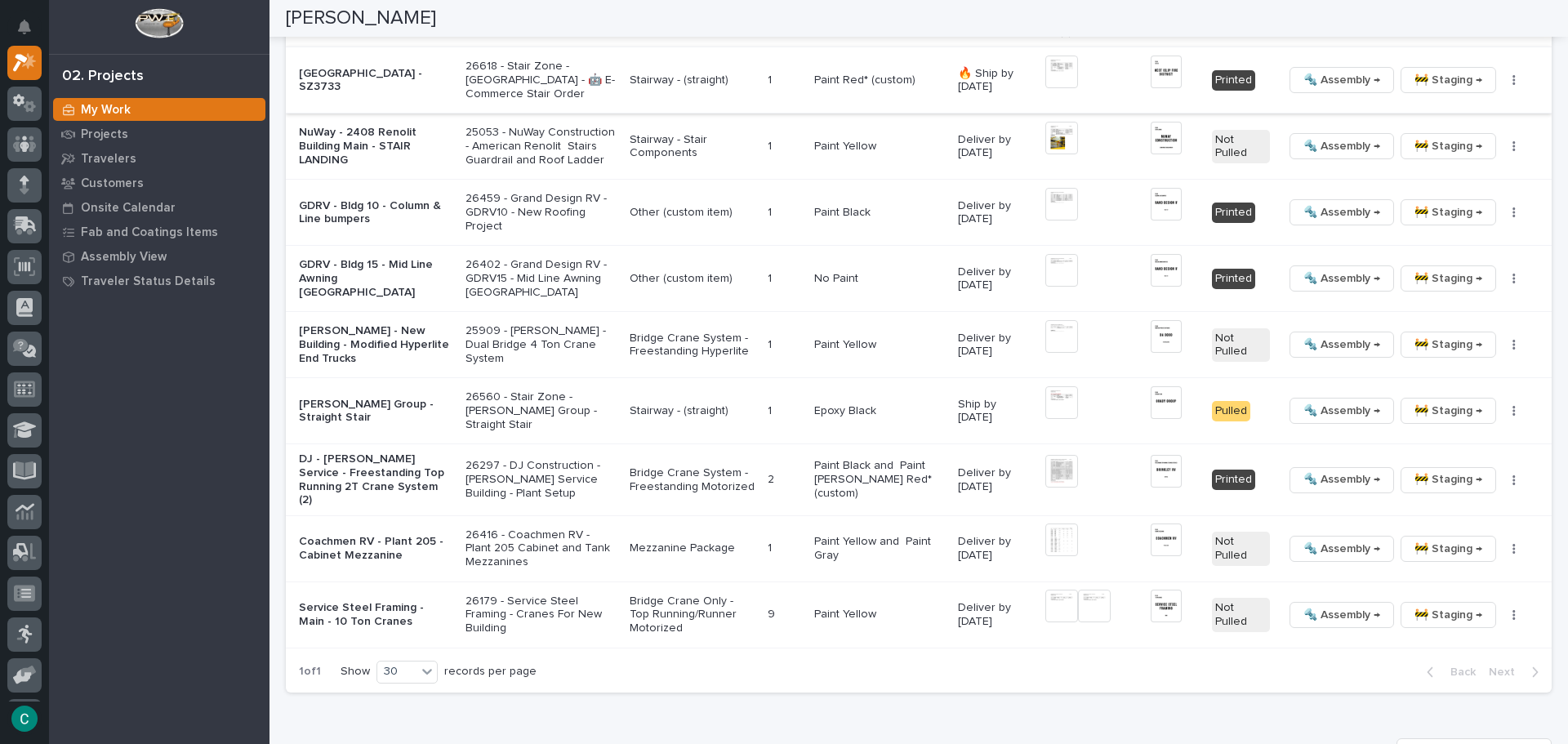
scroll to position [1715, 0]
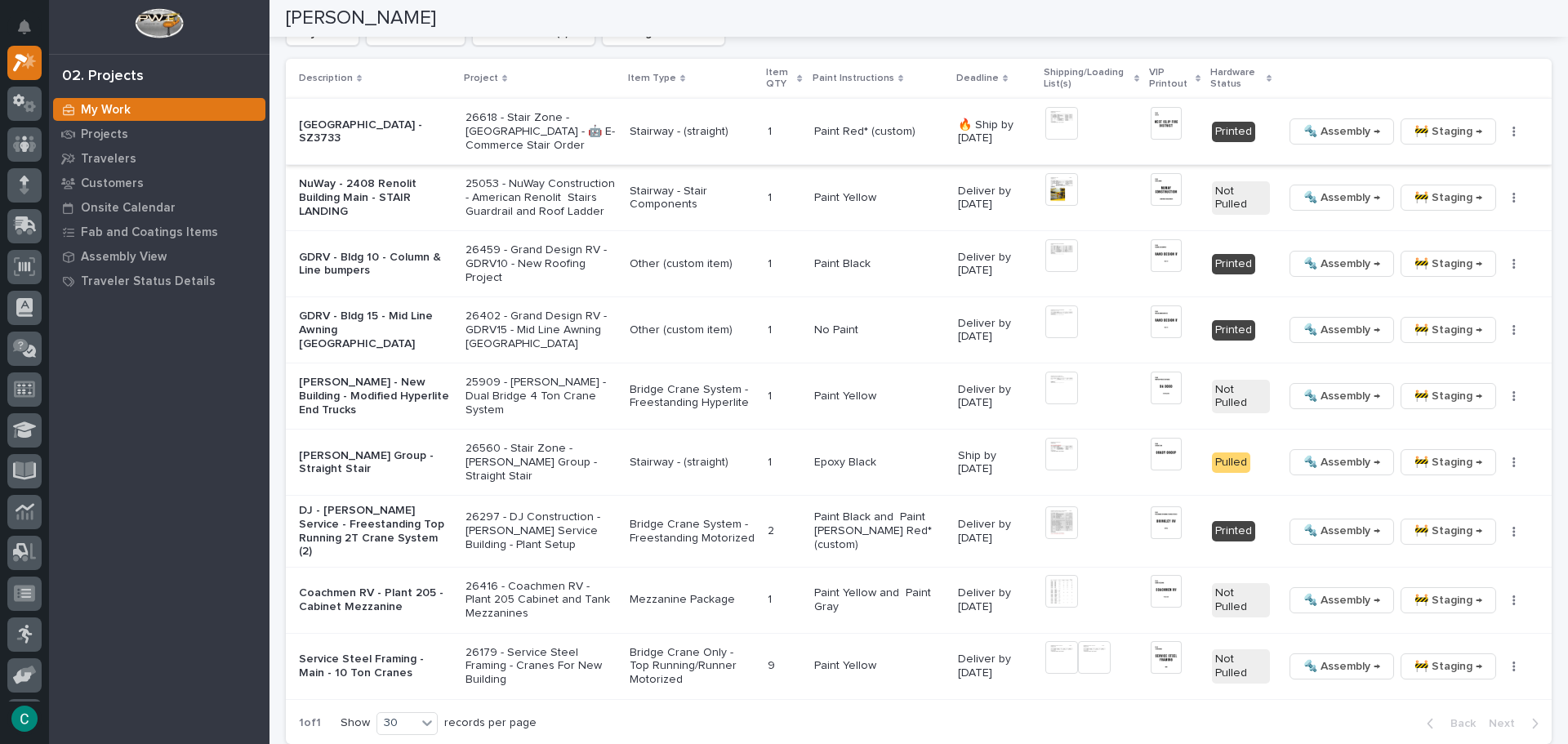
click at [1159, 124] on img at bounding box center [1166, 123] width 31 height 33
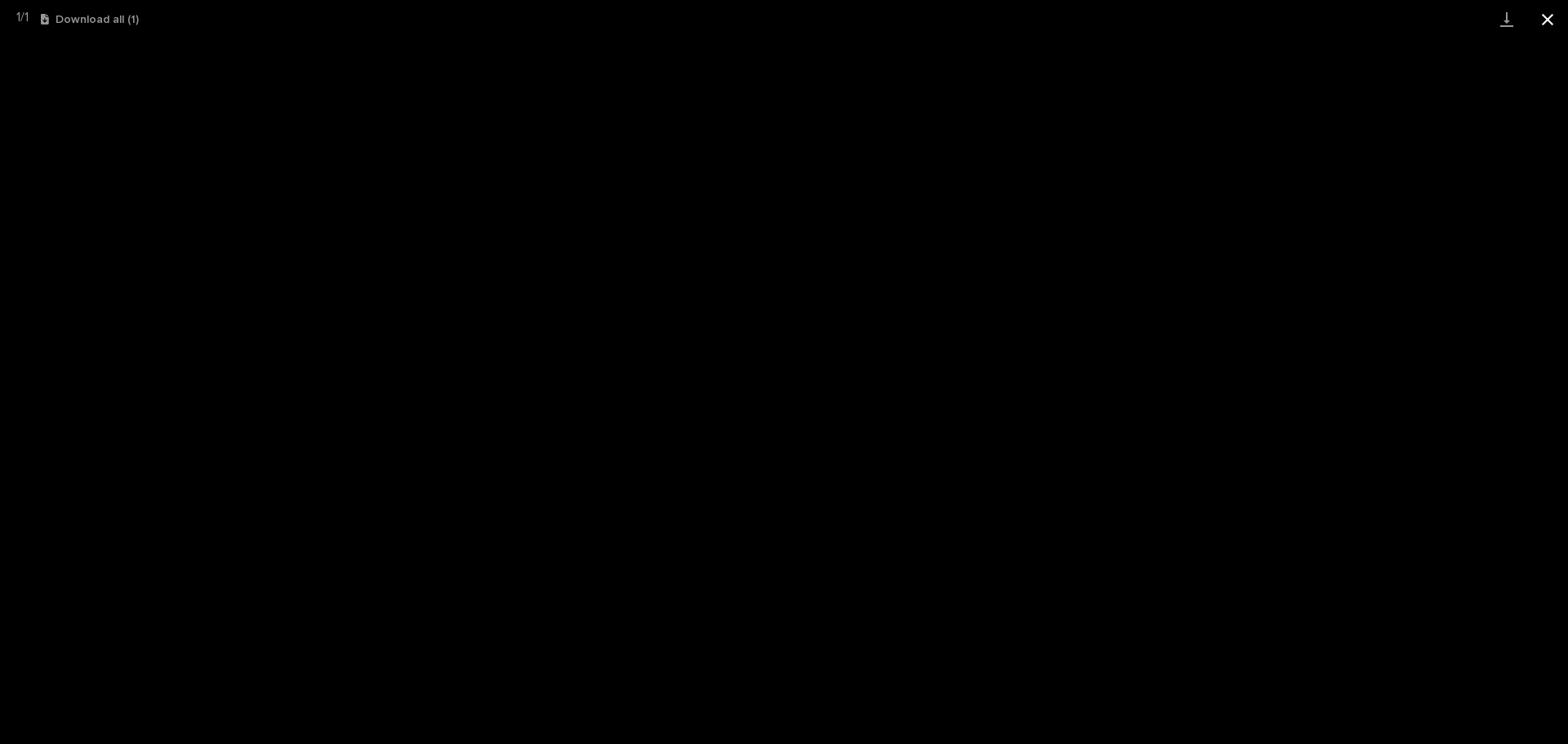
click at [1542, 24] on button "Close gallery" at bounding box center [1548, 19] width 41 height 38
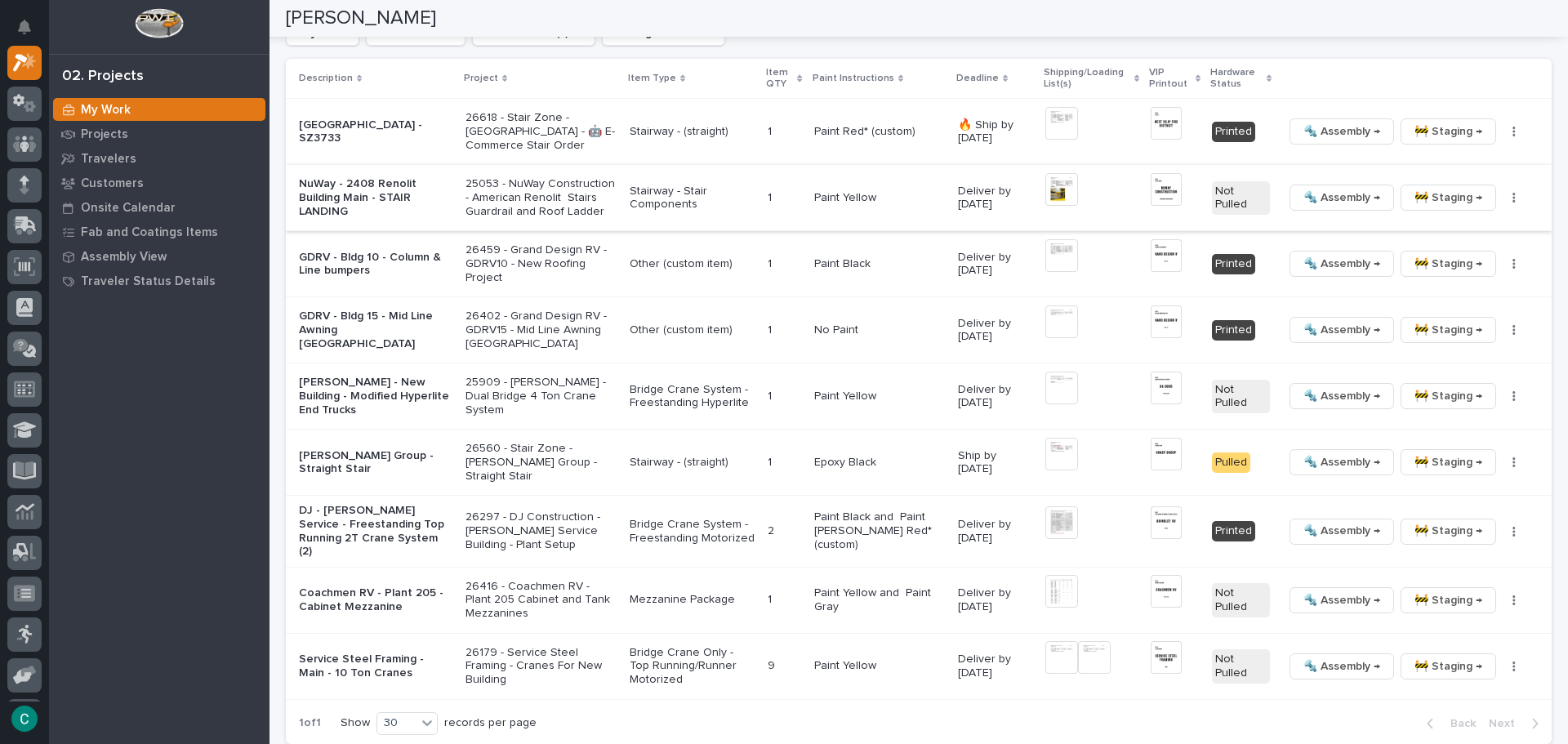
click at [1160, 199] on img at bounding box center [1166, 189] width 31 height 33
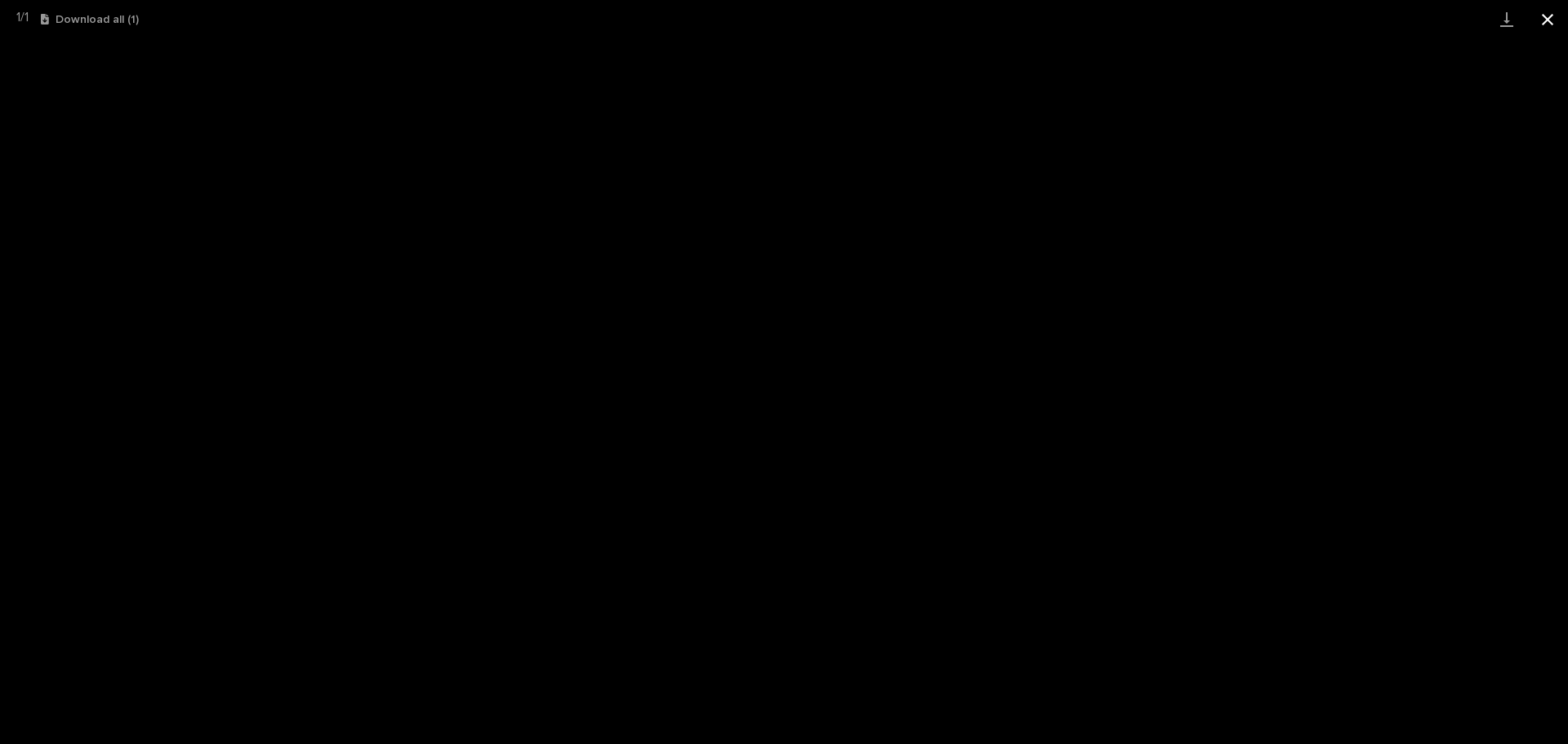
click at [1539, 24] on button "Close gallery" at bounding box center [1548, 19] width 41 height 38
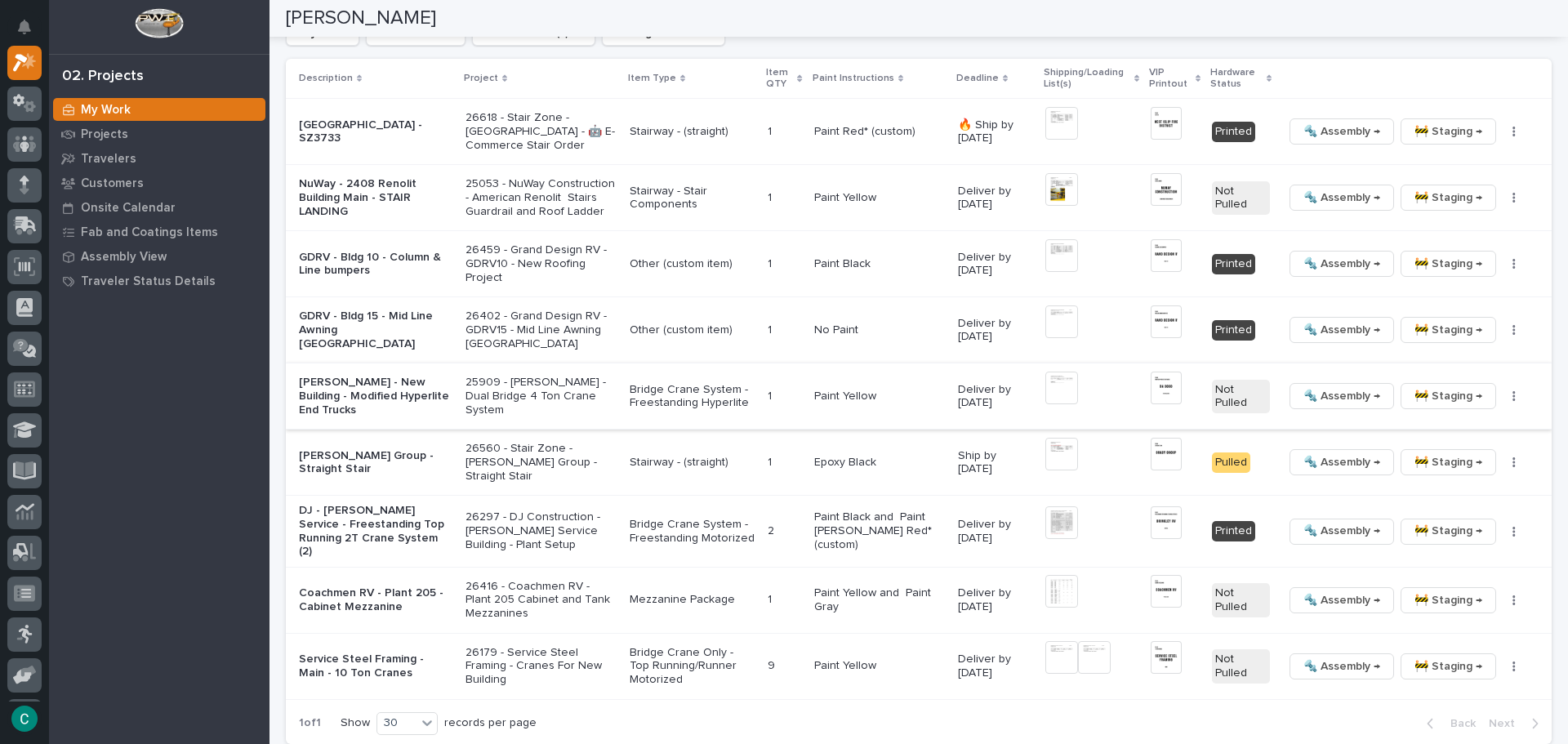
click at [1052, 400] on img at bounding box center [1061, 388] width 33 height 33
click at [1154, 398] on img at bounding box center [1166, 388] width 31 height 33
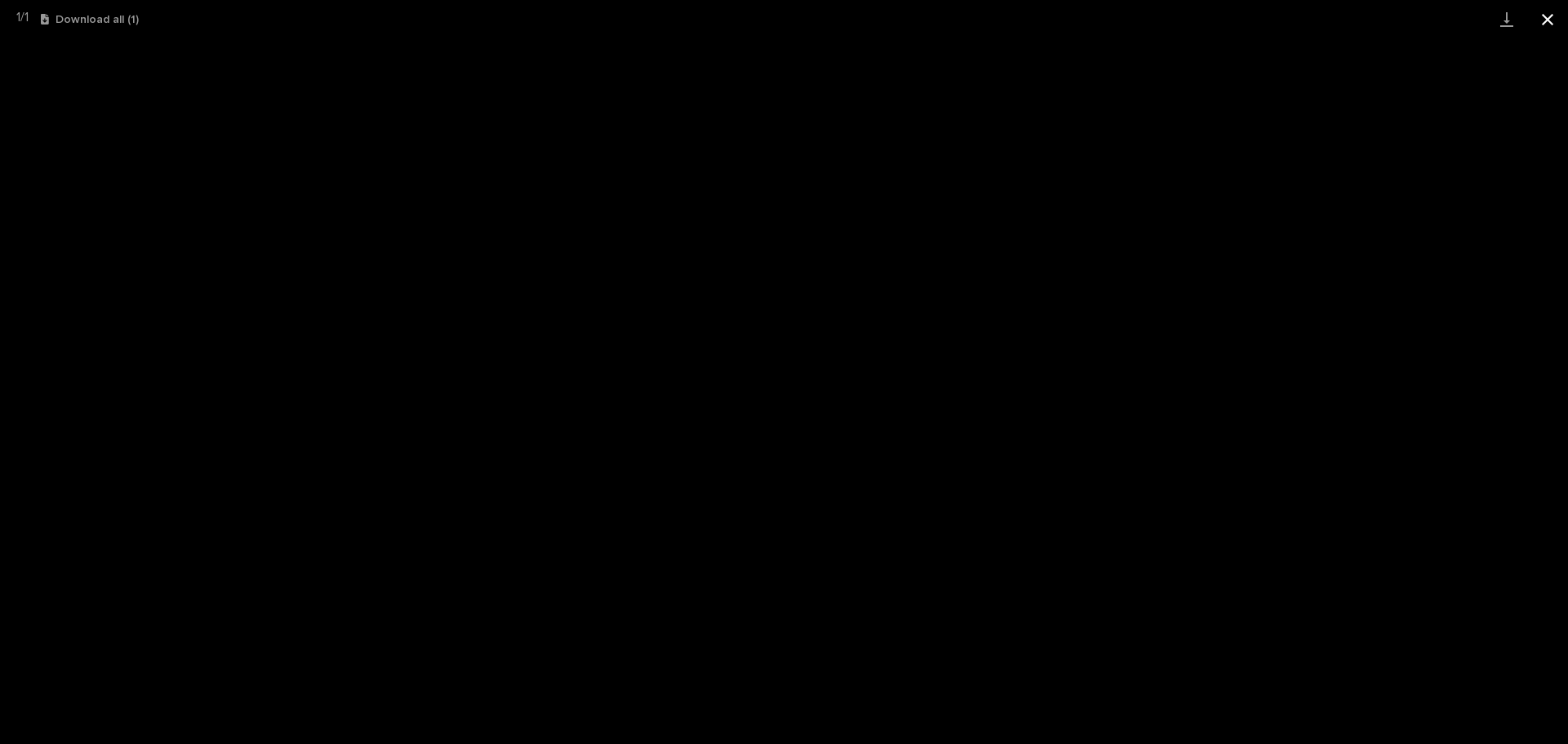
click at [1541, 20] on button "Close gallery" at bounding box center [1548, 19] width 41 height 38
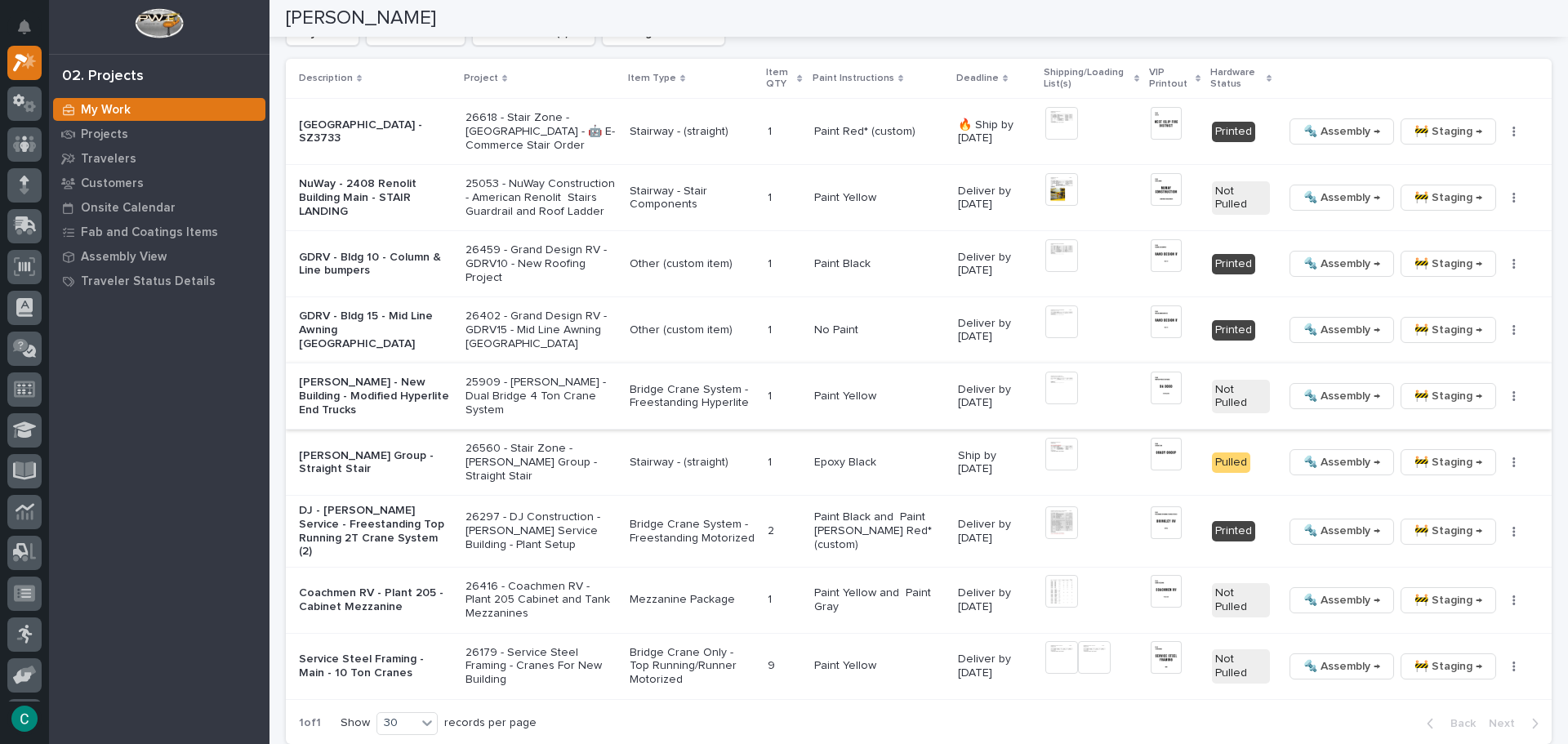
click at [1316, 401] on span "🔩 Assembly →" at bounding box center [1342, 396] width 77 height 20
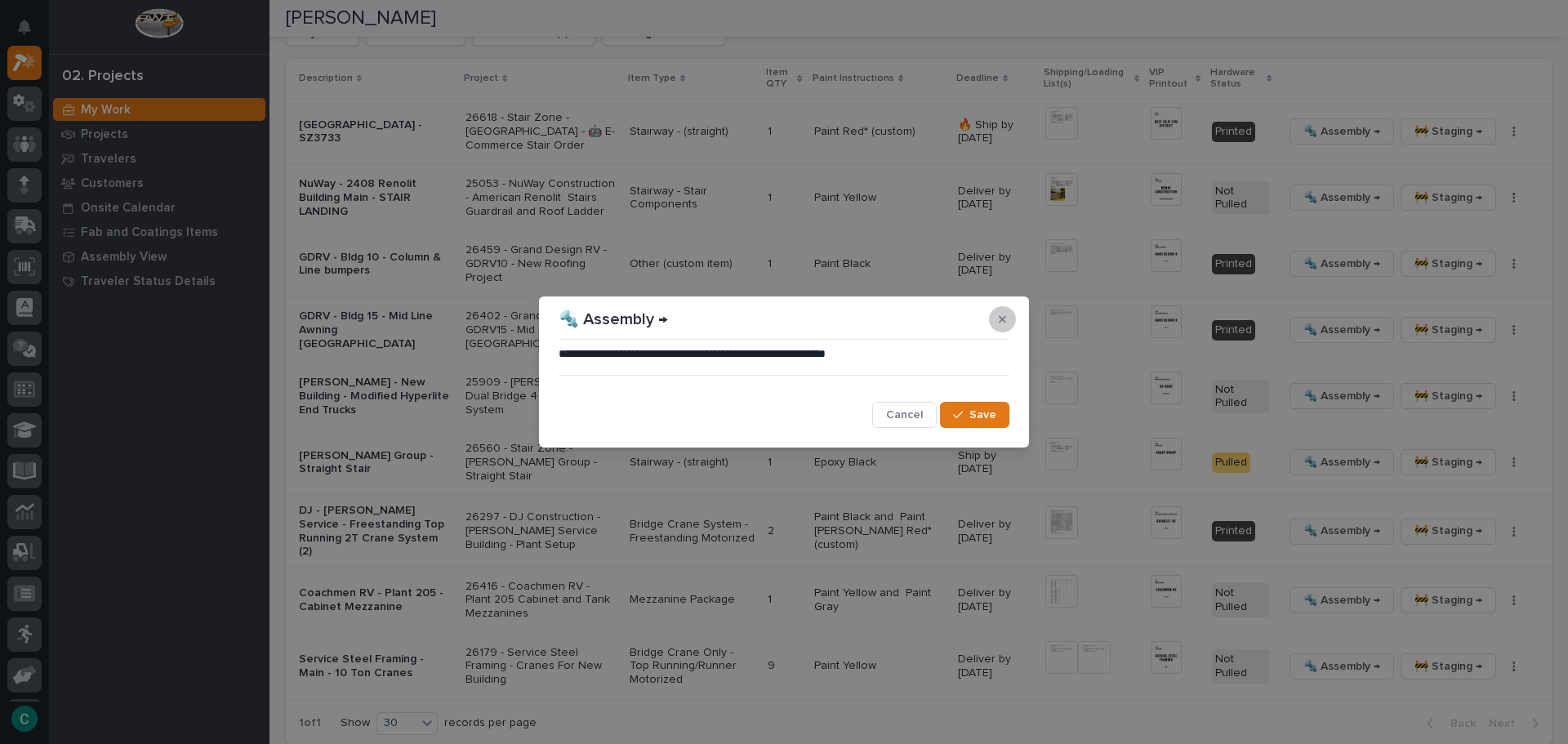
click at [1005, 324] on icon "button" at bounding box center [1002, 319] width 7 height 12
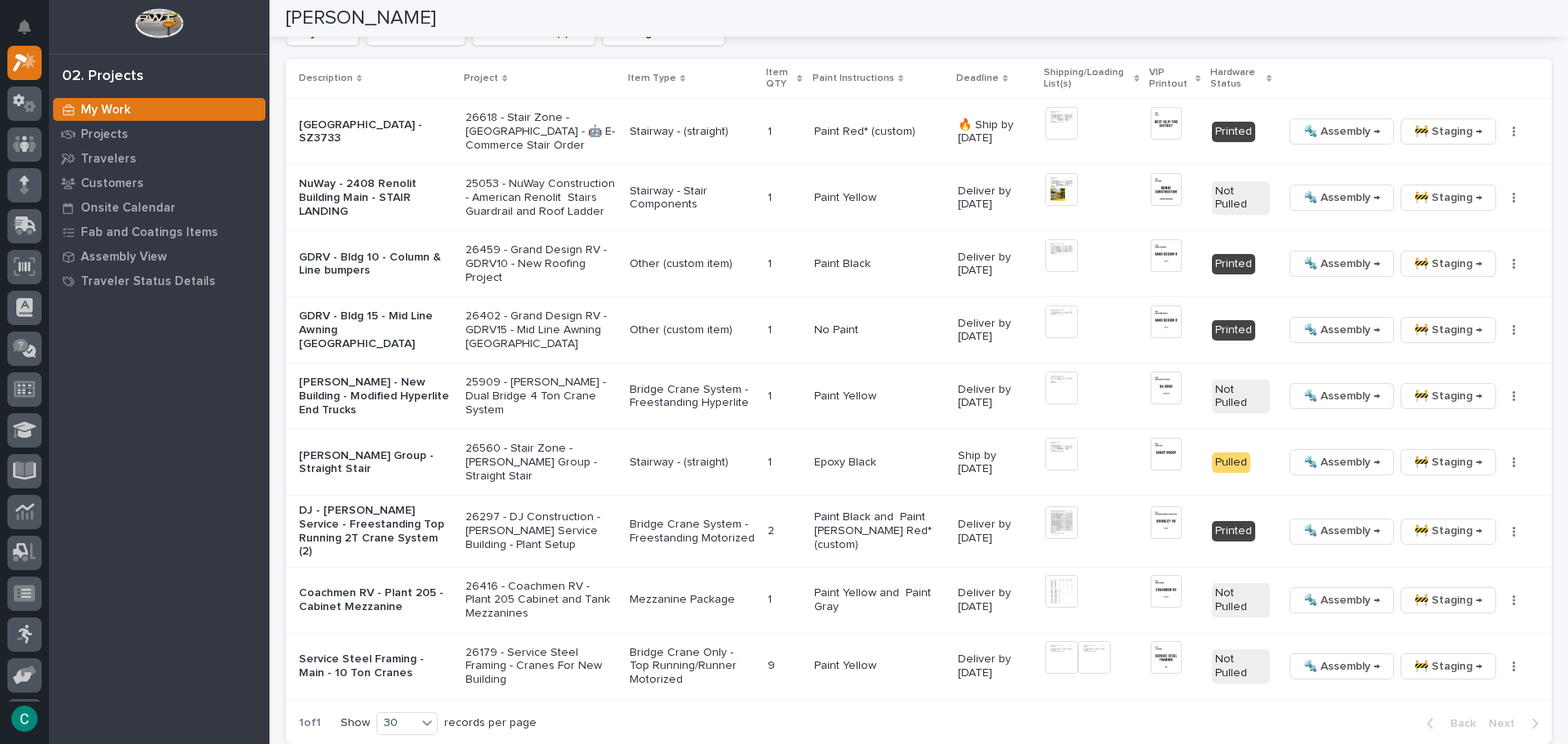
click at [1045, 396] on img at bounding box center [1061, 388] width 33 height 33
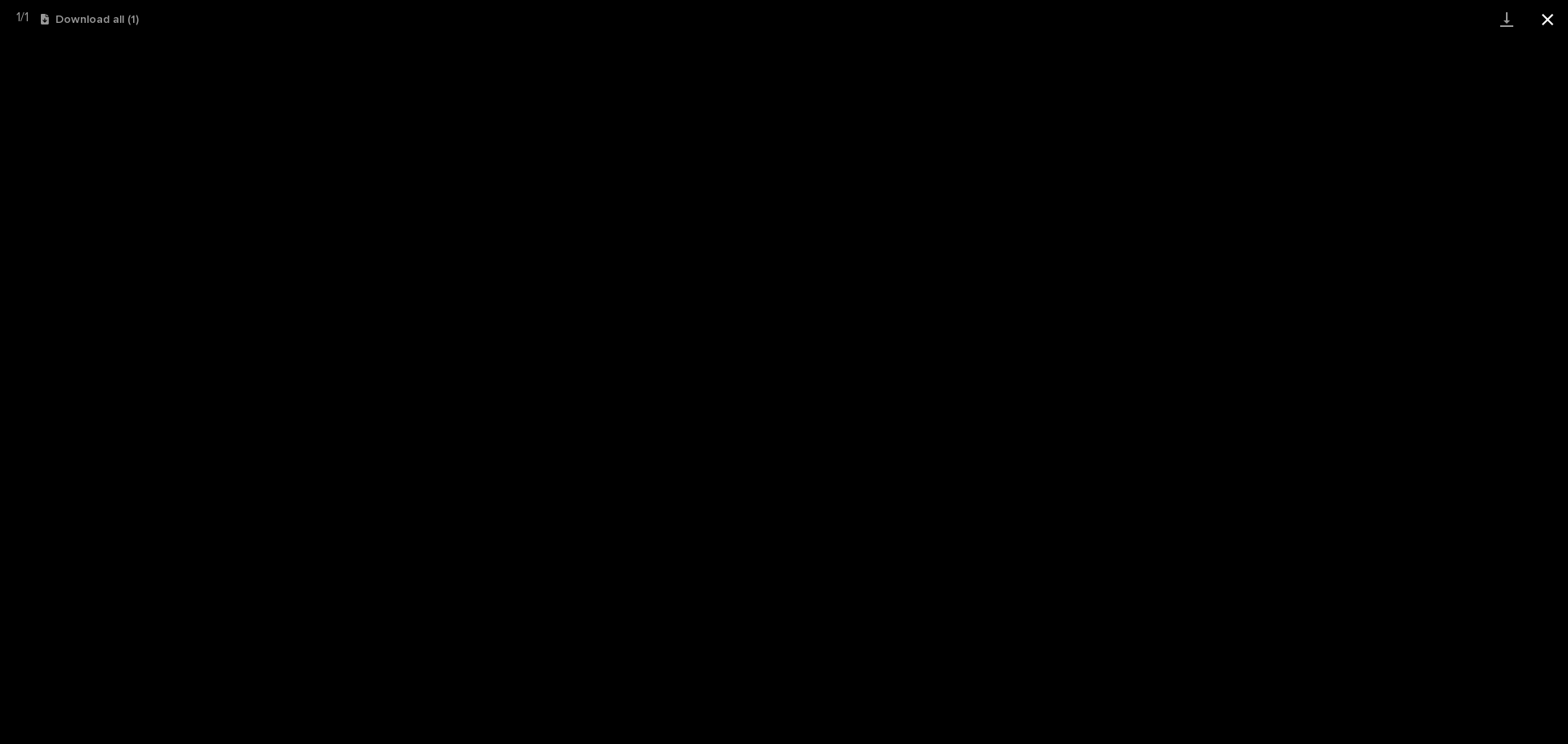
click at [1556, 17] on button "Close gallery" at bounding box center [1548, 19] width 41 height 38
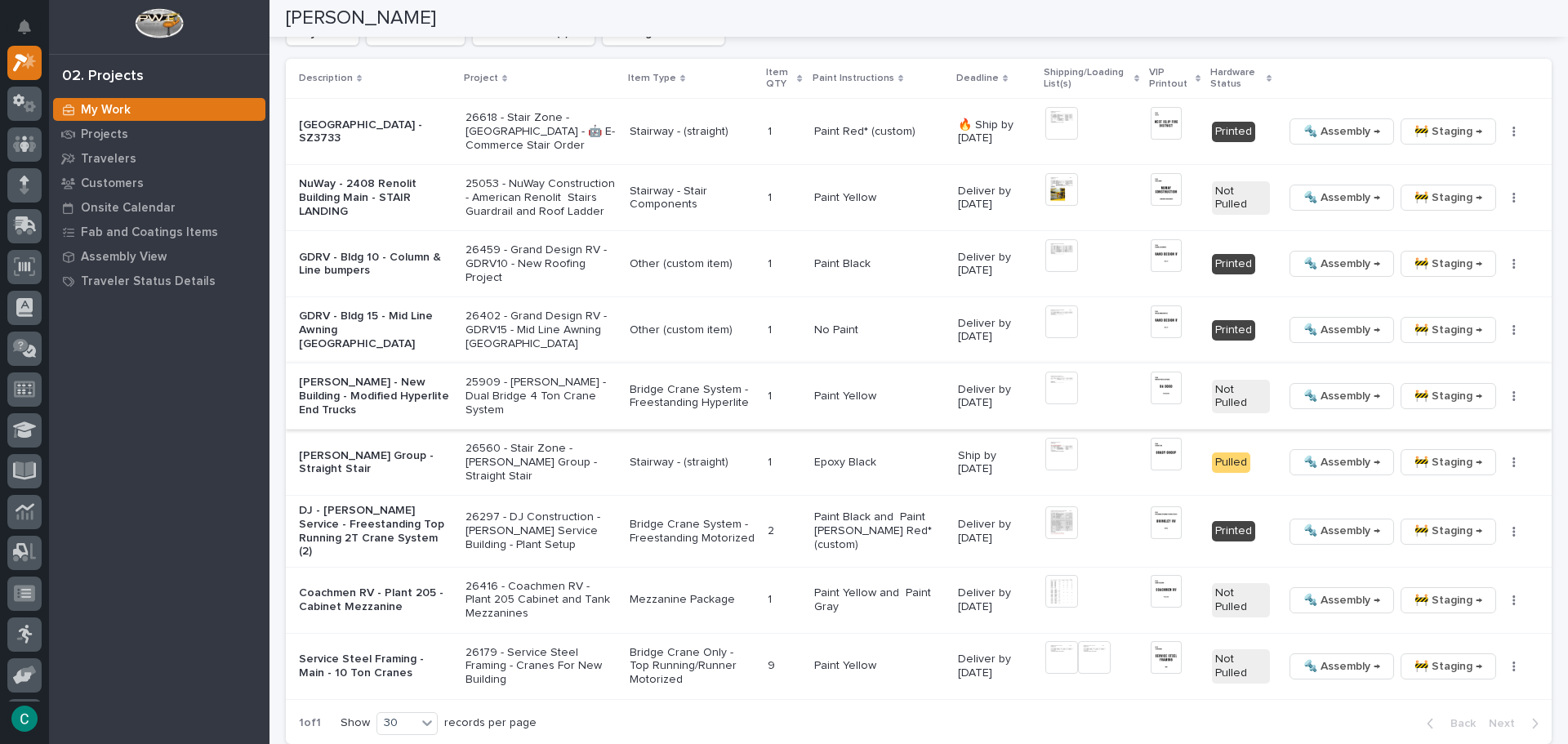
click at [1337, 400] on span "🔩 Assembly →" at bounding box center [1342, 396] width 77 height 20
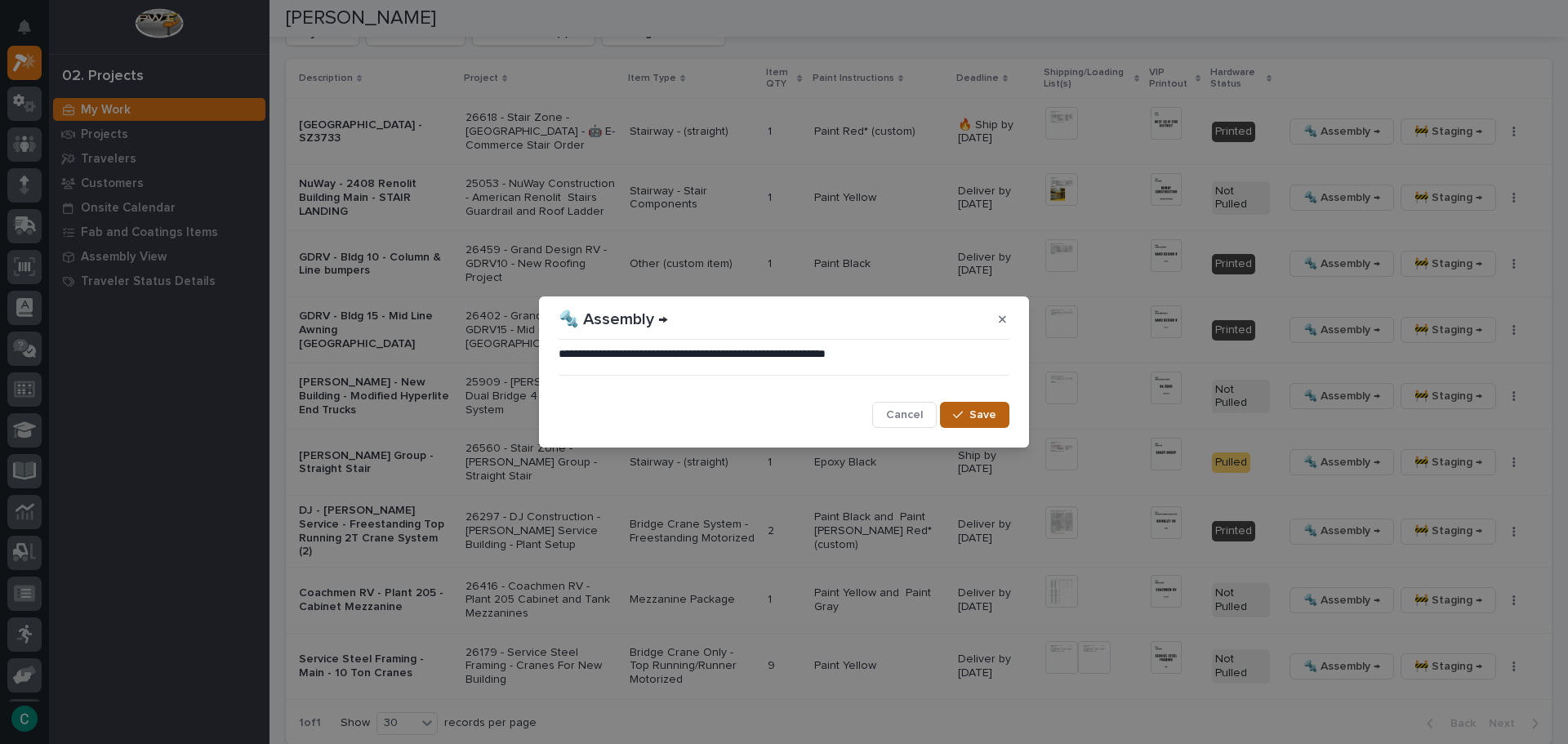
click at [1001, 420] on button "Save" at bounding box center [975, 414] width 70 height 26
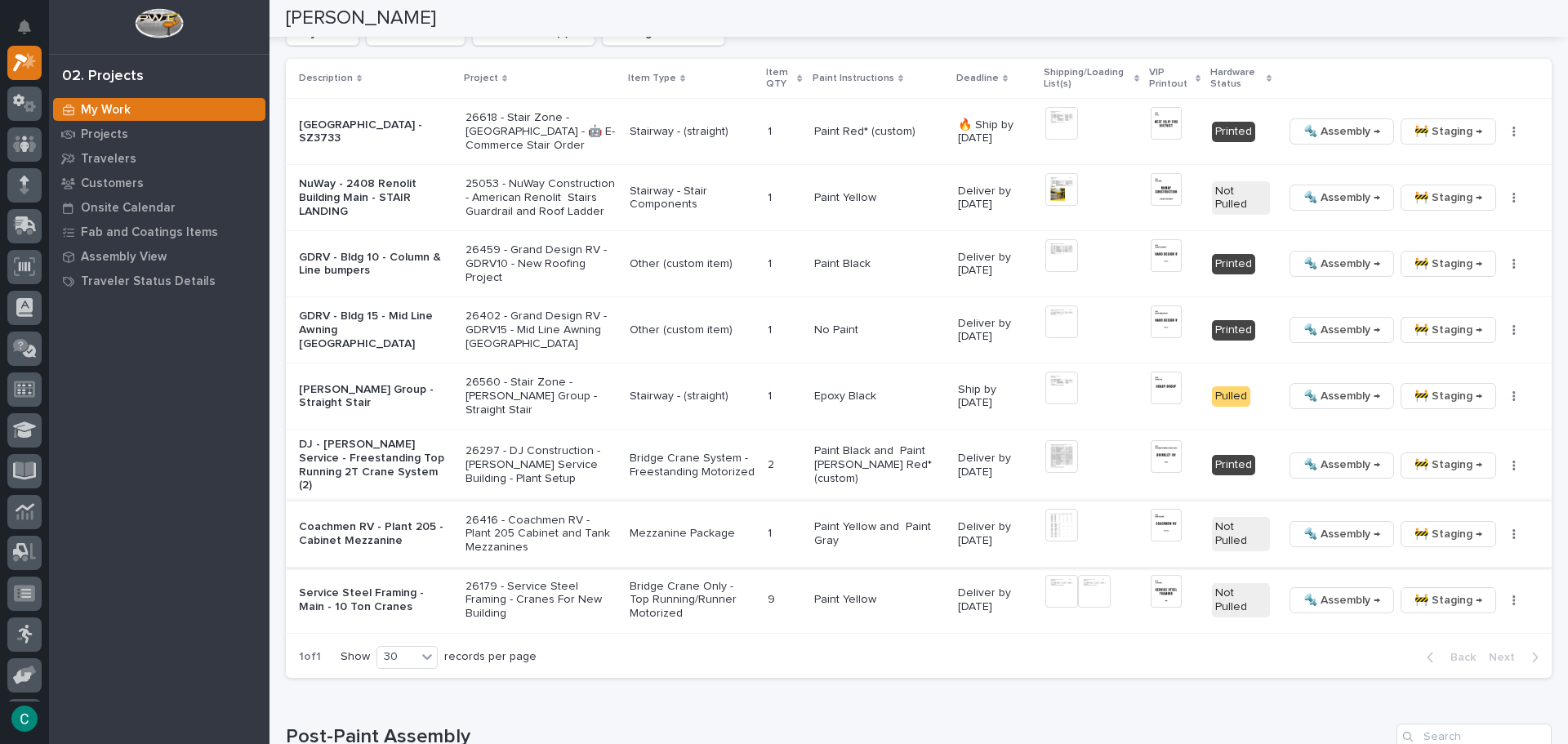
click at [1045, 528] on img at bounding box center [1061, 525] width 33 height 33
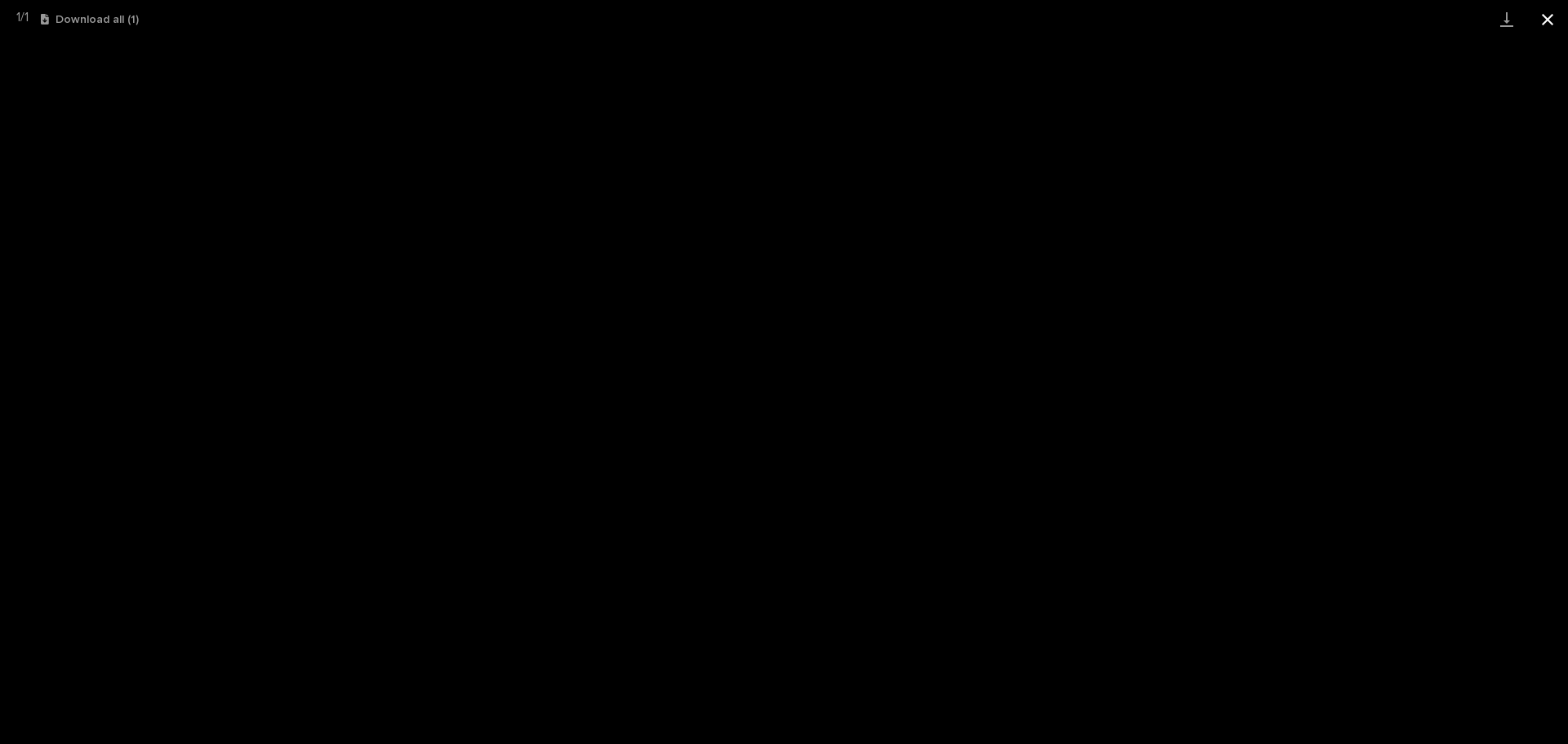
click at [1542, 19] on button "Close gallery" at bounding box center [1548, 19] width 41 height 38
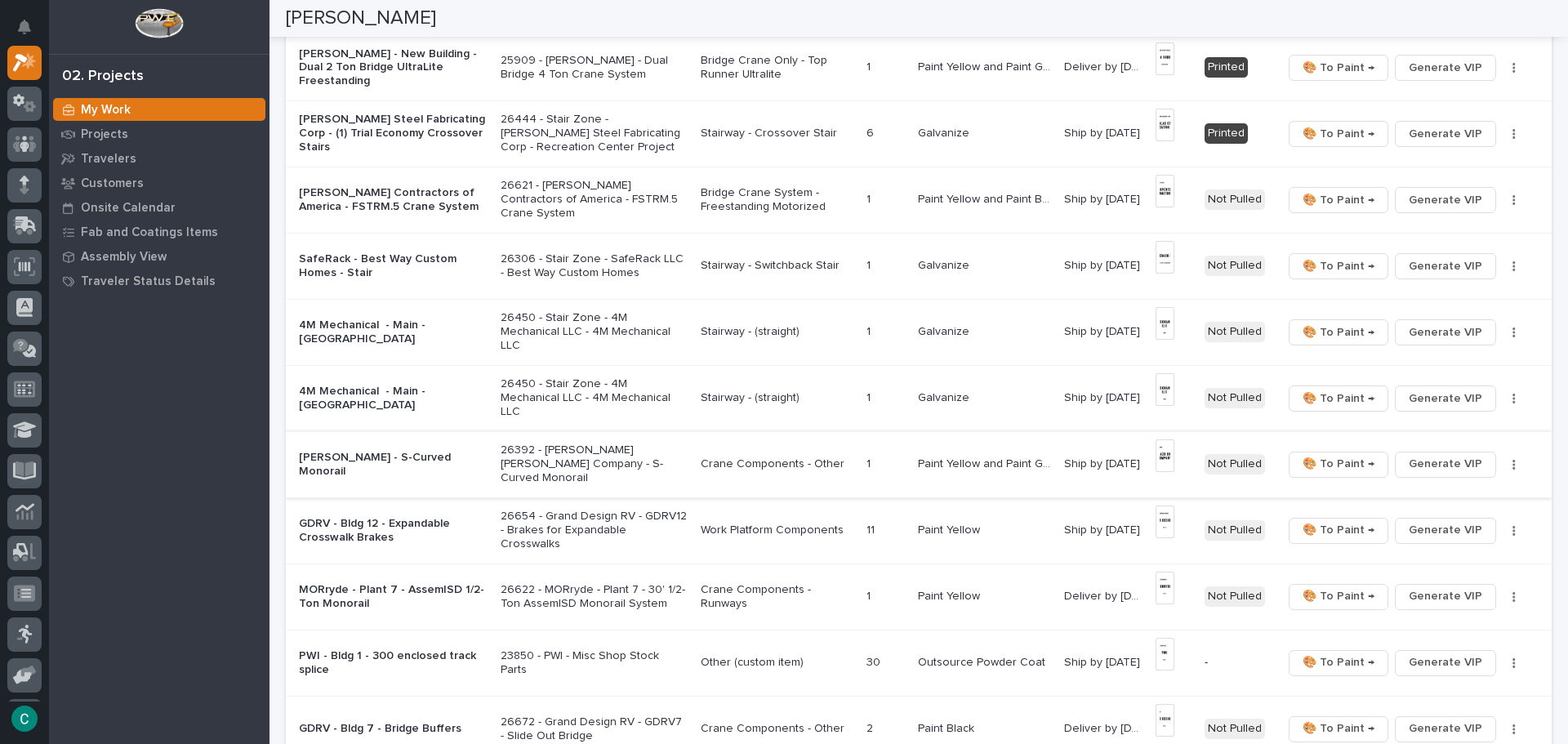
scroll to position [490, 0]
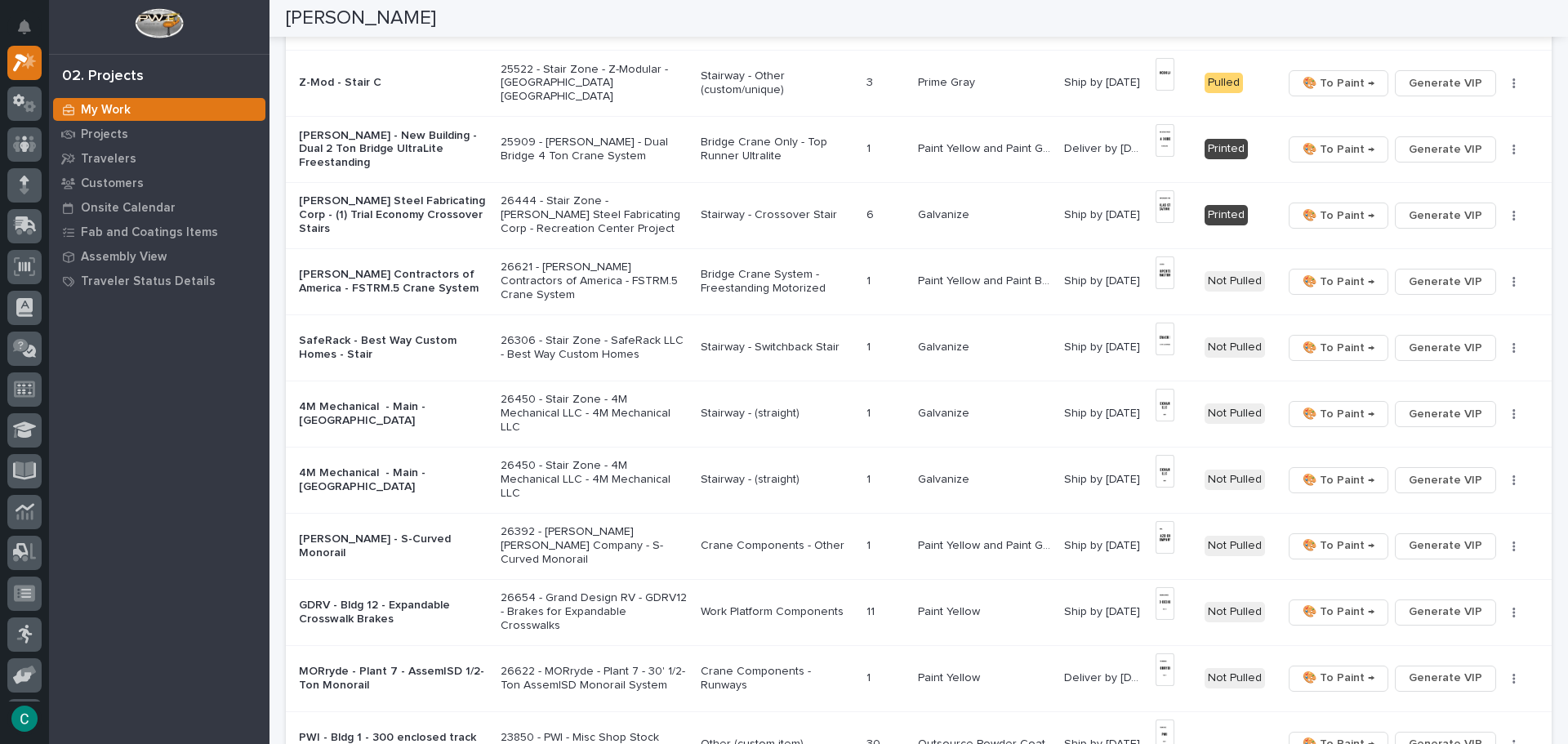
click at [1011, 148] on p "Paint Yellow and Paint Gray" at bounding box center [987, 146] width 138 height 17
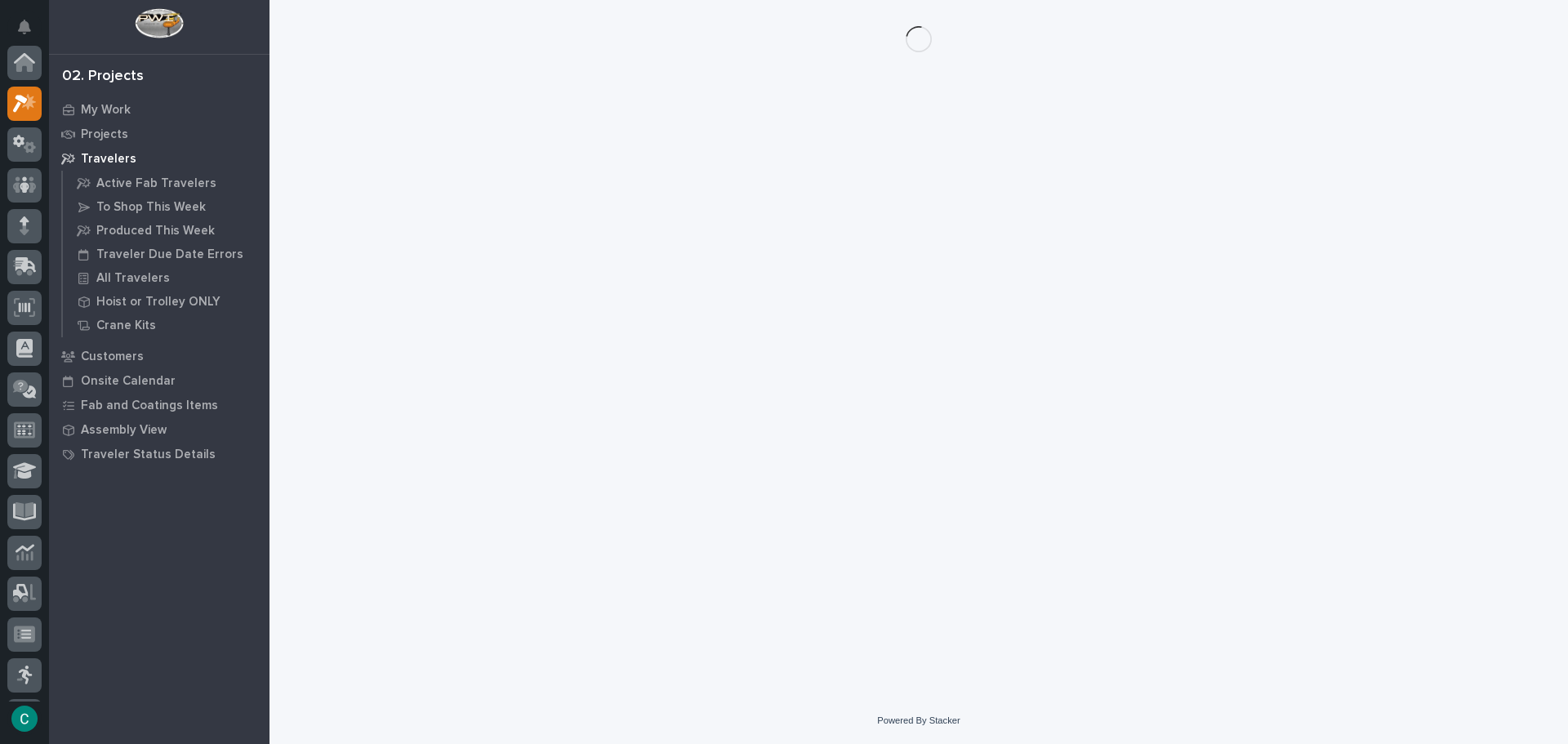
scroll to position [41, 0]
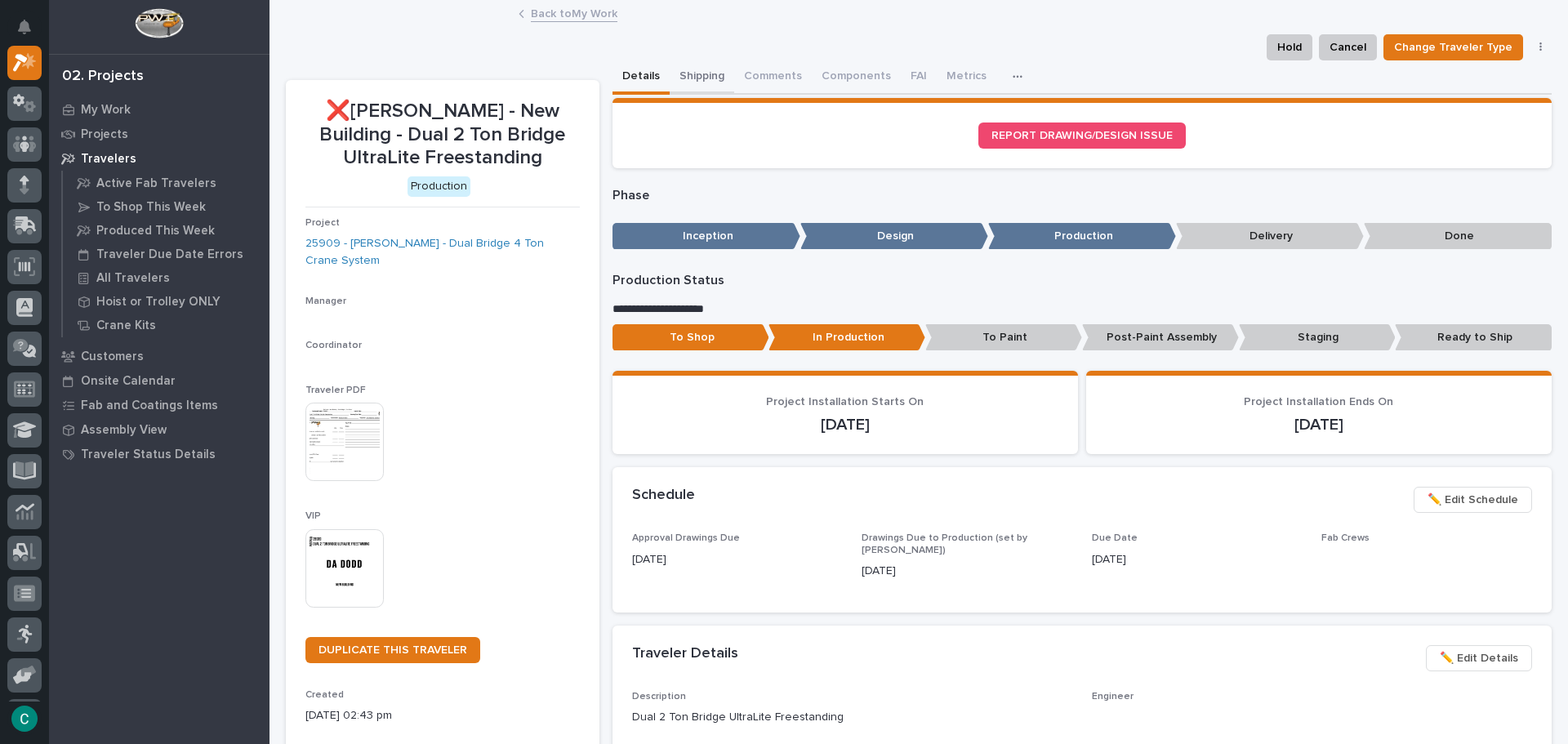
click at [698, 78] on button "Shipping" at bounding box center [702, 78] width 64 height 34
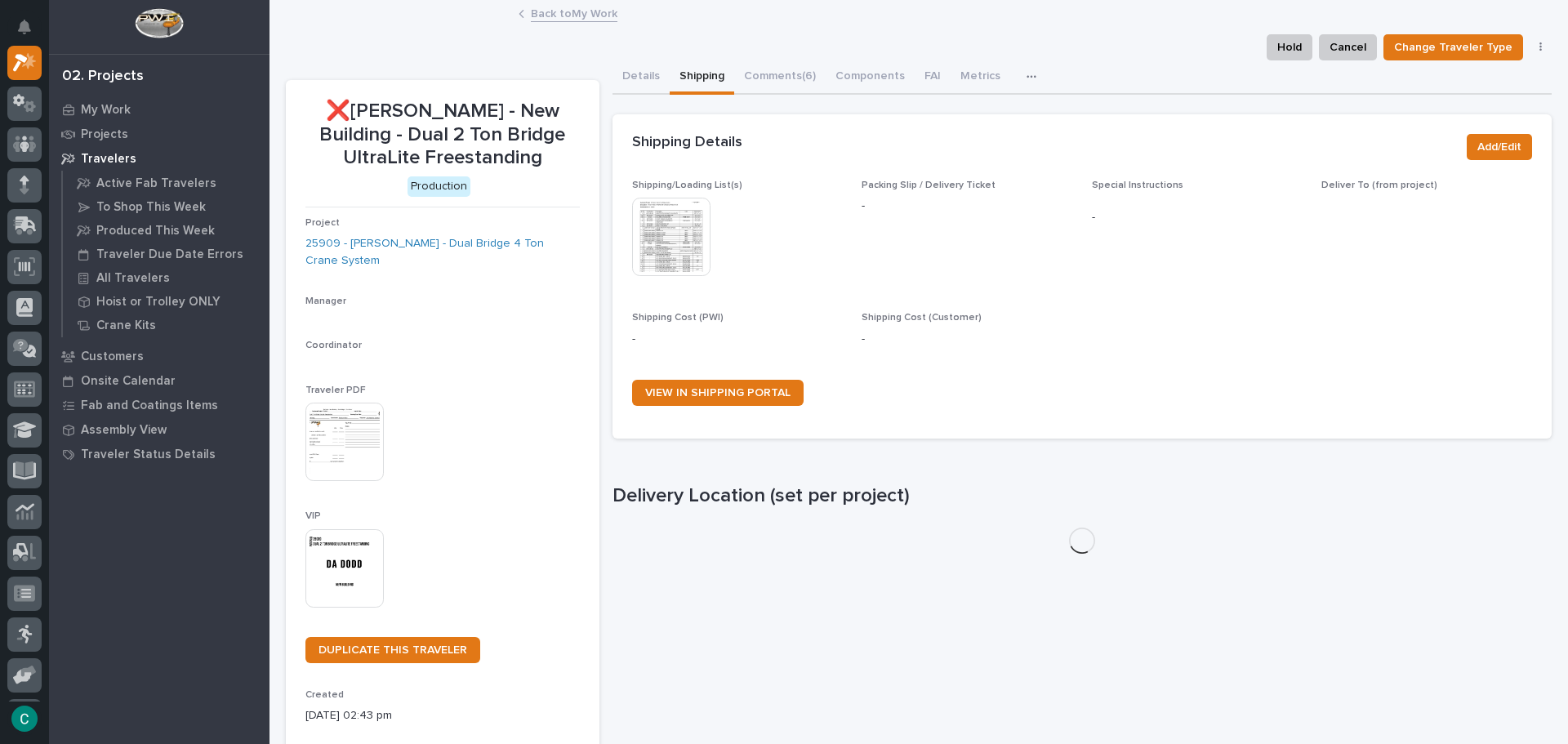
click at [683, 246] on img at bounding box center [672, 237] width 79 height 79
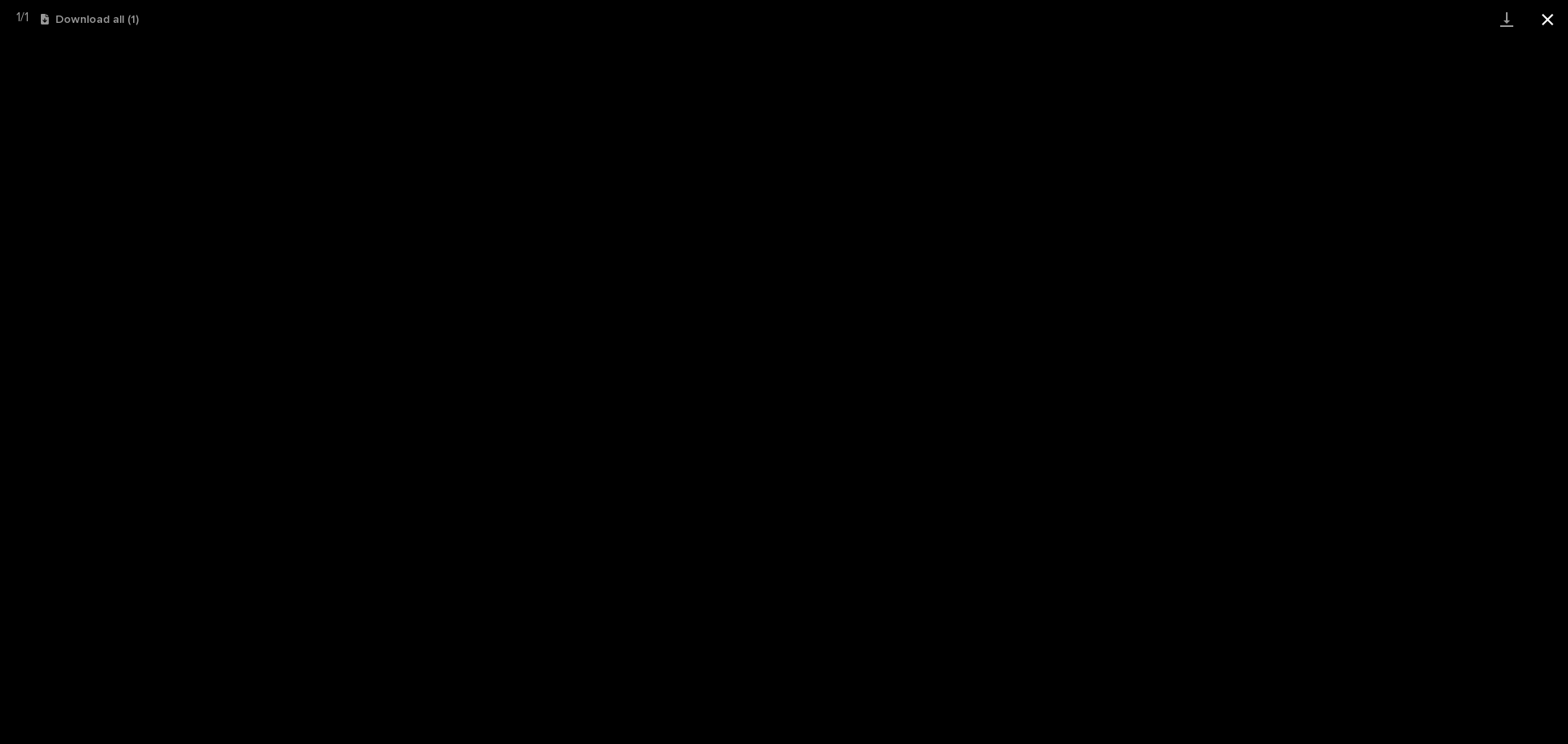
click at [1550, 21] on button "Close gallery" at bounding box center [1548, 19] width 41 height 38
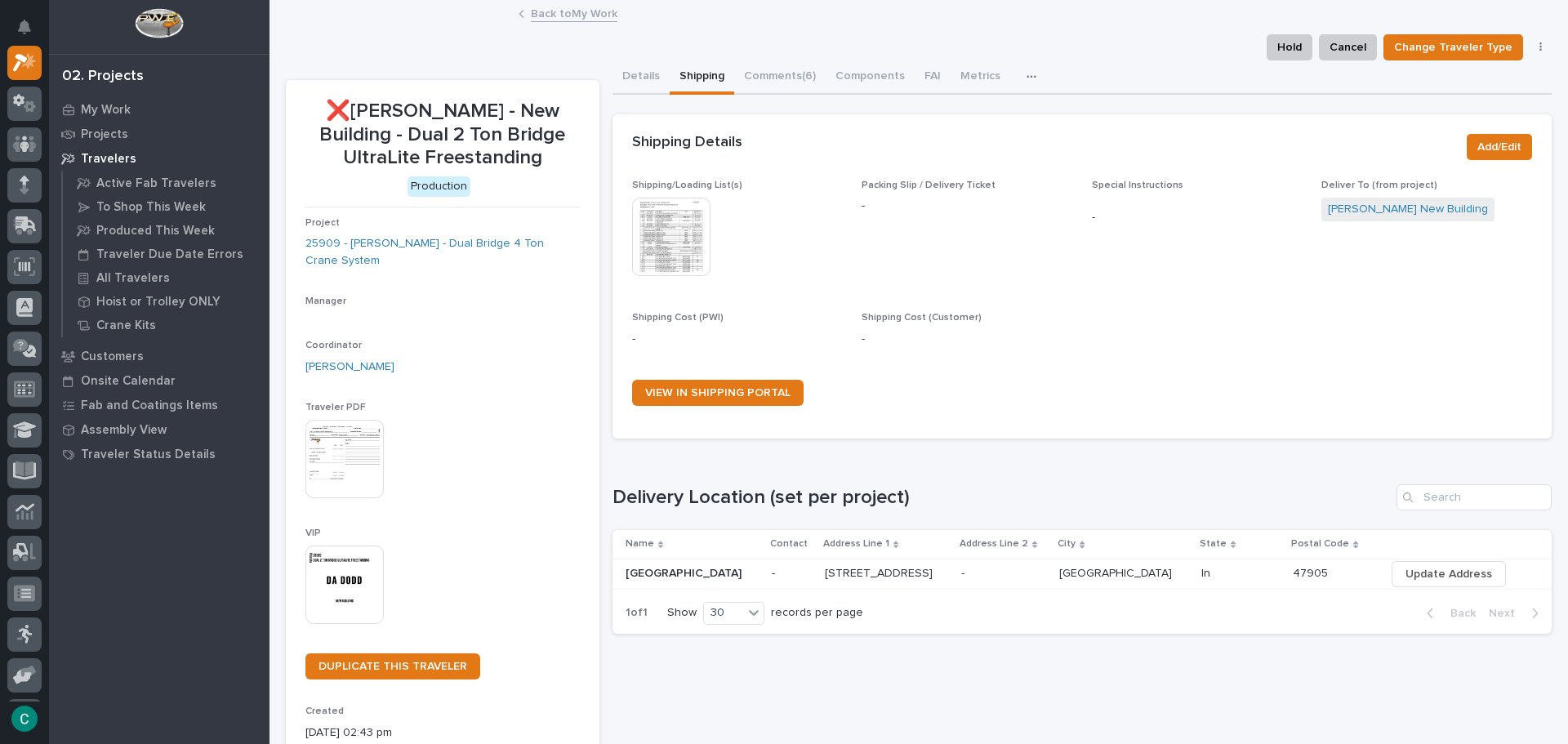
click at [660, 256] on img at bounding box center [672, 237] width 79 height 79
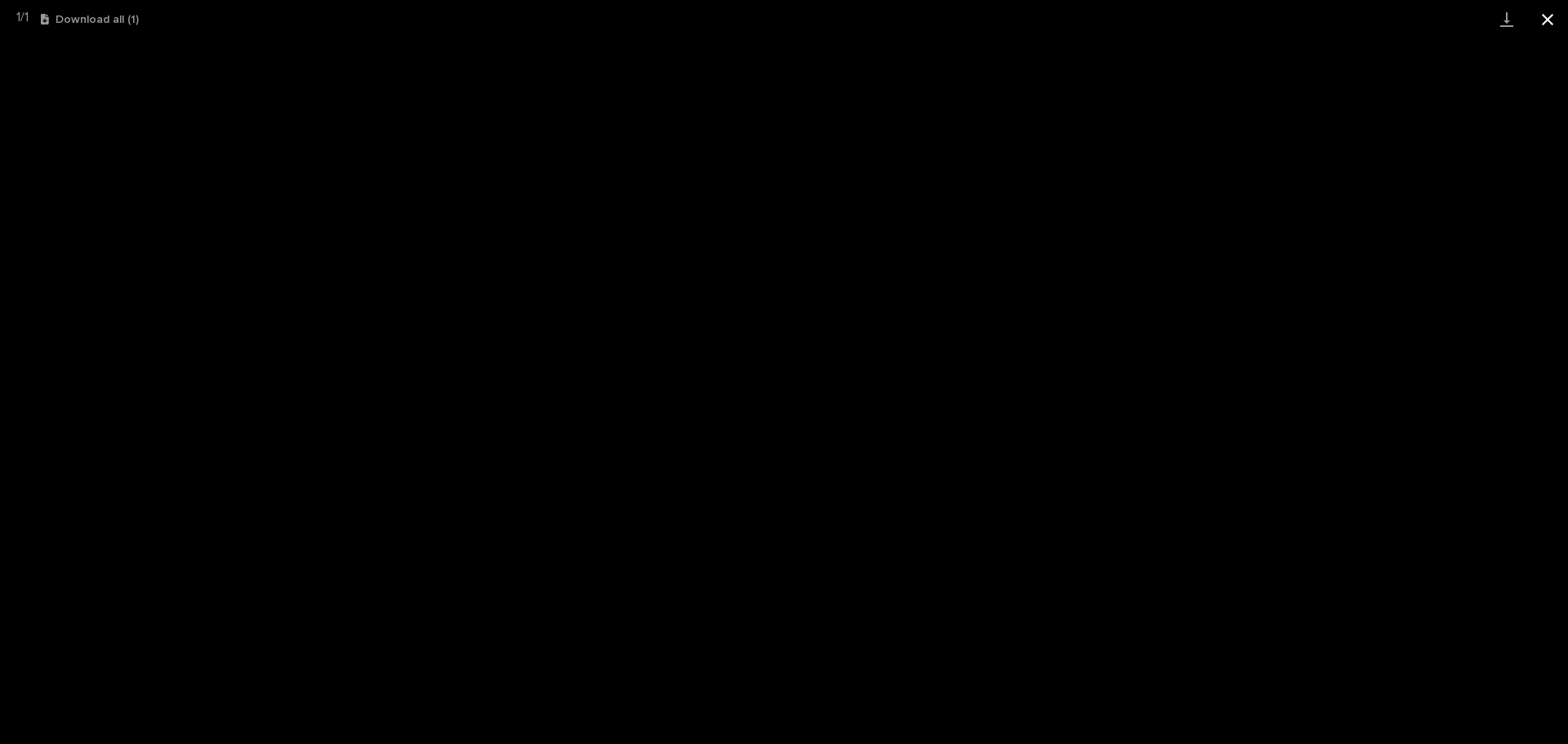
click at [1552, 10] on button "Close gallery" at bounding box center [1548, 19] width 41 height 38
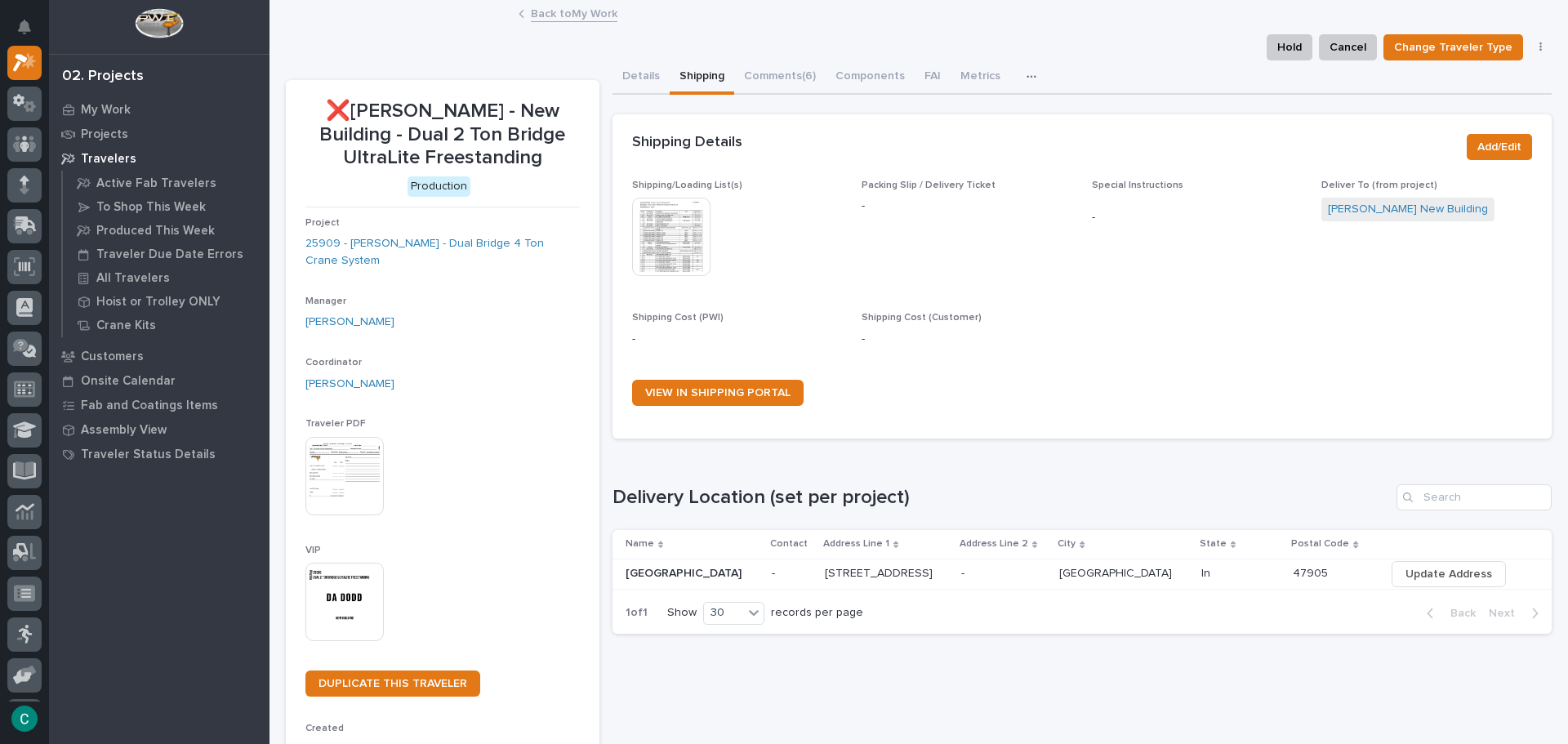
click at [554, 21] on link "Back to My Work" at bounding box center [574, 13] width 87 height 19
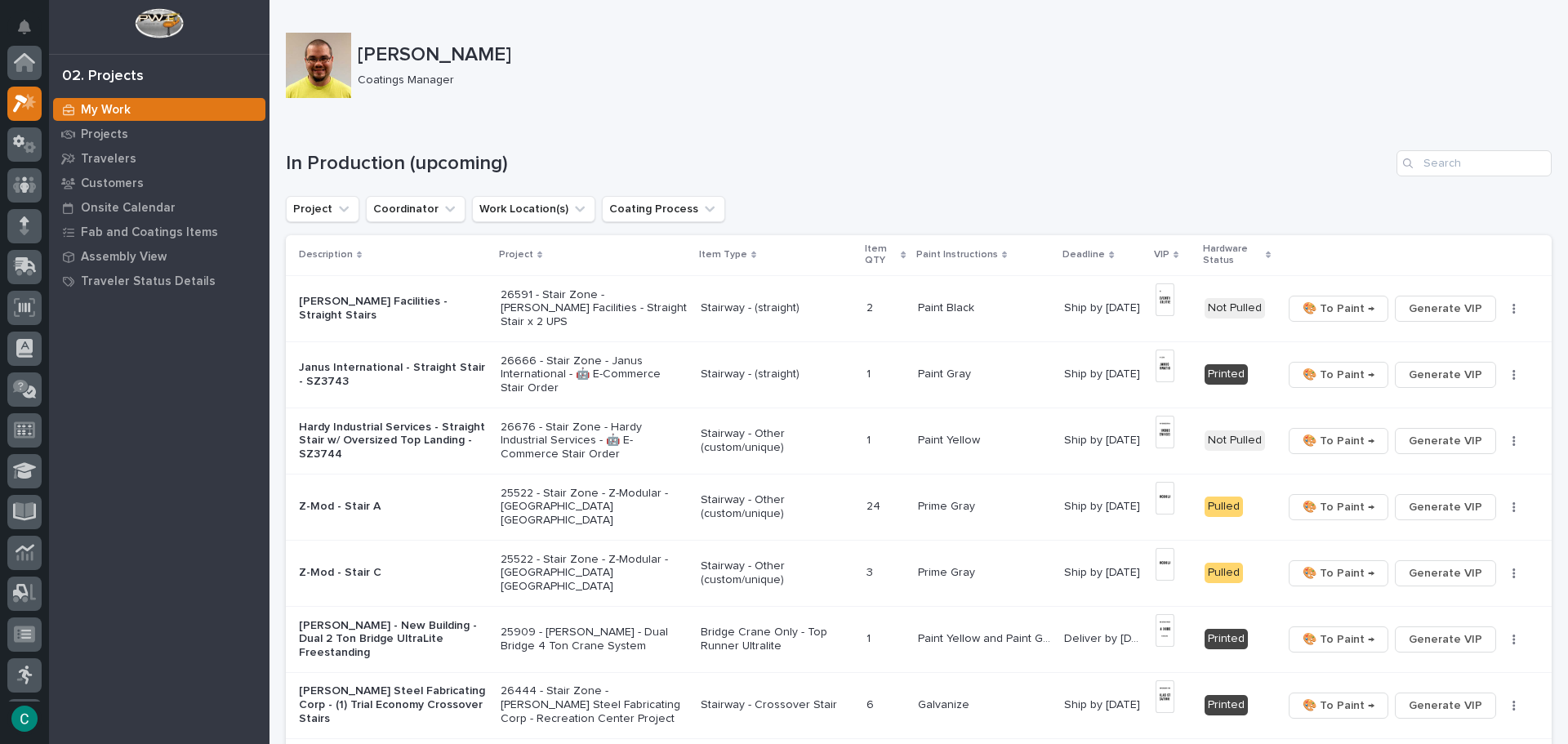
scroll to position [41, 0]
